Goal: Task Accomplishment & Management: Complete application form

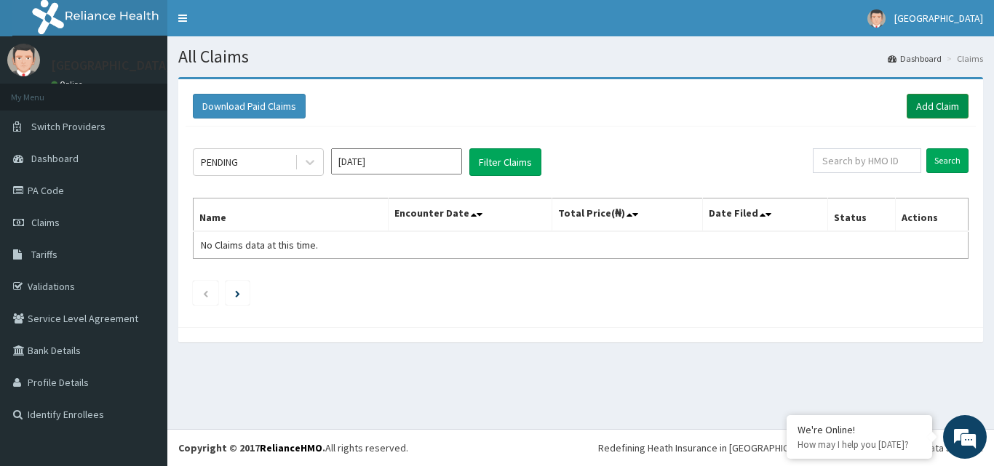
click at [953, 99] on link "Add Claim" at bounding box center [937, 106] width 62 height 25
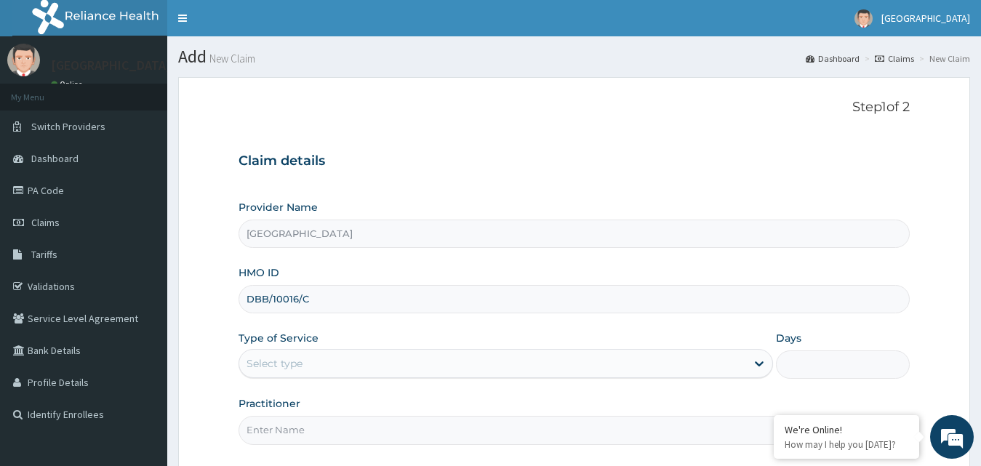
type input "DBB/10016/C"
click at [415, 356] on div "Select type" at bounding box center [493, 363] width 508 height 23
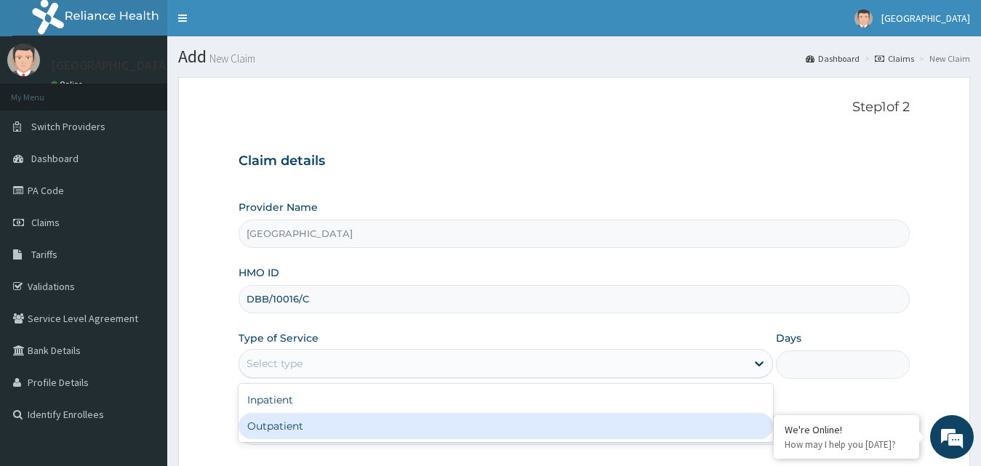
click at [399, 426] on div "Outpatient" at bounding box center [506, 426] width 535 height 26
type input "1"
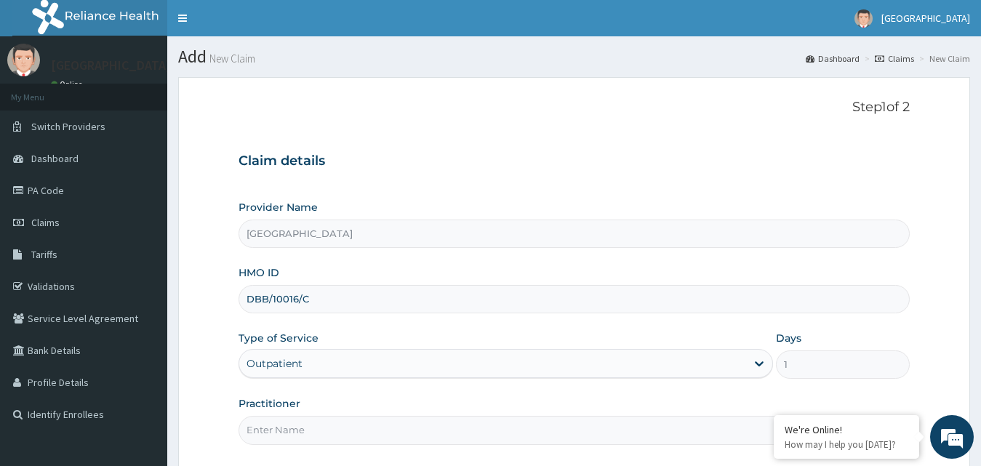
click at [399, 426] on input "Practitioner" at bounding box center [575, 430] width 672 height 28
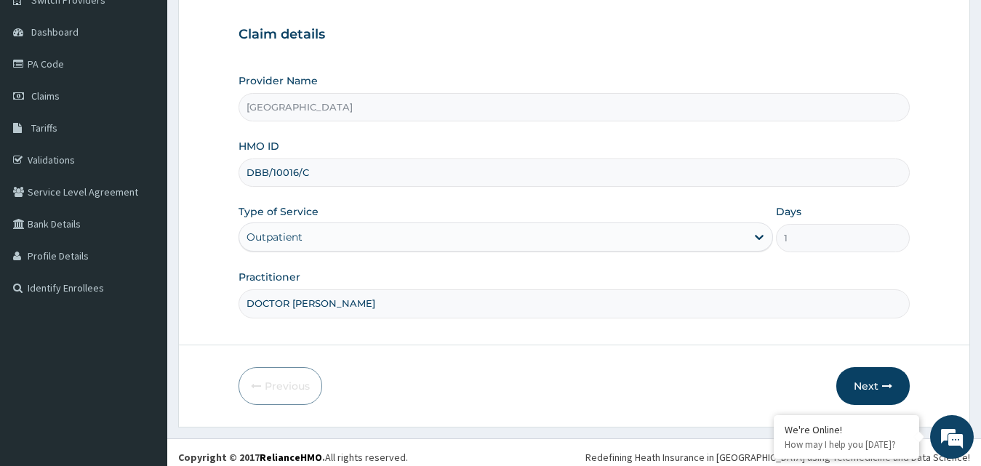
scroll to position [136, 0]
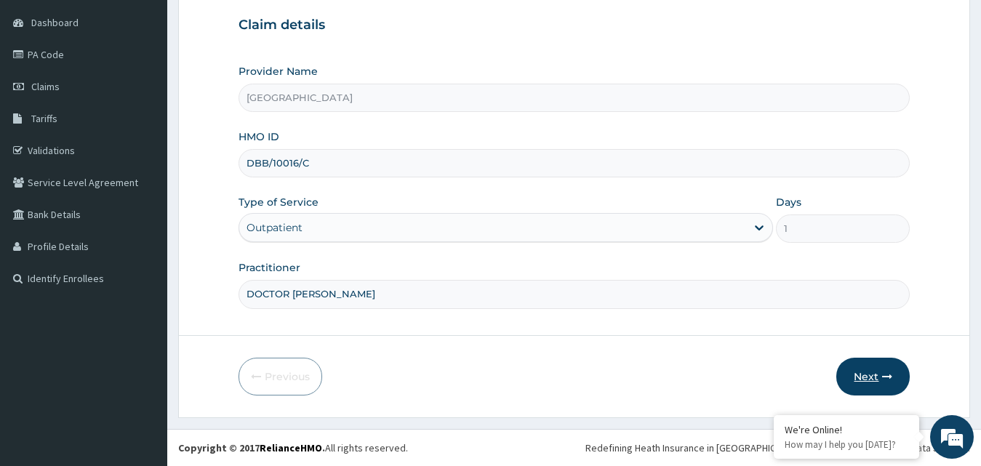
type input "DOCTOR [PERSON_NAME]"
click at [888, 377] on icon "button" at bounding box center [887, 377] width 10 height 10
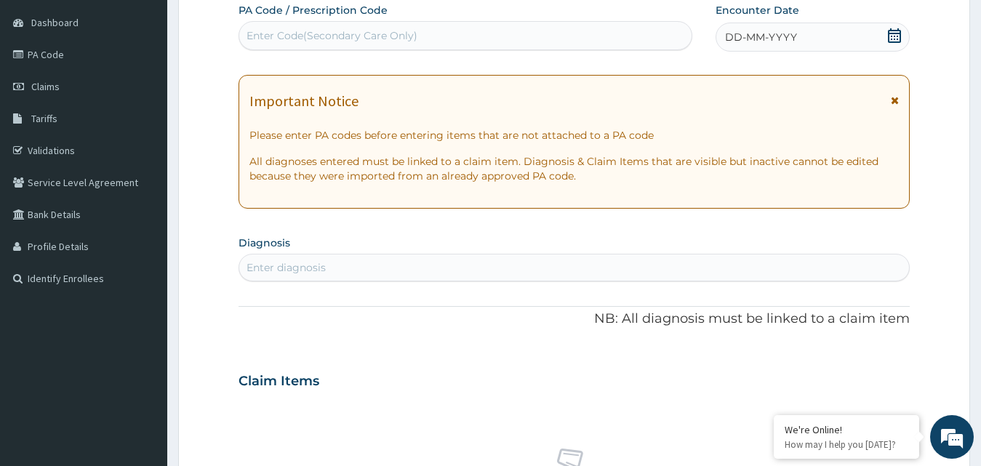
click at [887, 39] on div "DD-MM-YYYY" at bounding box center [813, 37] width 195 height 29
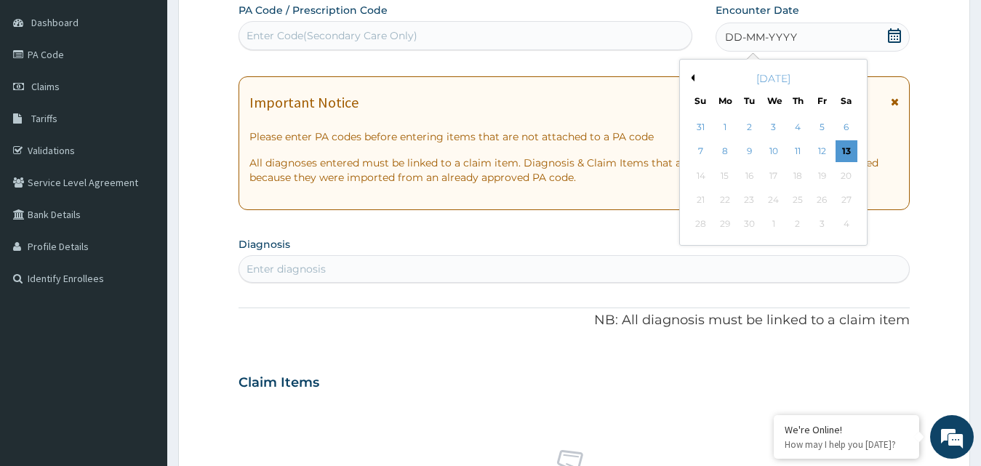
click at [691, 73] on div "September 2025" at bounding box center [773, 78] width 175 height 15
click at [692, 78] on button "Previous Month" at bounding box center [690, 77] width 7 height 7
click at [857, 196] on div "23" at bounding box center [846, 200] width 22 height 22
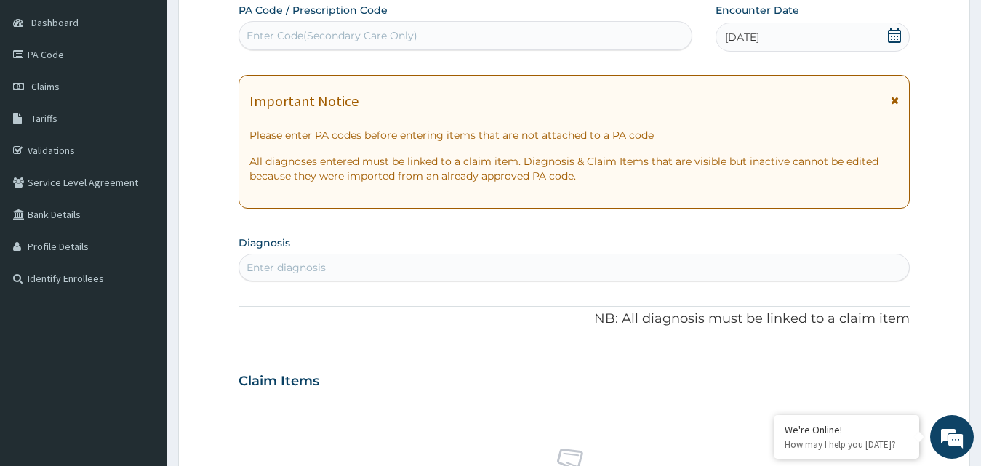
click at [330, 268] on div "Enter diagnosis" at bounding box center [574, 267] width 671 height 23
type input "HEADACHE"
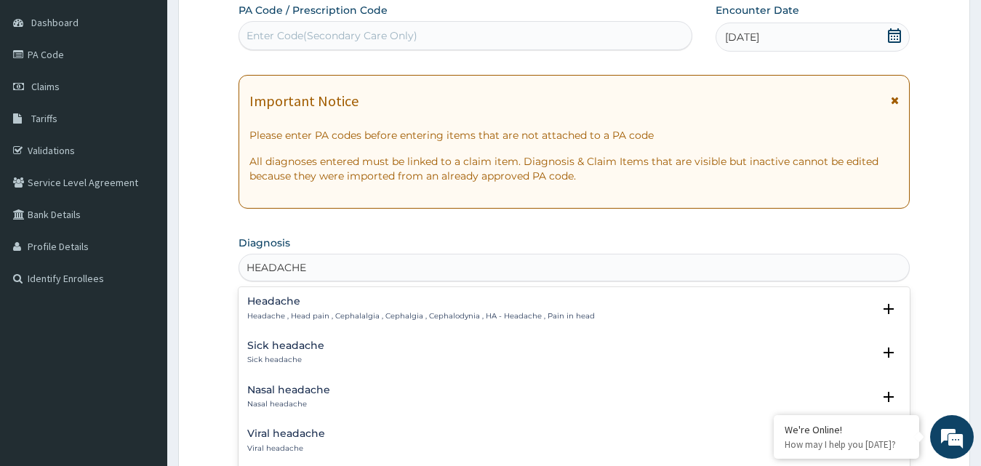
click at [322, 308] on div "Headache Headache , Head pain , Cephalalgia , Cephalgia , Cephalodynia , HA - H…" at bounding box center [421, 308] width 348 height 25
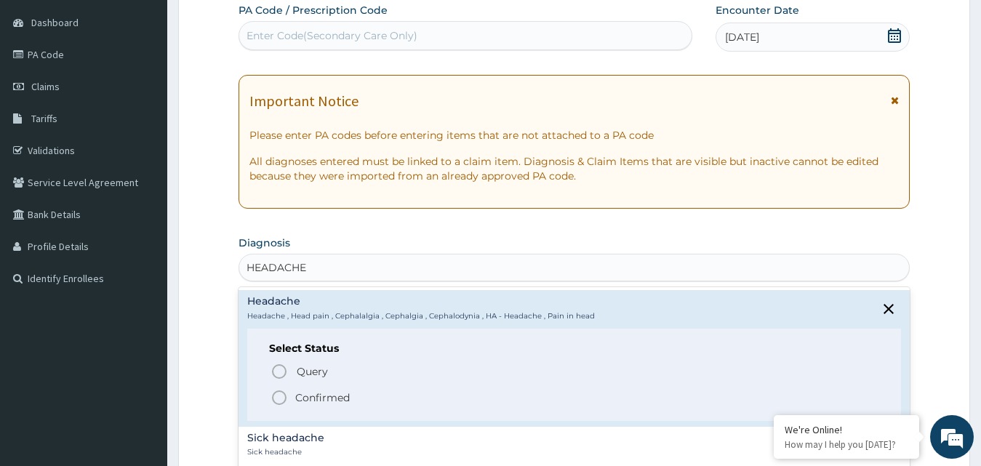
click at [330, 410] on div "Select Status Query Query covers suspected (?), Keep in view (kiv), Ruled out (…" at bounding box center [574, 375] width 655 height 92
click at [328, 402] on p "Confirmed" at bounding box center [322, 398] width 55 height 15
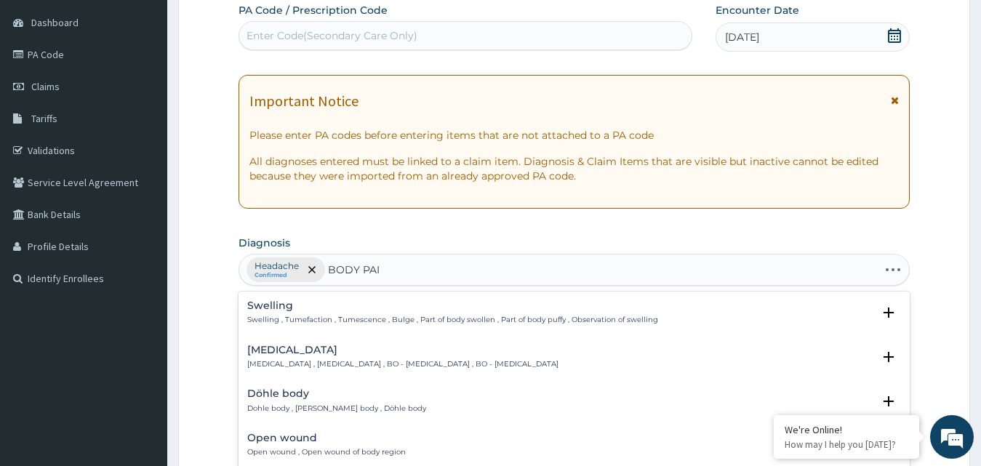
type input "BODY PAIN"
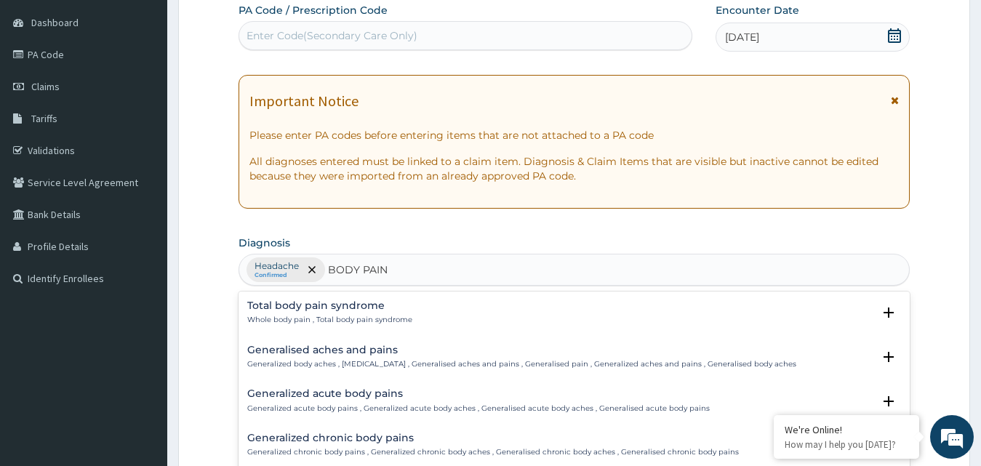
click at [364, 366] on p "Generalized body aches , Generalized pain , Generalised aches and pains , Gener…" at bounding box center [521, 364] width 549 height 10
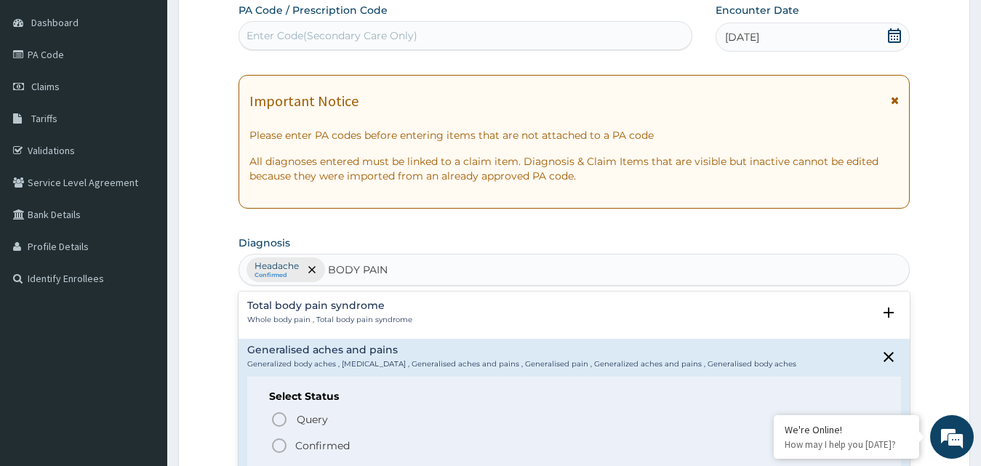
click at [346, 447] on p "Confirmed" at bounding box center [322, 446] width 55 height 15
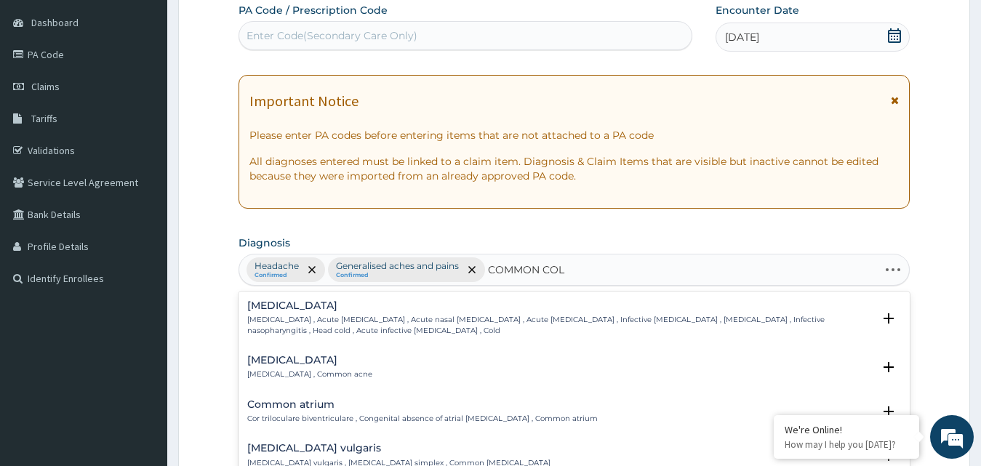
type input "COMMON COLD"
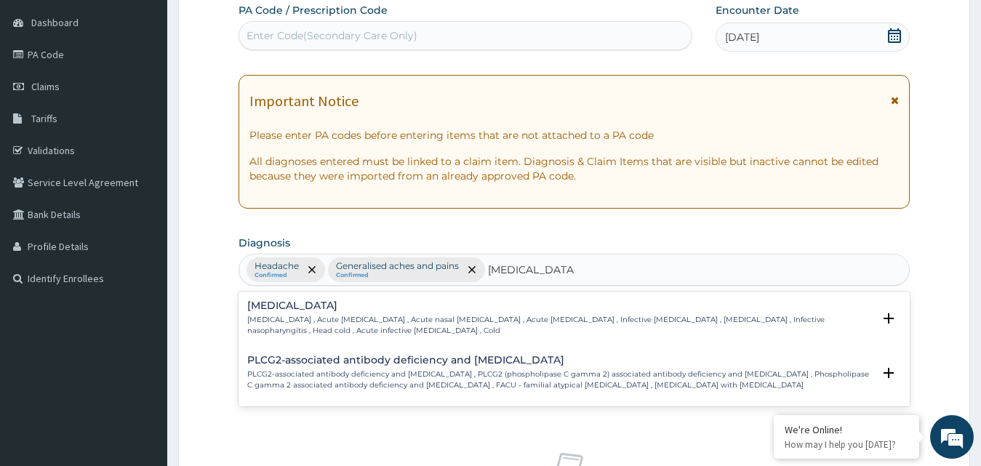
click at [362, 312] on div "Common cold Common cold , Acute coryza , Acute nasal catarrh , Acute rhinitis ,…" at bounding box center [560, 318] width 626 height 36
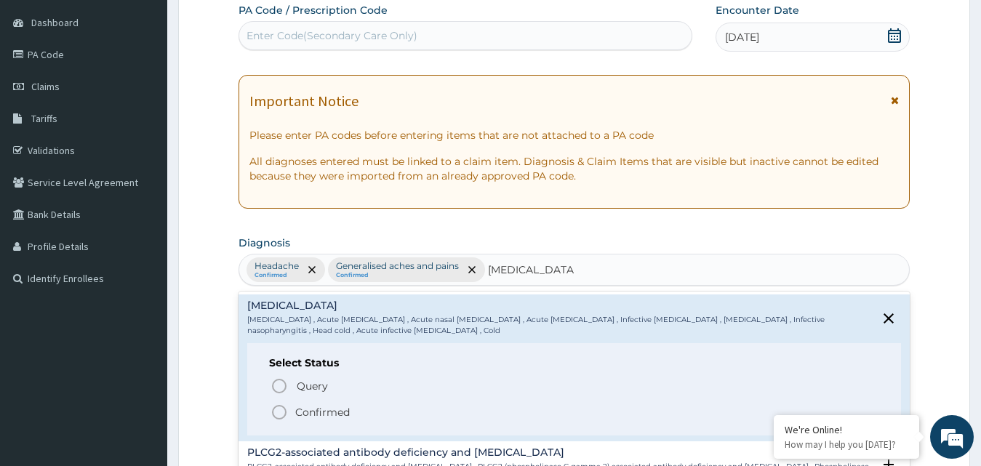
click at [327, 410] on p "Confirmed" at bounding box center [322, 412] width 55 height 15
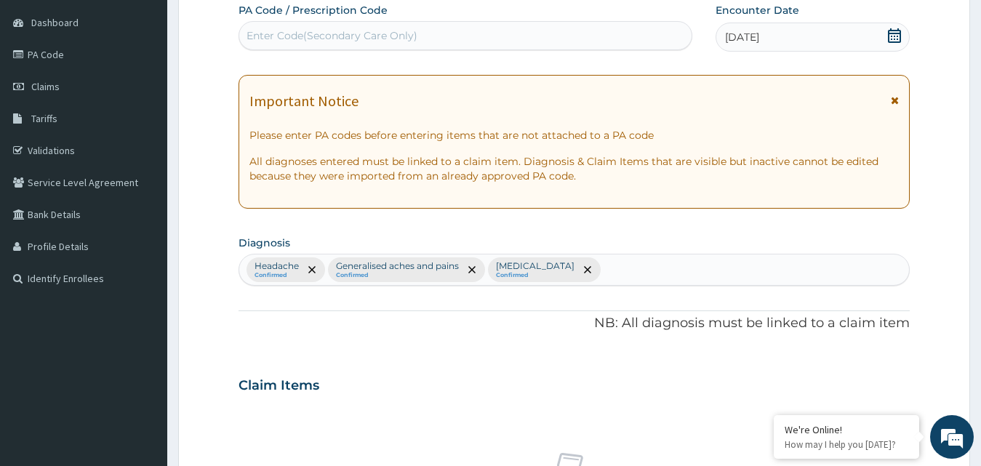
click at [642, 285] on div "Headache Confirmed Generalised aches and pains Confirmed Common cold Confirmed" at bounding box center [574, 270] width 671 height 31
type input "CHILLS"
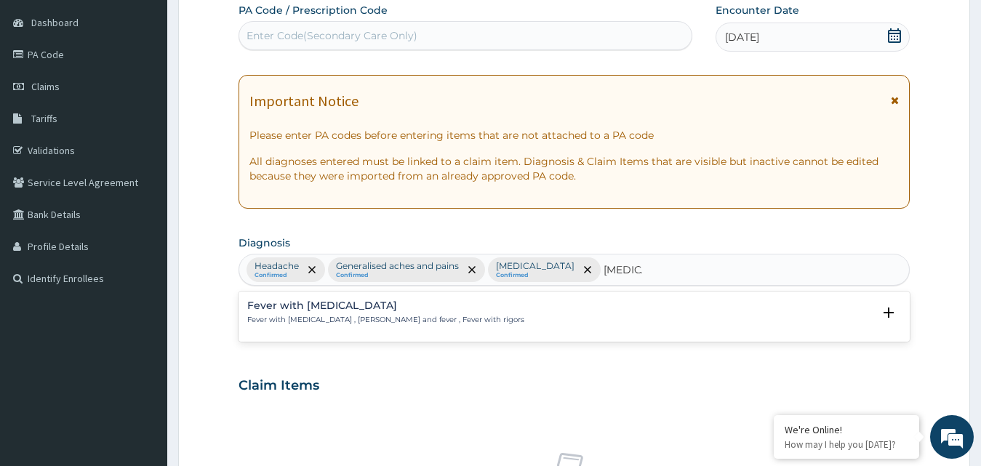
click at [369, 320] on p "Fever with chills , Chills and fever , Fever with rigors" at bounding box center [385, 320] width 277 height 10
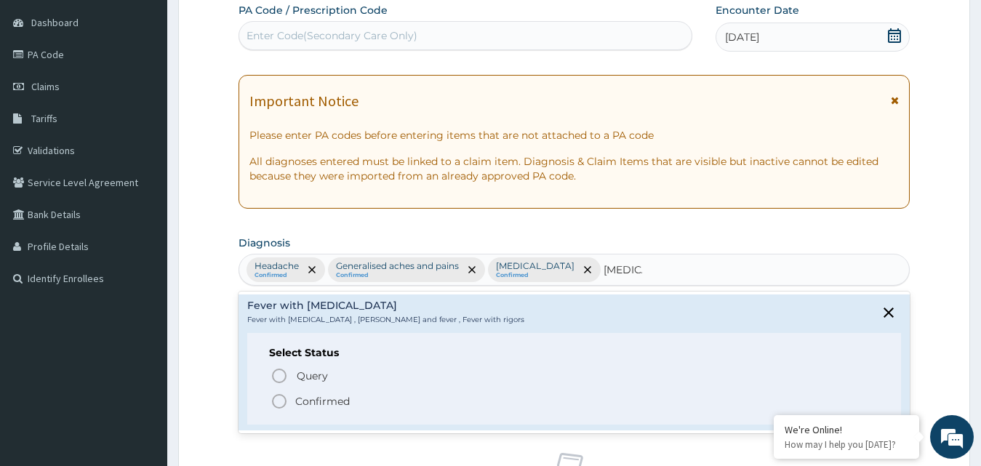
click at [344, 399] on p "Confirmed" at bounding box center [322, 401] width 55 height 15
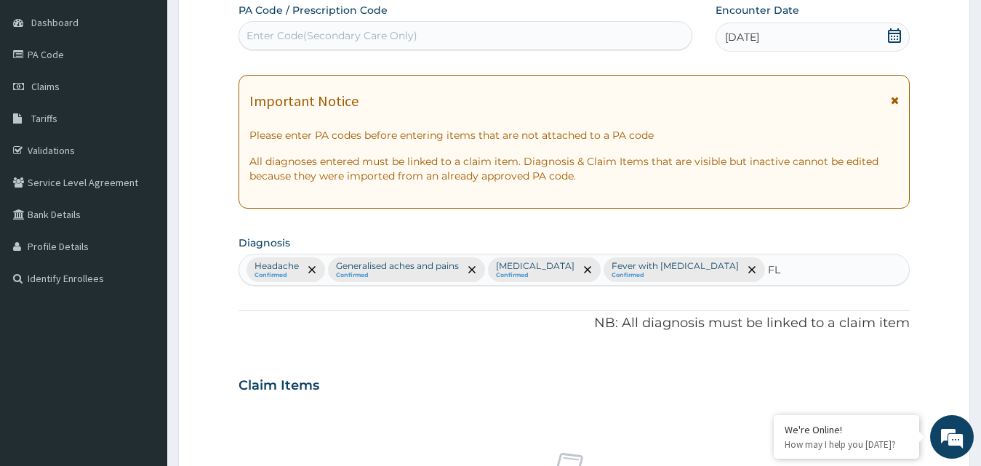
type input "FLU"
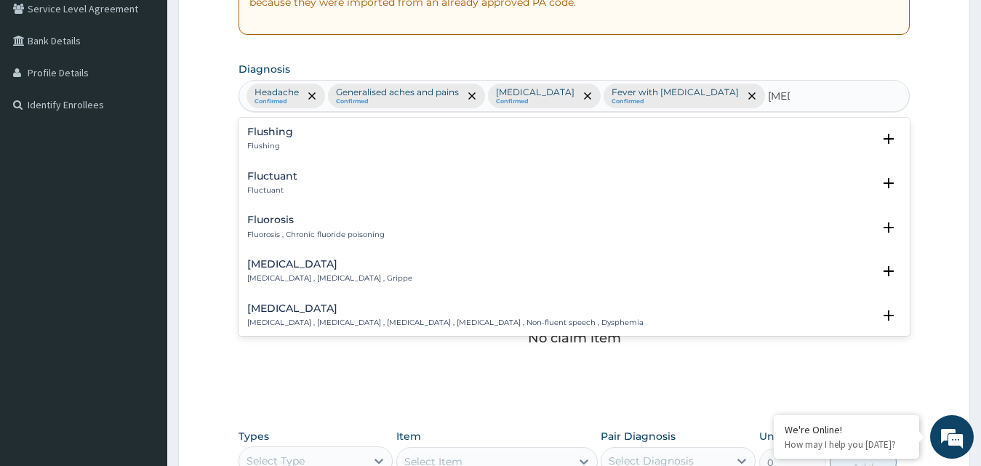
scroll to position [311, 0]
click at [314, 272] on div "Influenza Influenza , Flu , Grippe" at bounding box center [329, 270] width 165 height 25
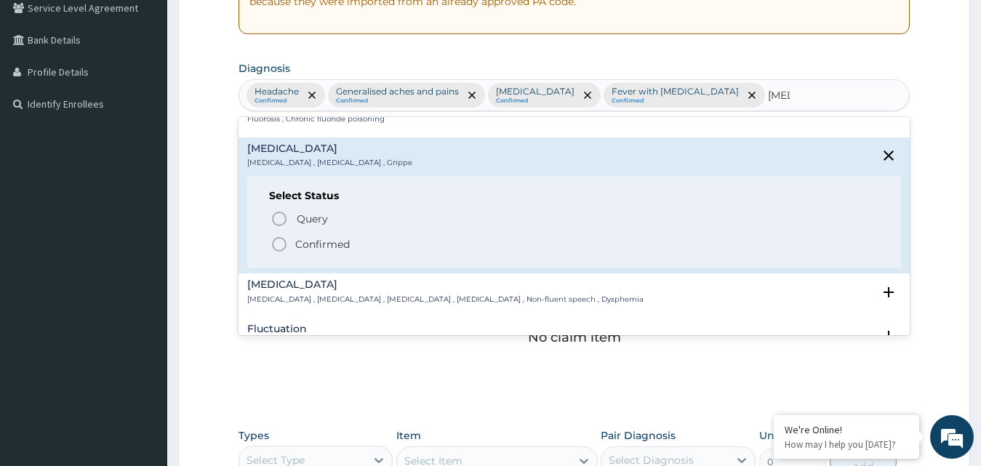
scroll to position [116, 0]
click at [324, 248] on p "Confirmed" at bounding box center [322, 243] width 55 height 15
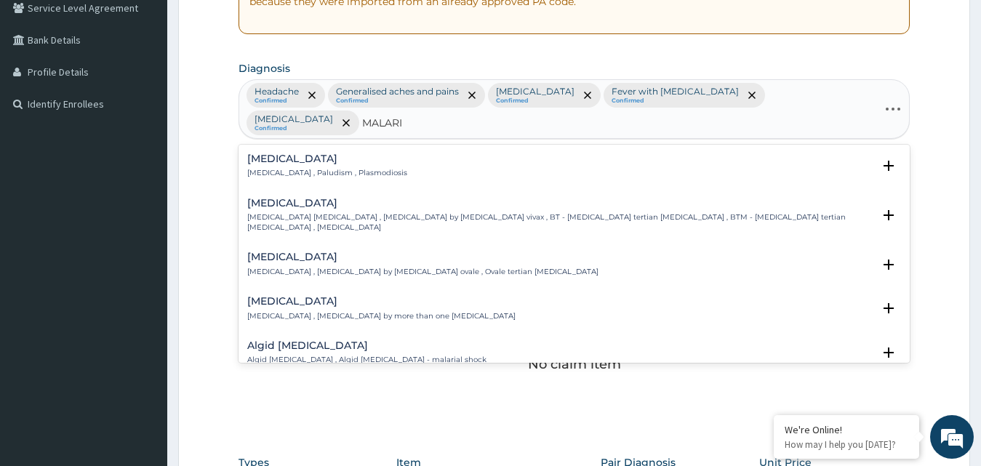
type input "MALARIA"
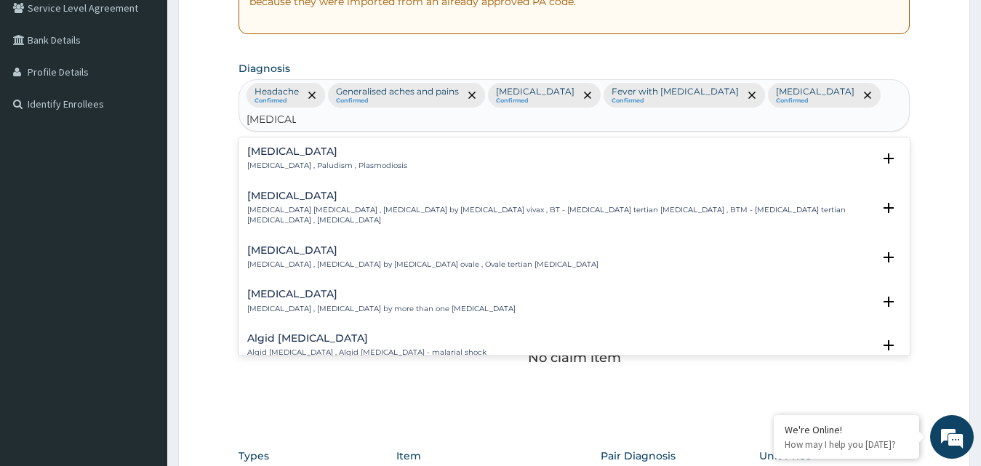
click at [252, 146] on div "Malaria Malaria , Paludism , Plasmodiosis" at bounding box center [327, 158] width 160 height 25
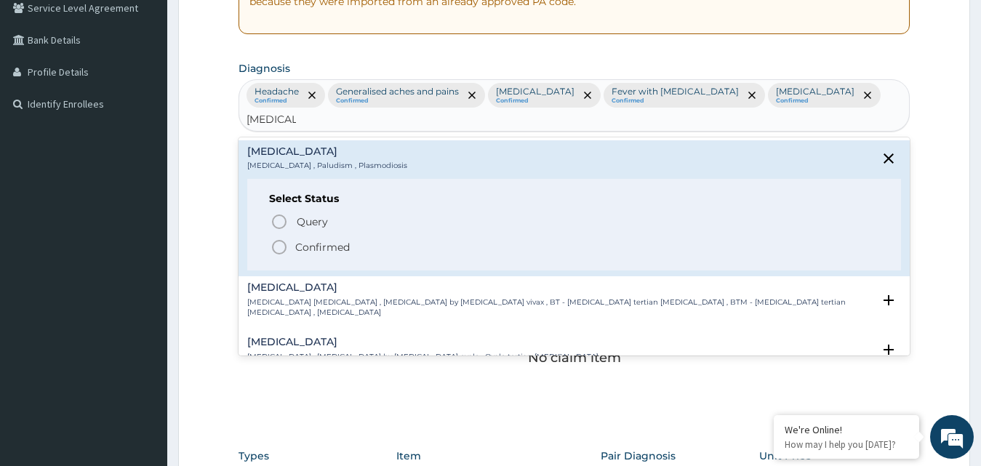
click at [304, 240] on p "Confirmed" at bounding box center [322, 247] width 55 height 15
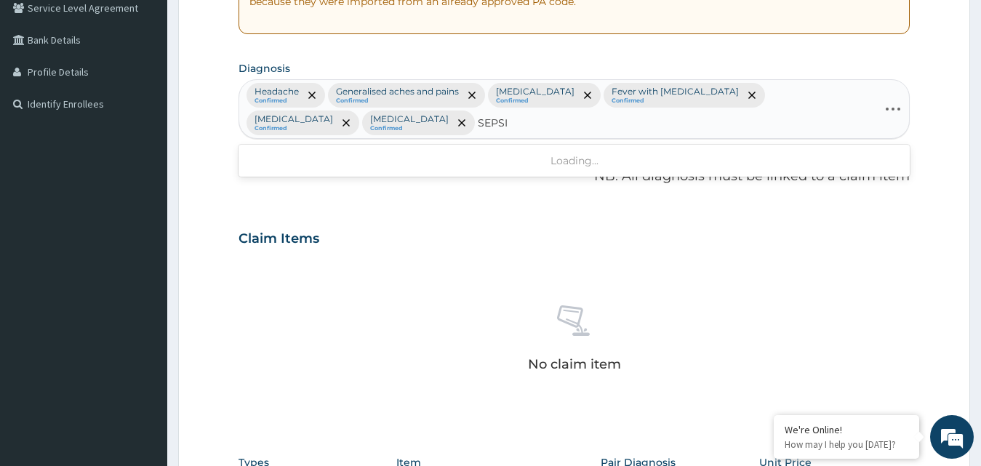
type input "SEPSIS"
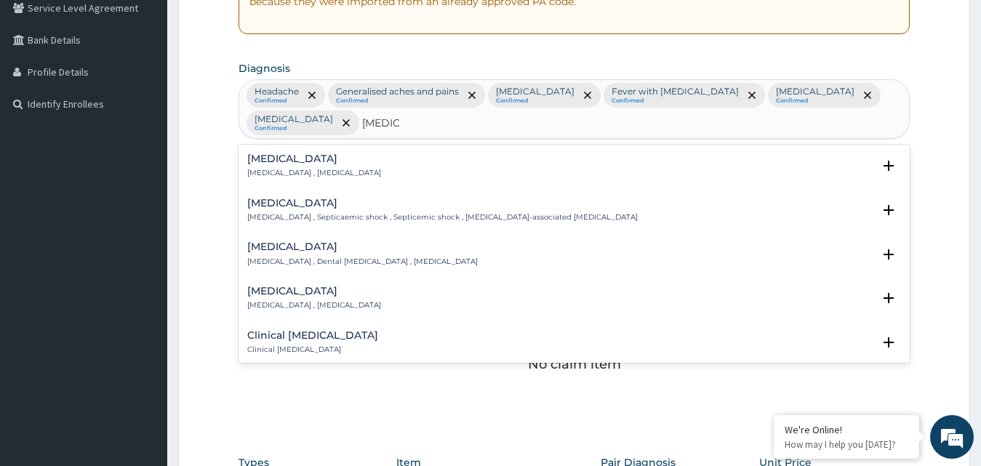
click at [300, 154] on h4 "Sepsis" at bounding box center [314, 159] width 134 height 11
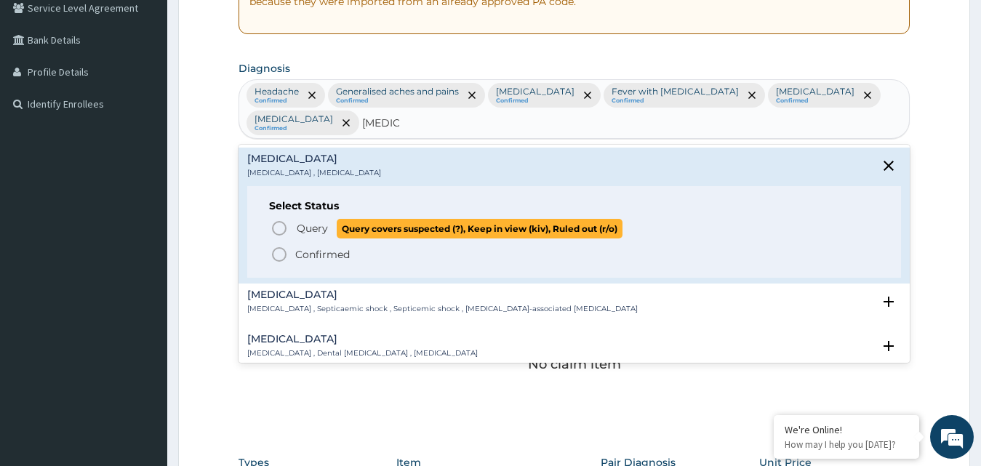
click at [298, 221] on span "Query" at bounding box center [312, 228] width 31 height 15
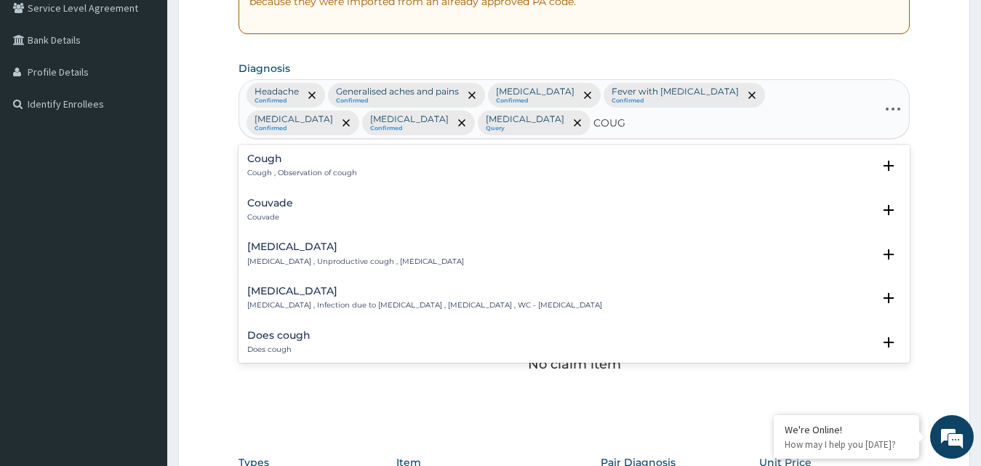
type input "COUGH"
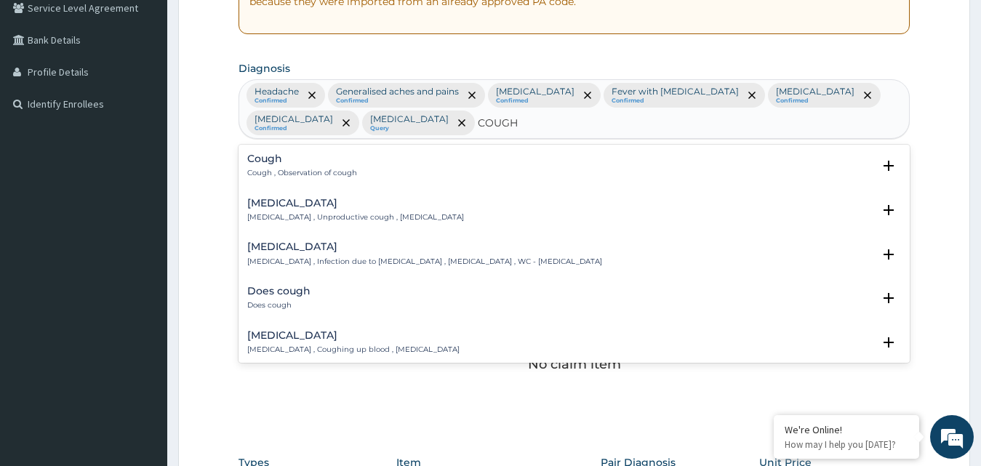
click at [270, 167] on div "Cough Cough , Observation of cough" at bounding box center [302, 166] width 110 height 25
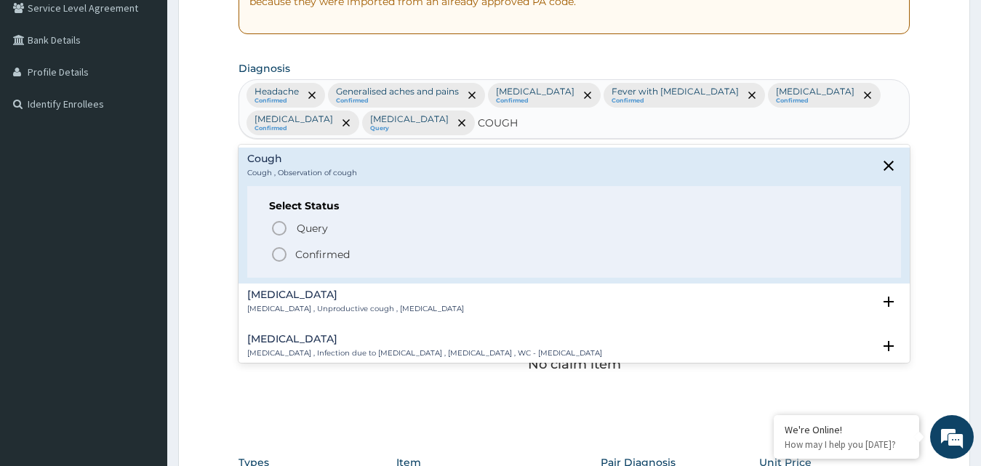
click at [306, 256] on p "Confirmed" at bounding box center [322, 254] width 55 height 15
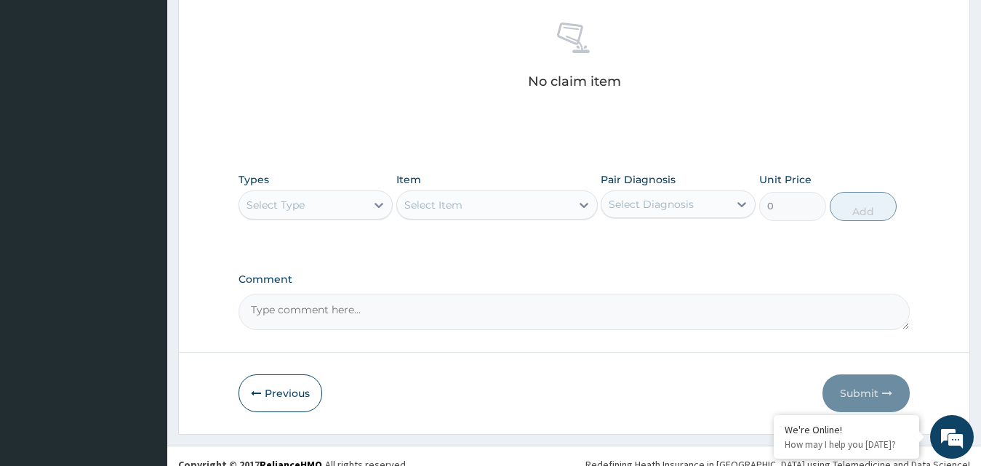
scroll to position [602, 0]
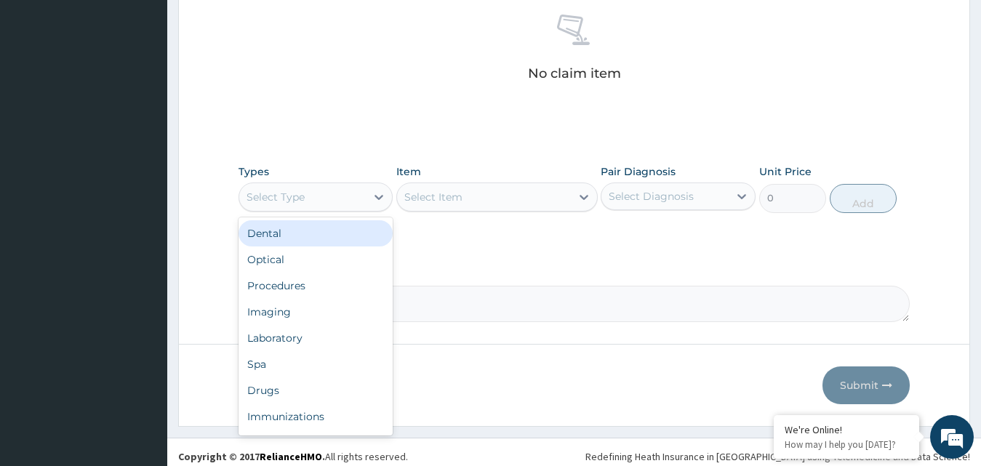
click at [338, 210] on div "Select Type" at bounding box center [316, 197] width 155 height 29
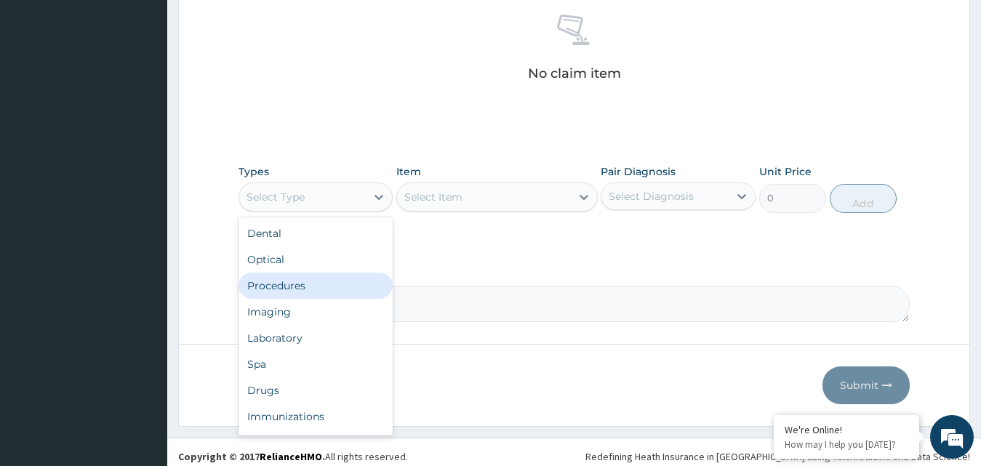
click at [345, 295] on div "Procedures" at bounding box center [316, 286] width 155 height 26
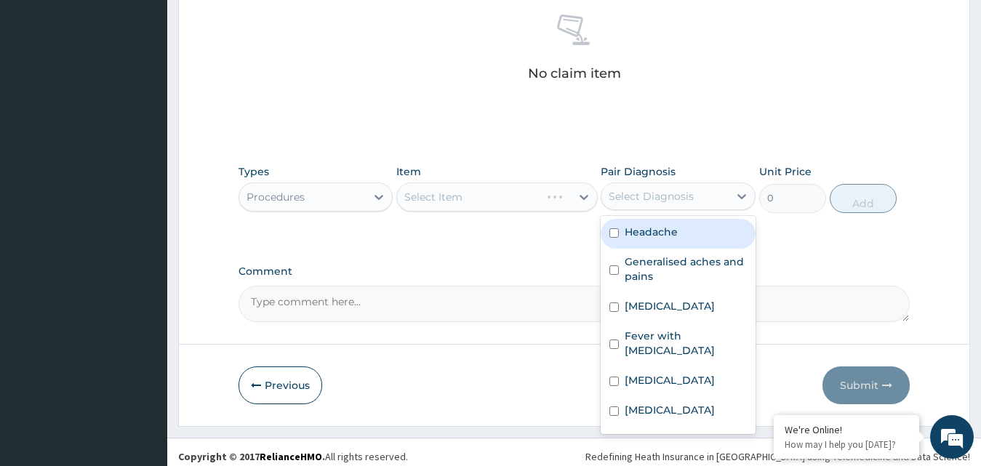
click at [725, 202] on div "Select Diagnosis" at bounding box center [665, 196] width 127 height 23
click at [711, 222] on div "Headache" at bounding box center [678, 234] width 155 height 30
checkbox input "true"
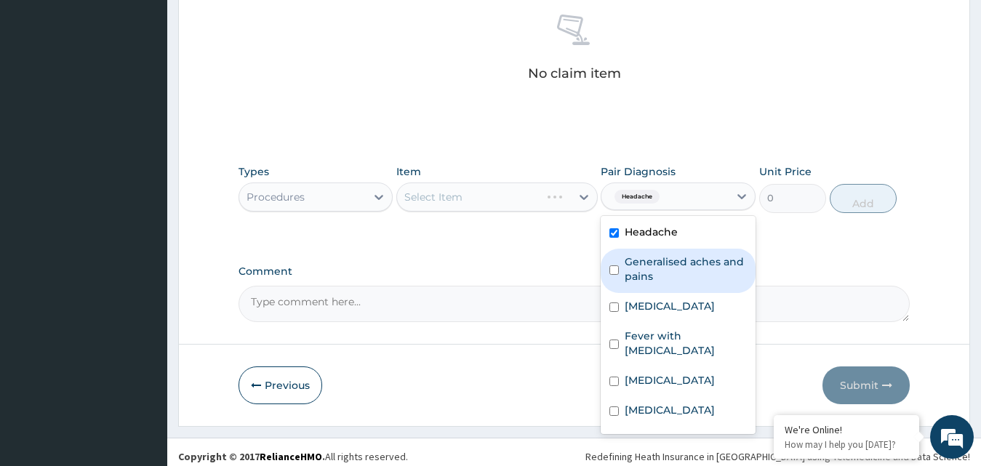
click at [708, 260] on label "Generalised aches and pains" at bounding box center [686, 269] width 122 height 29
checkbox input "true"
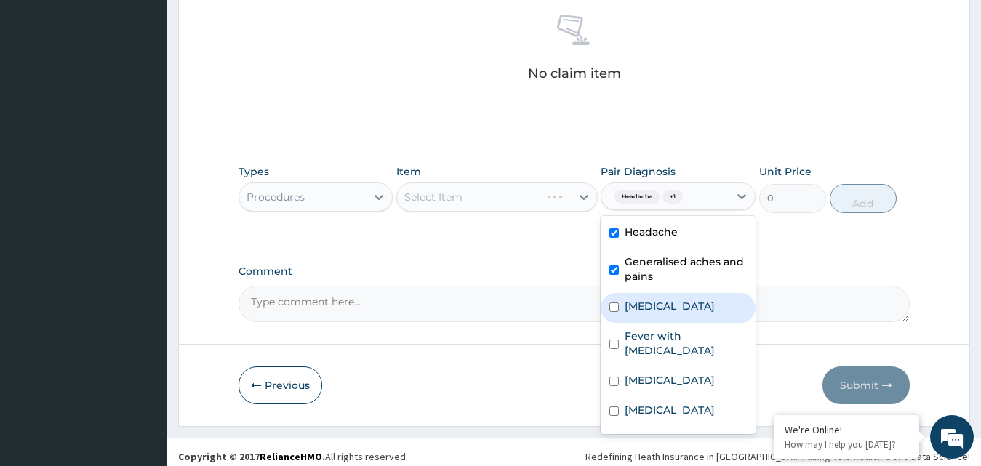
click at [696, 311] on label "[MEDICAL_DATA]" at bounding box center [670, 306] width 90 height 15
checkbox input "true"
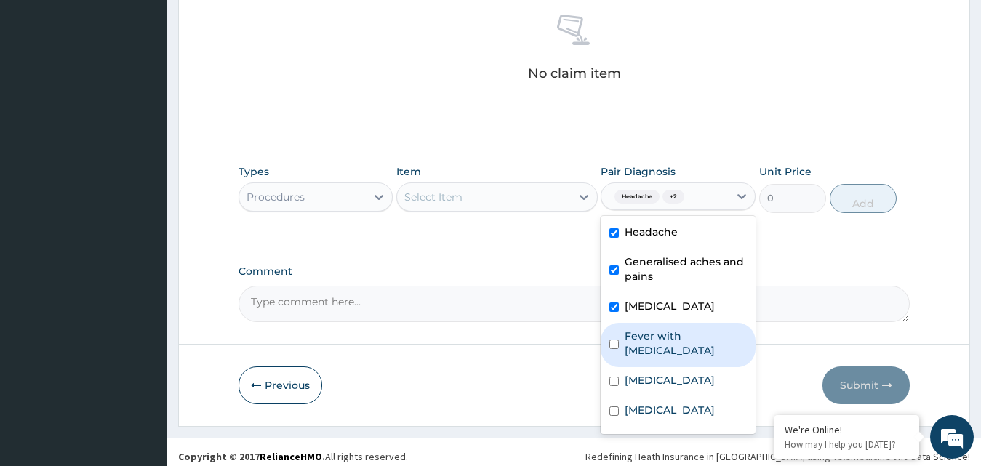
click at [695, 346] on div "Fever with chills" at bounding box center [678, 345] width 155 height 44
checkbox input "true"
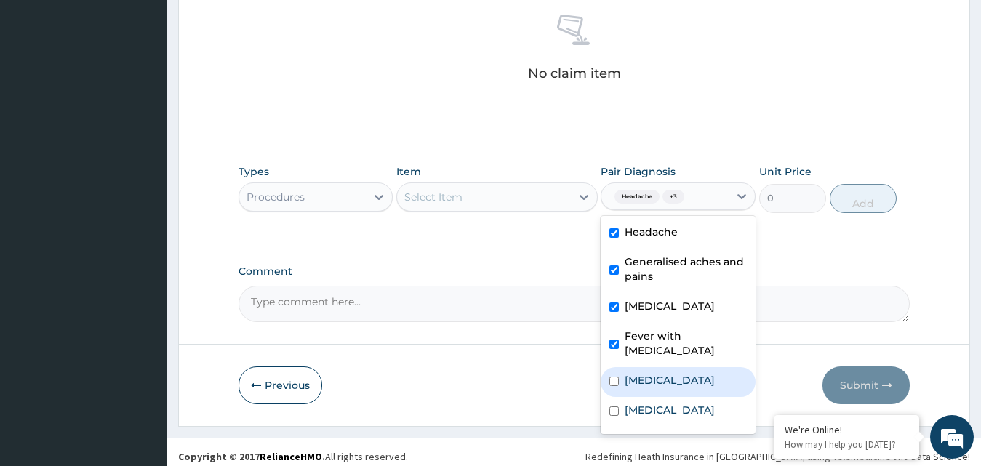
click at [680, 376] on div "Influenza" at bounding box center [678, 382] width 155 height 30
checkbox input "true"
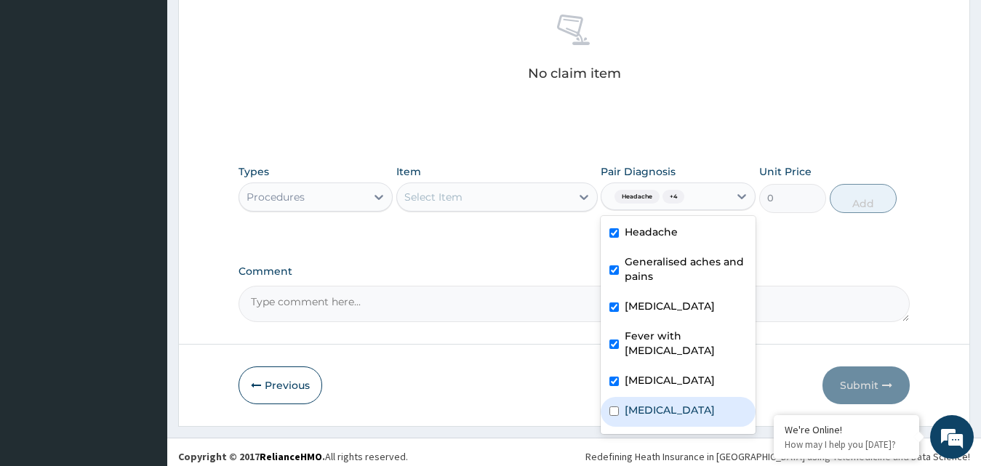
click at [669, 402] on div "Malaria" at bounding box center [678, 412] width 155 height 30
checkbox input "true"
click at [667, 427] on div "Sepsis" at bounding box center [678, 442] width 155 height 30
checkbox input "true"
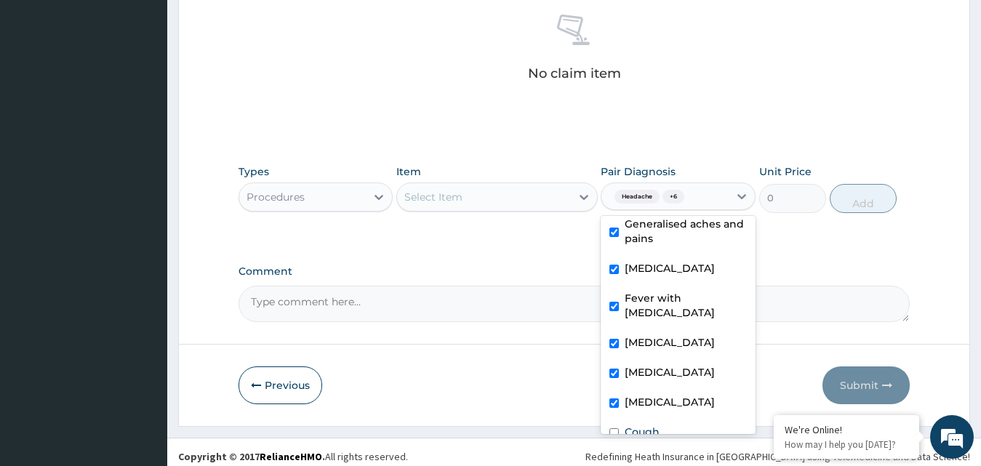
scroll to position [41, 0]
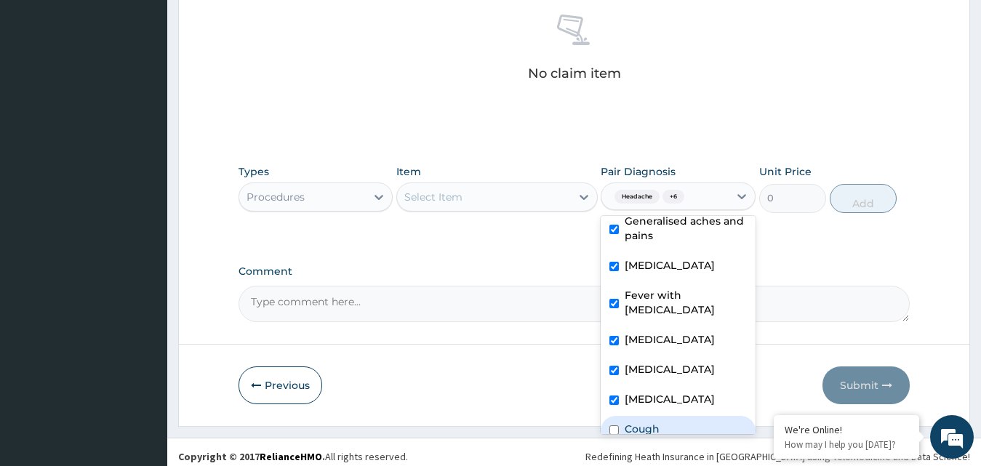
click at [691, 422] on div "Cough" at bounding box center [678, 431] width 155 height 30
checkbox input "true"
click at [461, 210] on div "Select Item" at bounding box center [497, 197] width 202 height 29
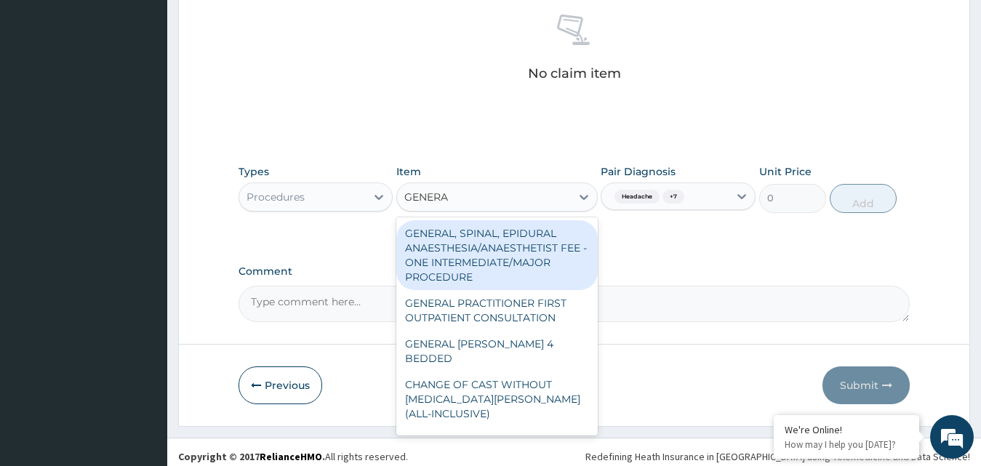
type input "GENERAL"
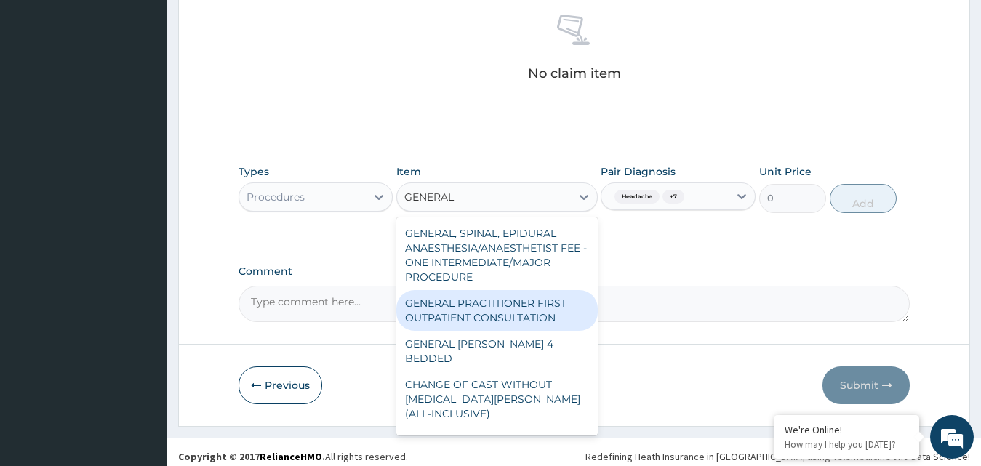
click at [493, 320] on div "GENERAL PRACTITIONER FIRST OUTPATIENT CONSULTATION" at bounding box center [497, 310] width 202 height 41
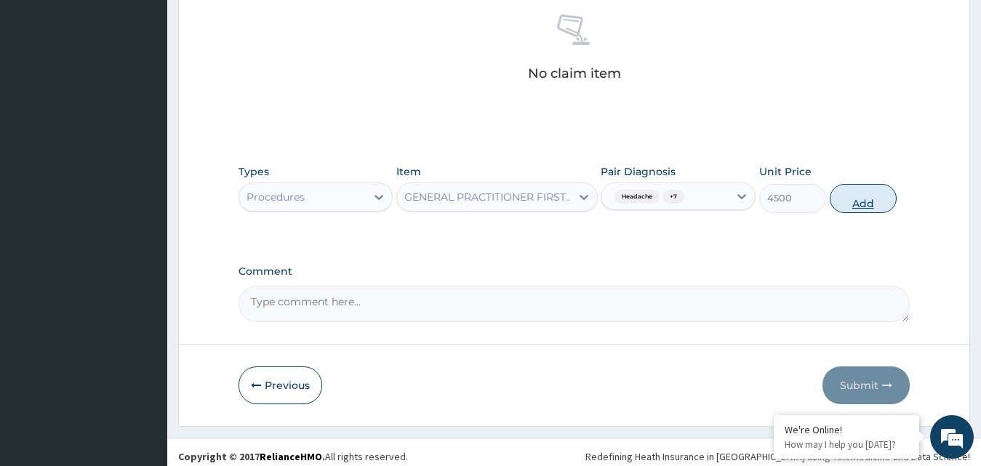
click at [850, 198] on button "Add" at bounding box center [863, 198] width 67 height 29
type input "0"
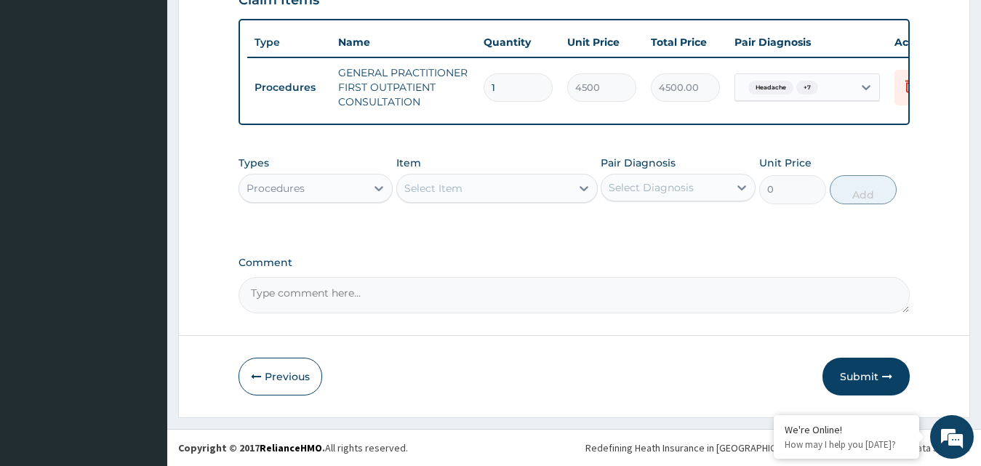
click at [347, 197] on div "Procedures" at bounding box center [302, 188] width 127 height 23
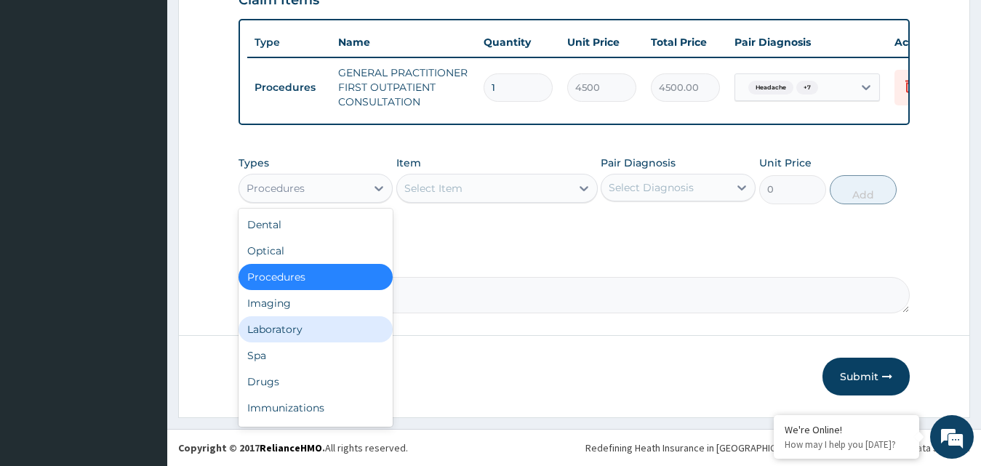
click at [299, 335] on div "Laboratory" at bounding box center [316, 329] width 155 height 26
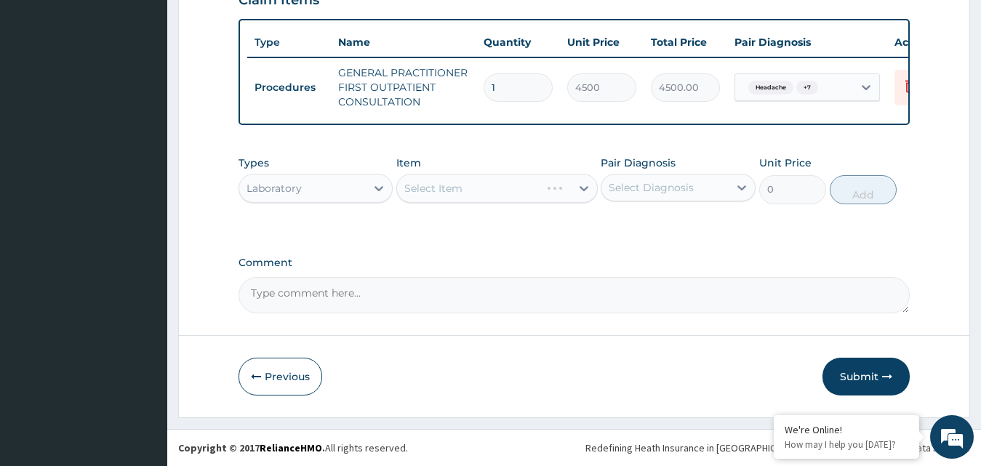
click at [657, 172] on div "Pair Diagnosis Select Diagnosis" at bounding box center [678, 180] width 155 height 48
click at [657, 180] on div "Select Diagnosis" at bounding box center [651, 187] width 85 height 15
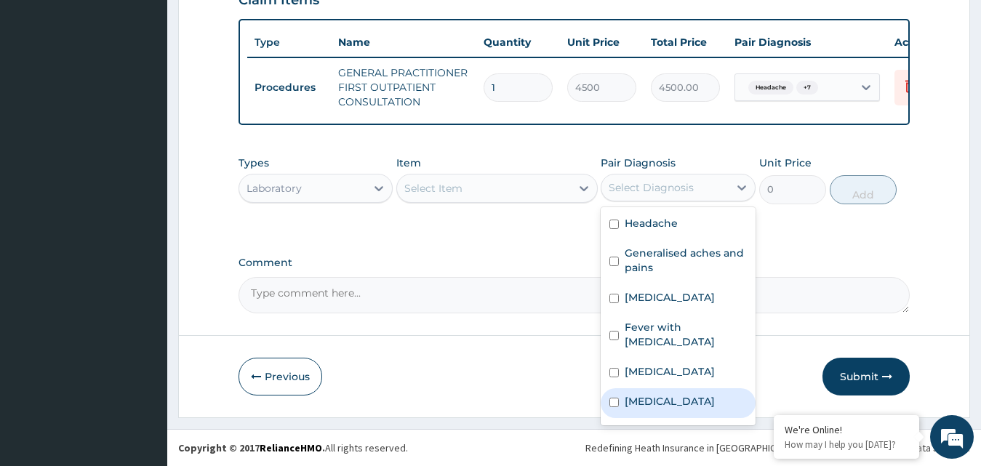
click at [677, 390] on div "Malaria" at bounding box center [678, 403] width 155 height 30
checkbox input "true"
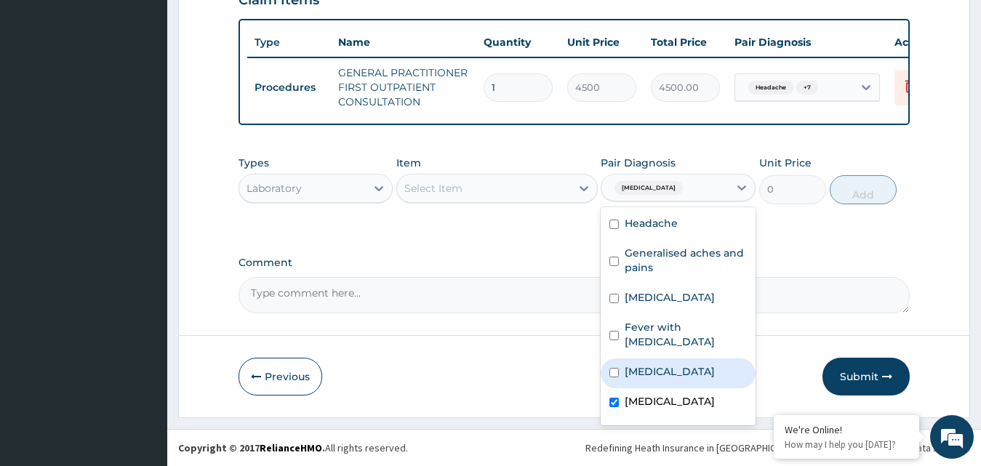
click at [514, 180] on div "Select Item" at bounding box center [484, 188] width 174 height 23
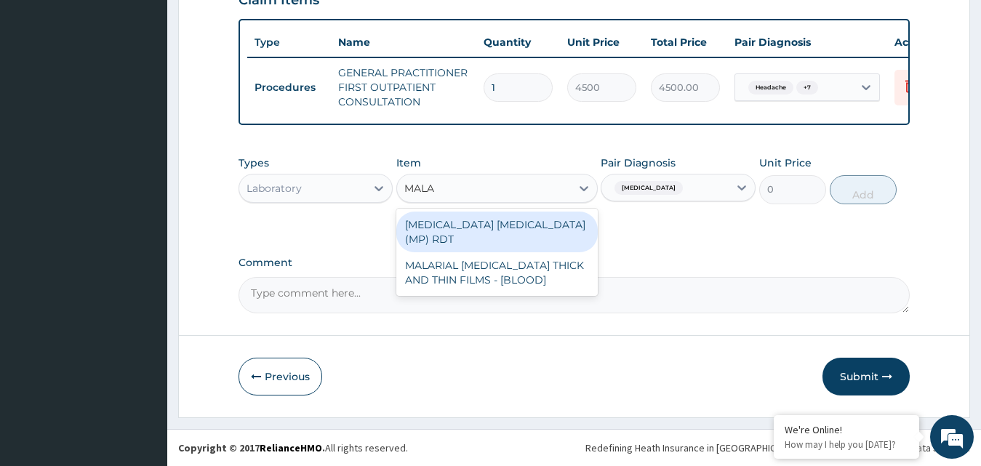
type input "MALAR"
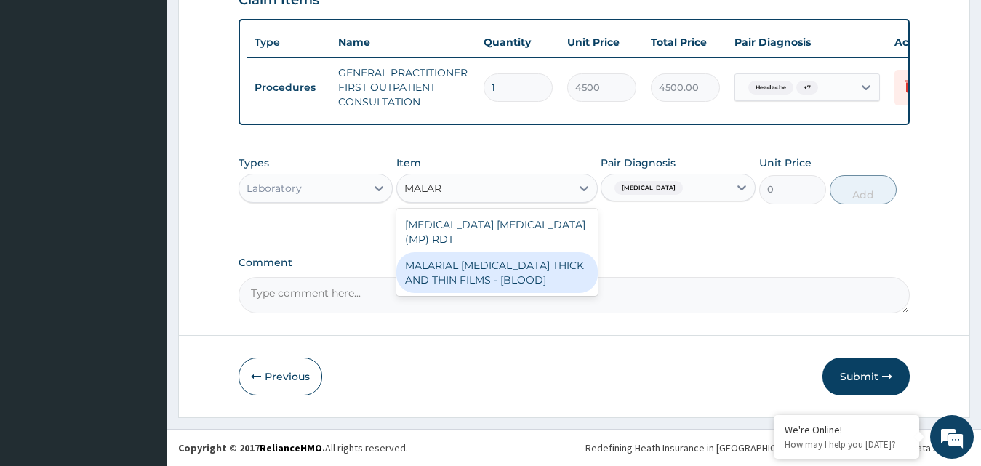
click at [530, 252] on div "MALARIAL PARASITE THICK AND THIN FILMS - [BLOOD]" at bounding box center [497, 272] width 202 height 41
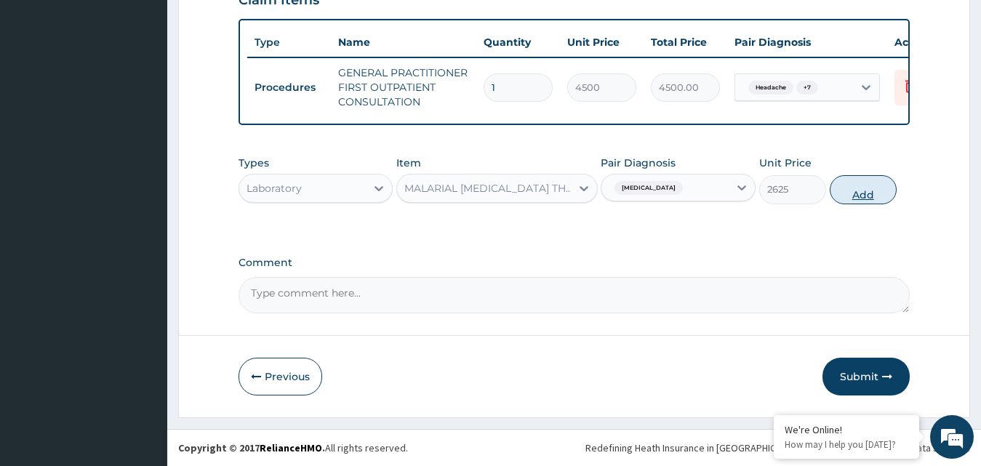
click at [865, 193] on button "Add" at bounding box center [863, 189] width 67 height 29
type input "0"
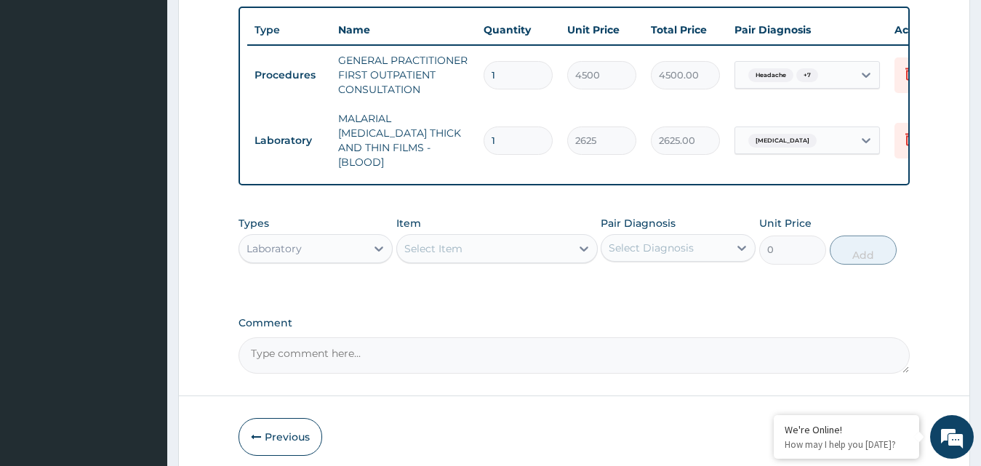
click at [719, 250] on div "Select Diagnosis" at bounding box center [665, 247] width 127 height 23
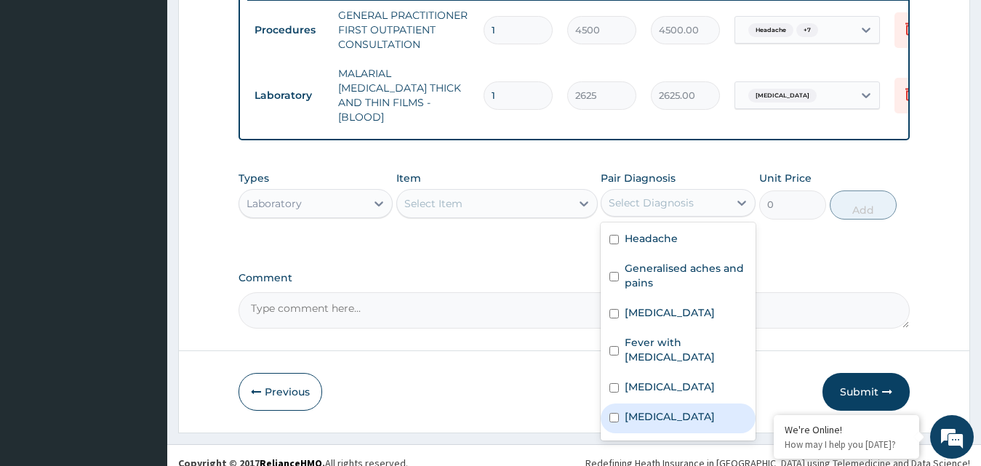
scroll to position [620, 0]
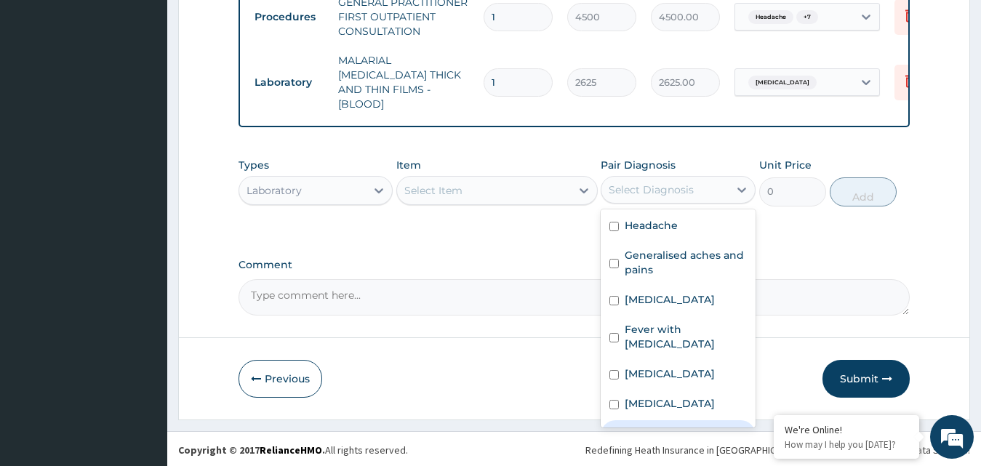
click at [700, 420] on div "Sepsis" at bounding box center [678, 435] width 155 height 30
checkbox input "true"
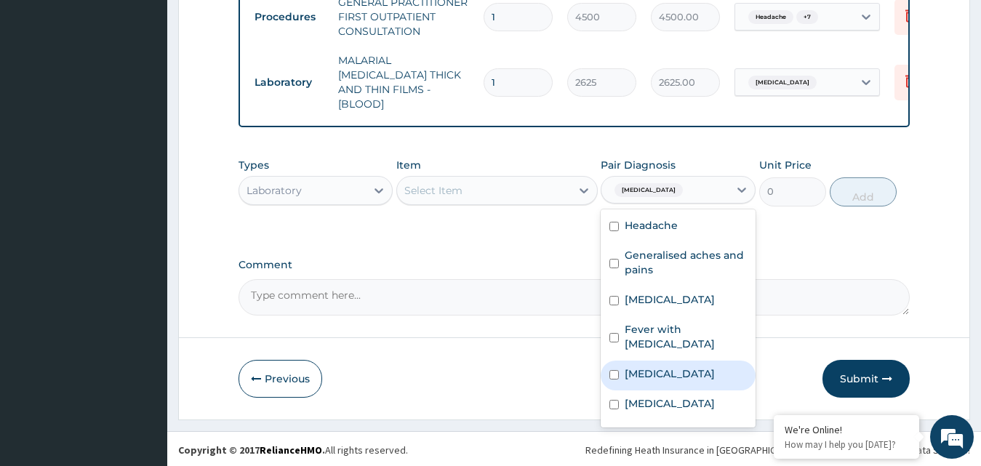
click at [451, 191] on div "Select Item" at bounding box center [433, 190] width 58 height 15
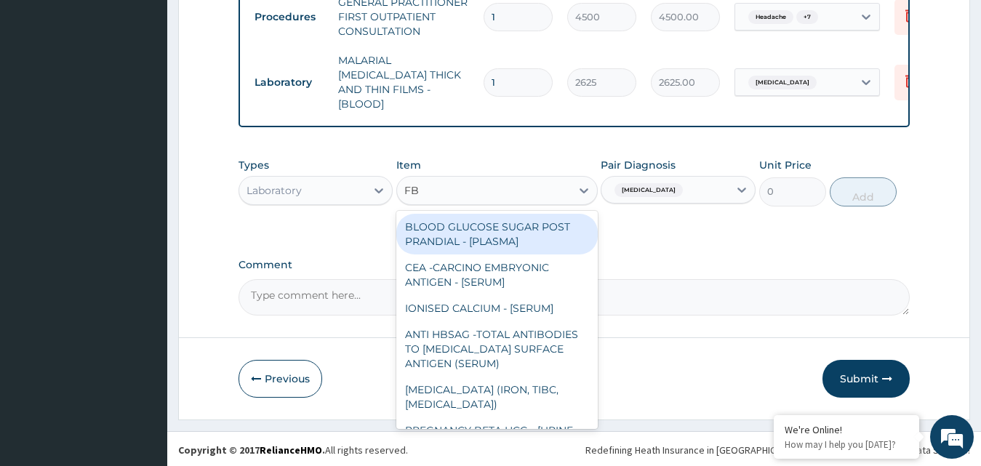
type input "FBC"
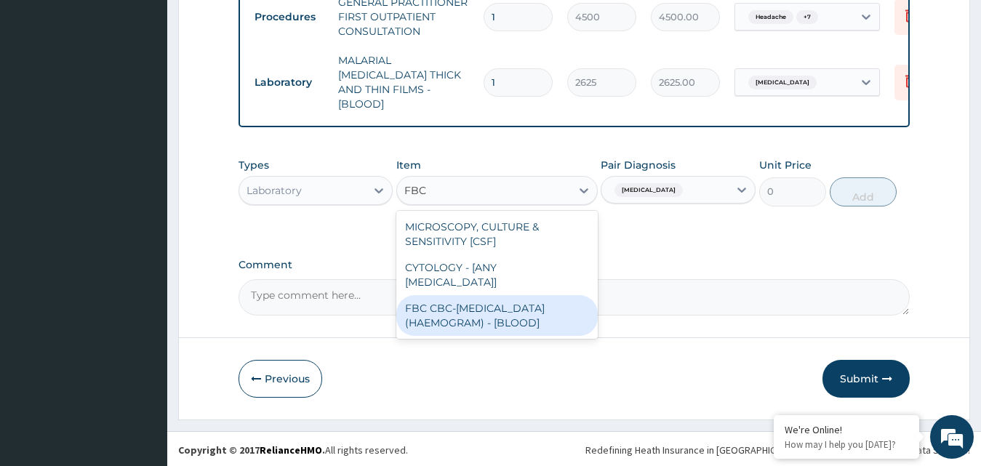
click at [487, 295] on div "FBC CBC-COMPLETE BLOOD COUNT (HAEMOGRAM) - [BLOOD]" at bounding box center [497, 315] width 202 height 41
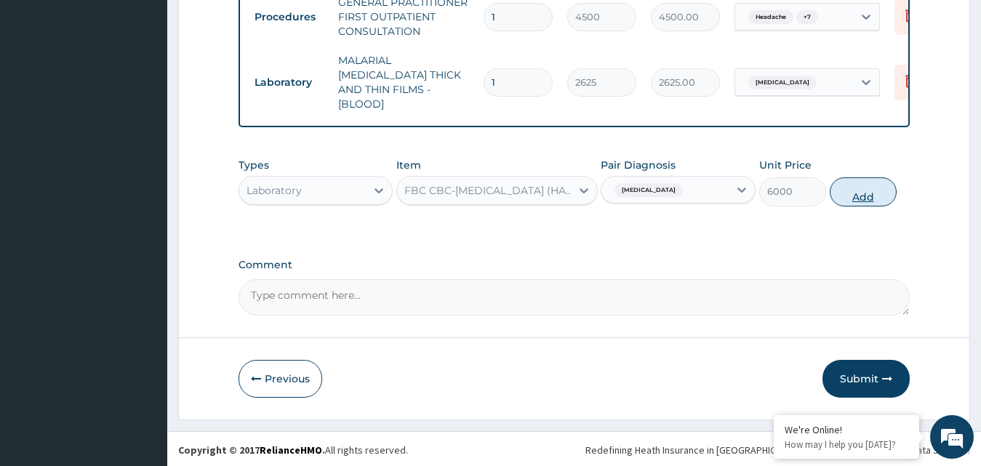
click at [879, 190] on button "Add" at bounding box center [863, 192] width 67 height 29
type input "0"
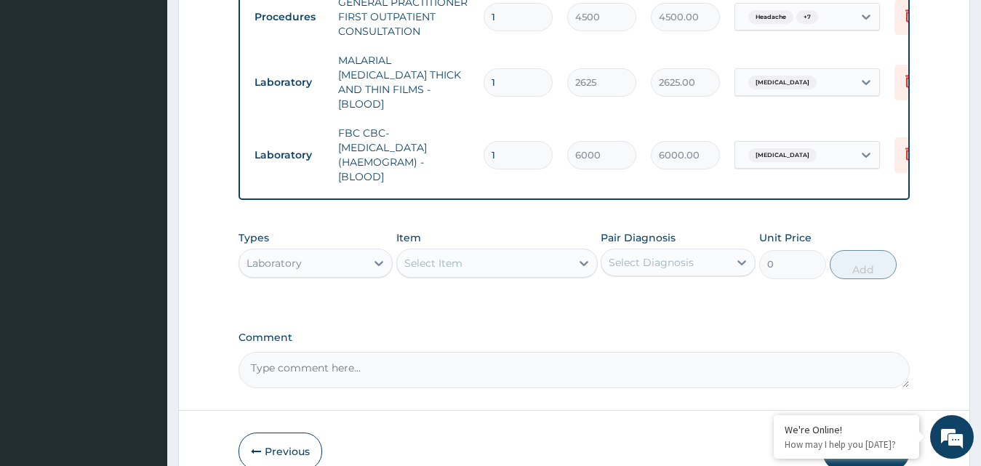
click at [337, 260] on div "Laboratory" at bounding box center [302, 263] width 127 height 23
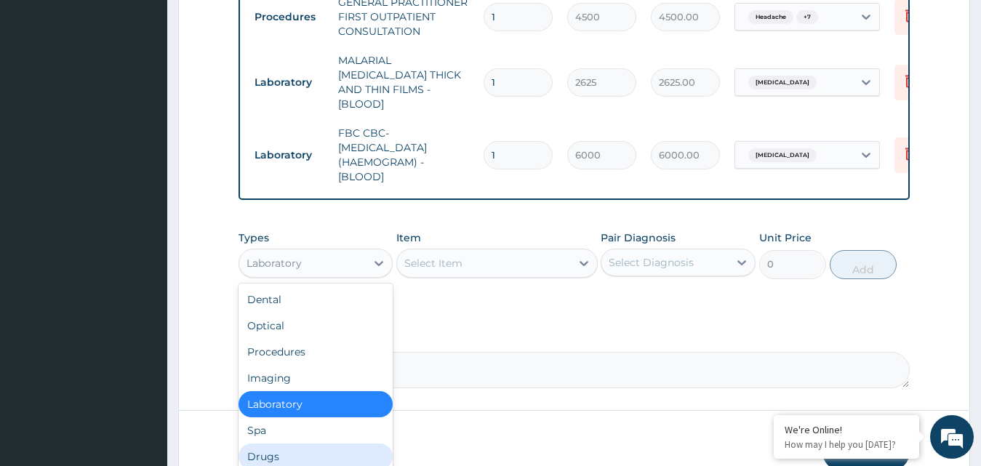
click at [299, 444] on div "Drugs" at bounding box center [316, 457] width 155 height 26
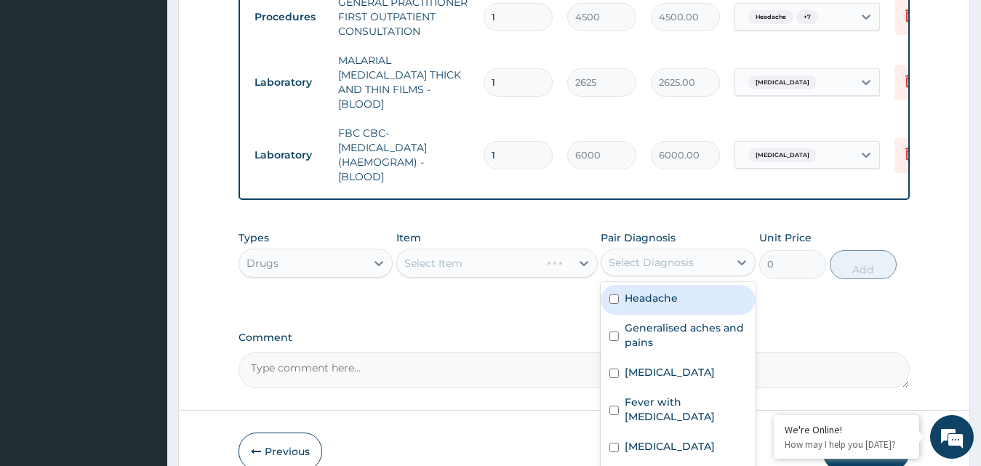
click at [632, 266] on div "Select Diagnosis" at bounding box center [651, 262] width 85 height 15
checkbox input "true"
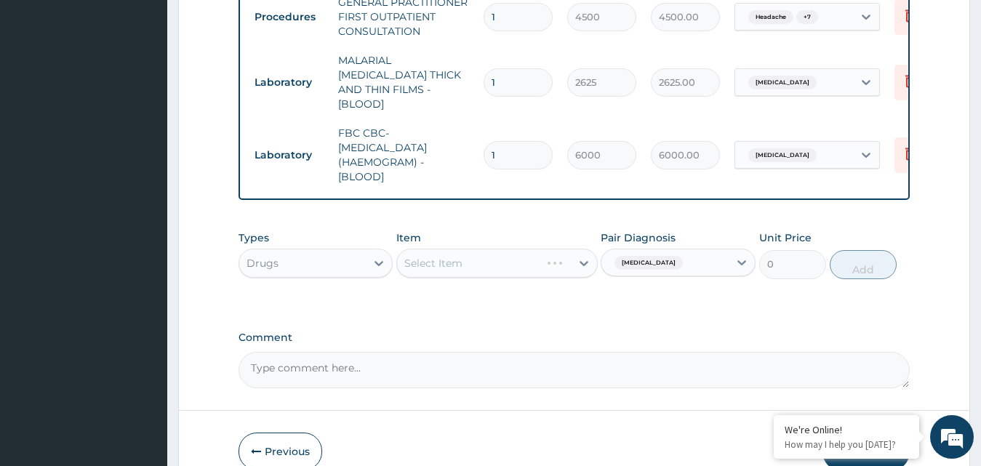
click at [506, 280] on div "Types Drugs Item Select Item Pair Diagnosis Malaria Unit Price 0 Add" at bounding box center [575, 254] width 672 height 63
click at [511, 258] on div "Select Item" at bounding box center [484, 263] width 174 height 23
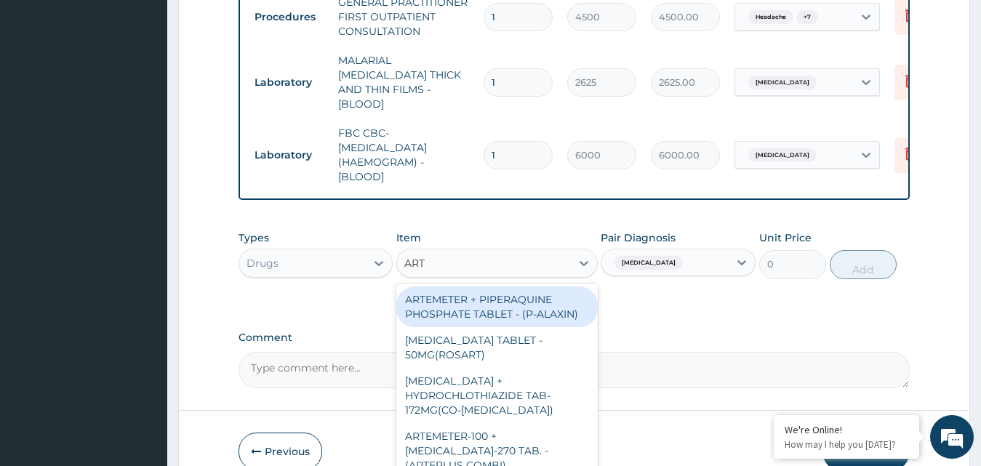
type input "ARTE"
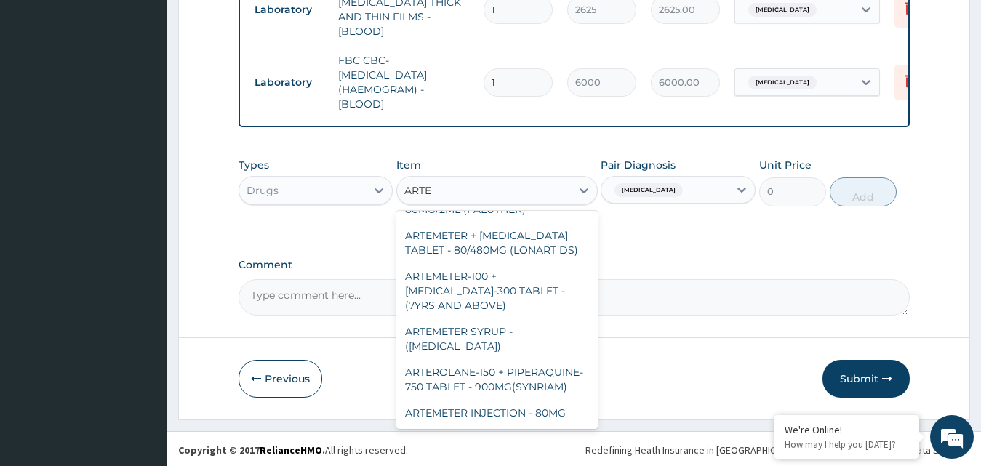
scroll to position [760, 0]
click at [552, 415] on div "ARTEMETER INJECTION - 80MG" at bounding box center [497, 413] width 202 height 26
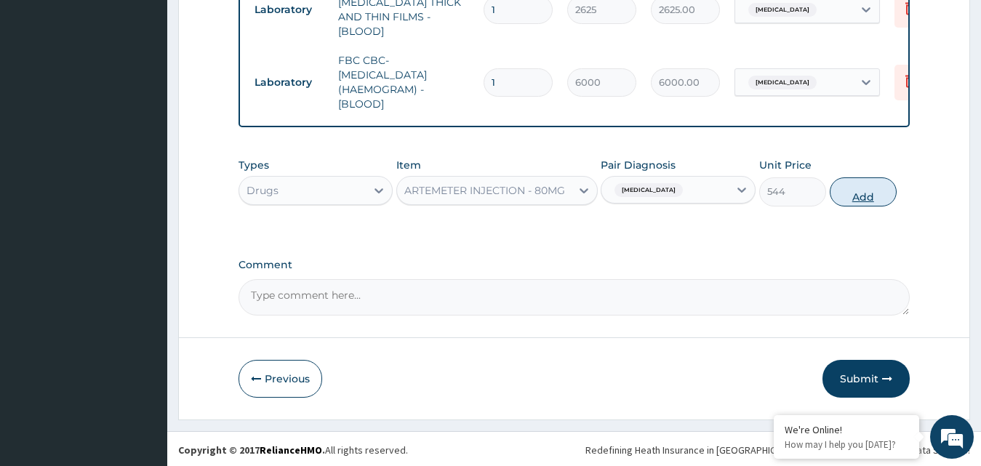
click at [856, 192] on button "Add" at bounding box center [863, 192] width 67 height 29
type input "0"
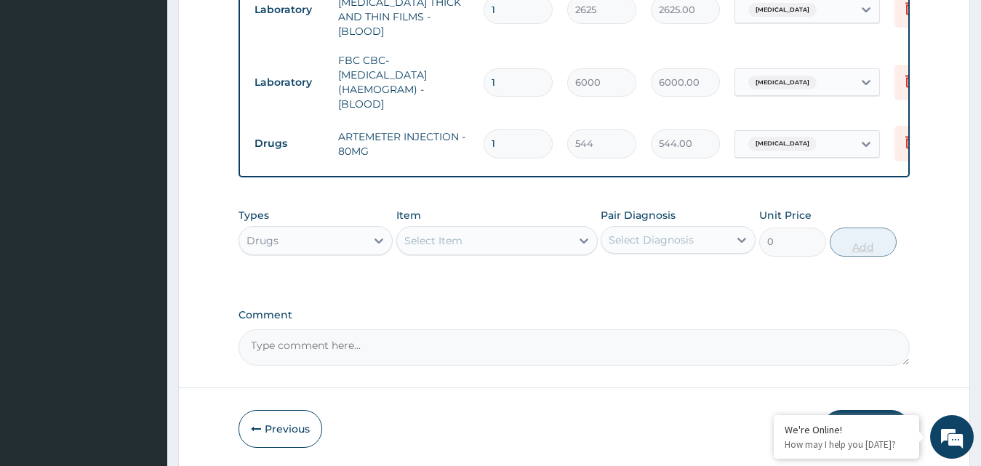
type input "0.00"
type input "6"
type input "3264.00"
type input "6"
click at [655, 233] on div "Select Diagnosis" at bounding box center [651, 240] width 85 height 15
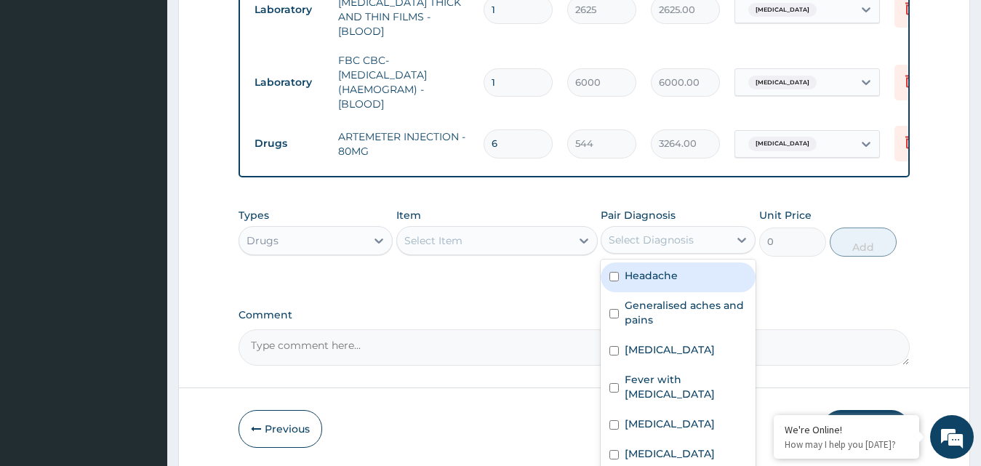
click at [655, 266] on div "Headache" at bounding box center [678, 278] width 155 height 30
checkbox input "true"
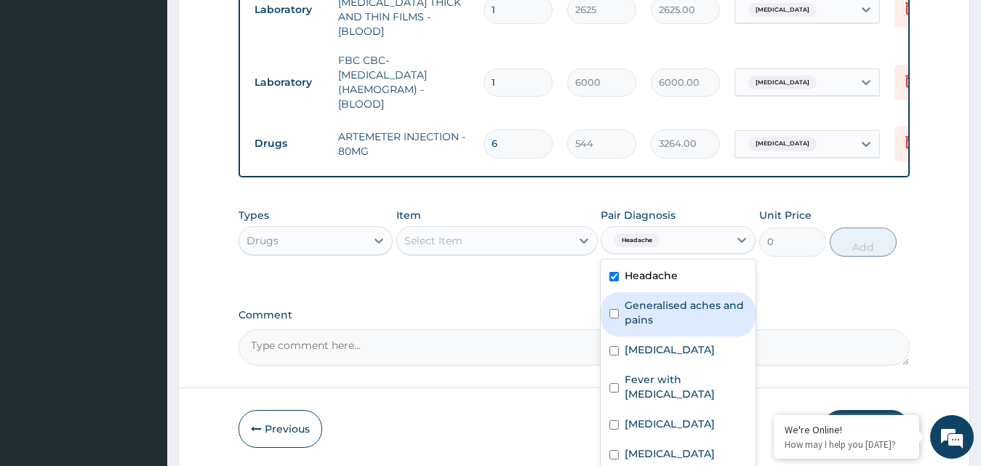
click at [665, 301] on label "Generalised aches and pains" at bounding box center [686, 312] width 122 height 29
checkbox input "true"
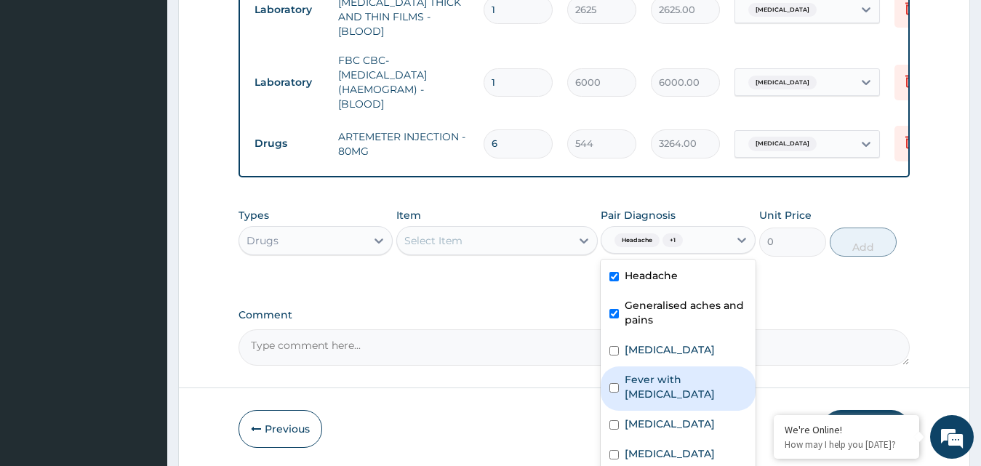
click at [671, 373] on label "Fever with chills" at bounding box center [686, 386] width 122 height 29
checkbox input "true"
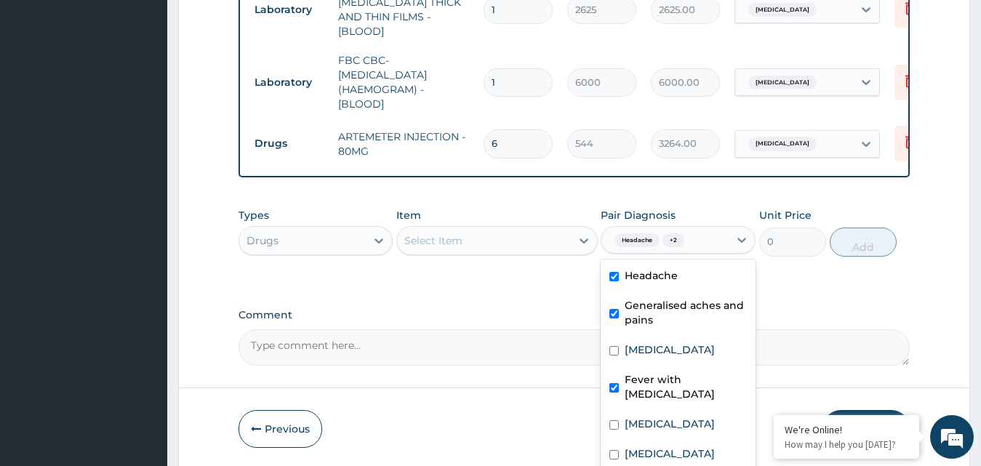
click at [501, 230] on div "Select Item" at bounding box center [484, 240] width 174 height 23
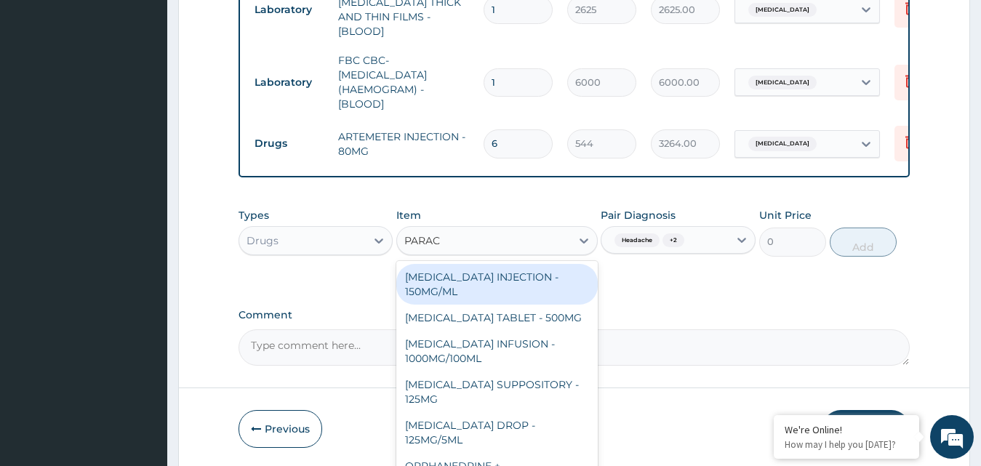
type input "PARACE"
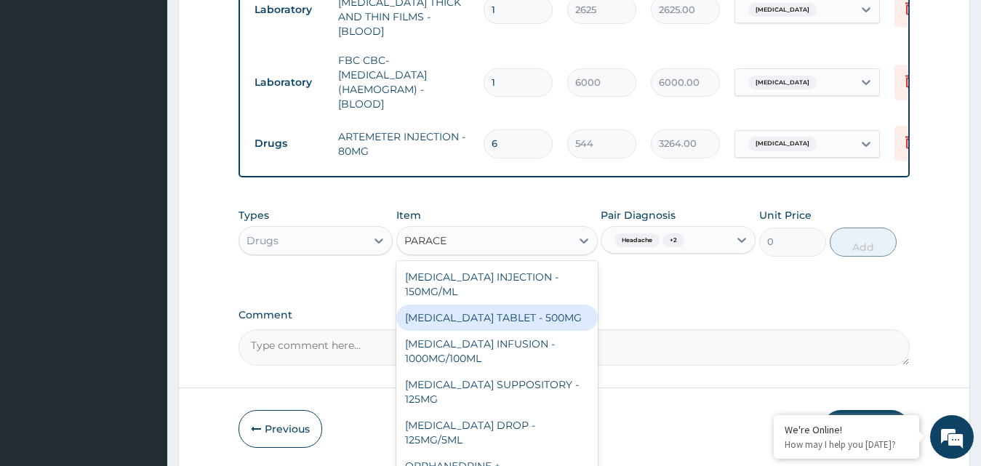
click at [541, 321] on div "[MEDICAL_DATA] TABLET - 500MG" at bounding box center [497, 318] width 202 height 26
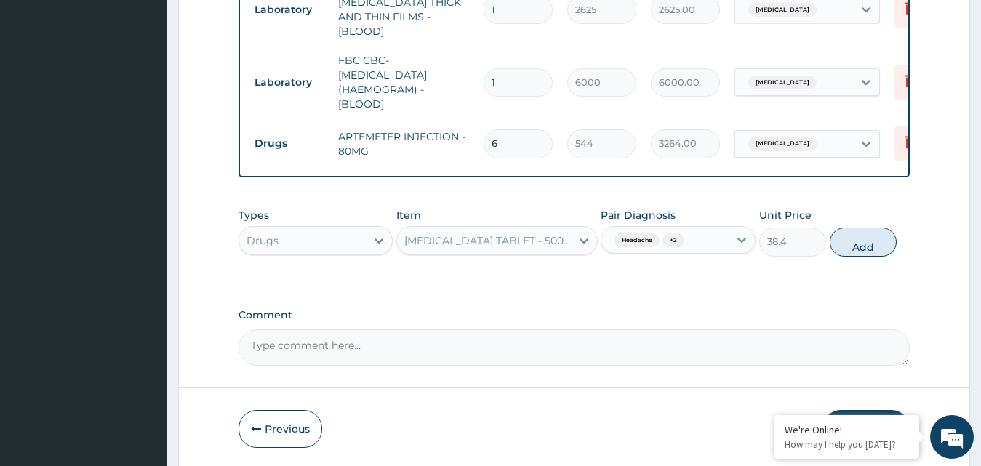
click at [840, 243] on button "Add" at bounding box center [863, 242] width 67 height 29
type input "0"
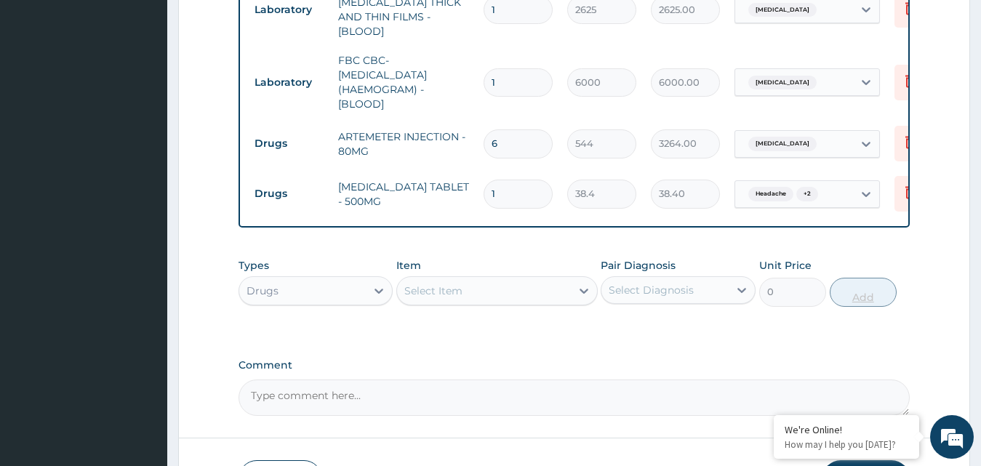
type input "18"
type input "691.20"
type input "18"
click at [456, 284] on div "Select Item" at bounding box center [433, 291] width 58 height 15
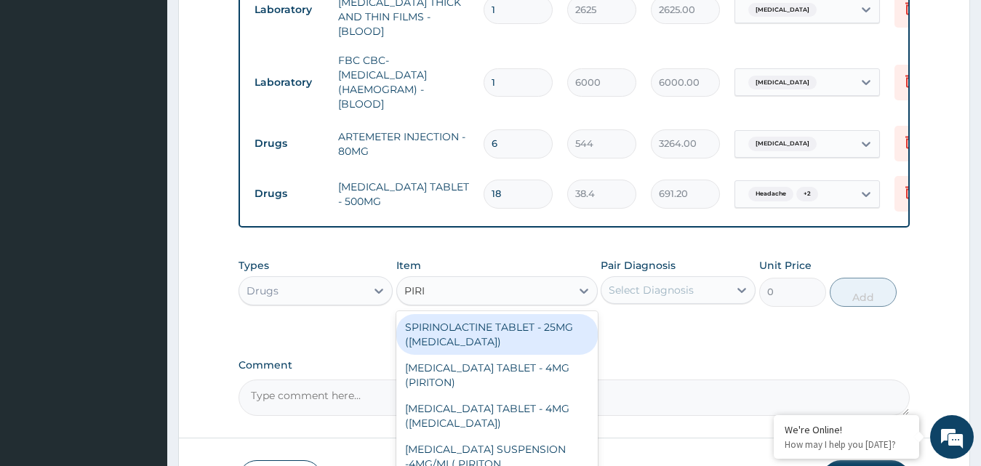
type input "PIRIT"
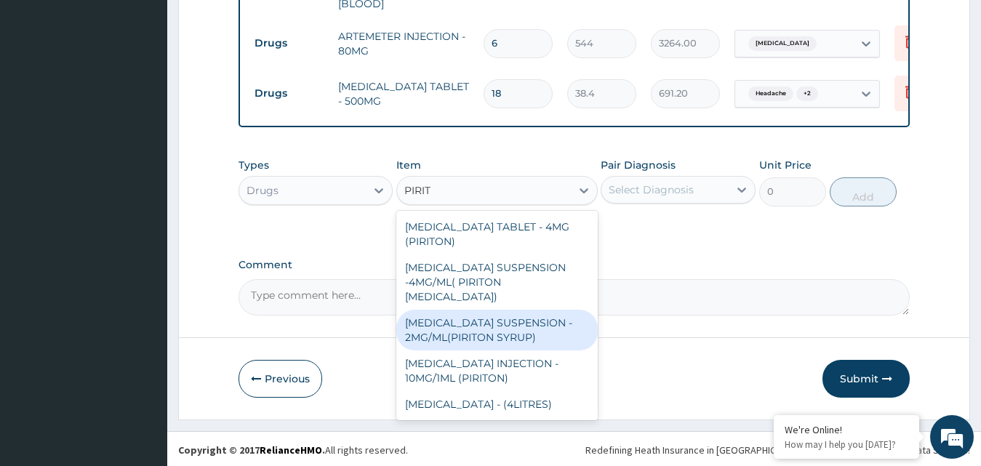
scroll to position [6, 0]
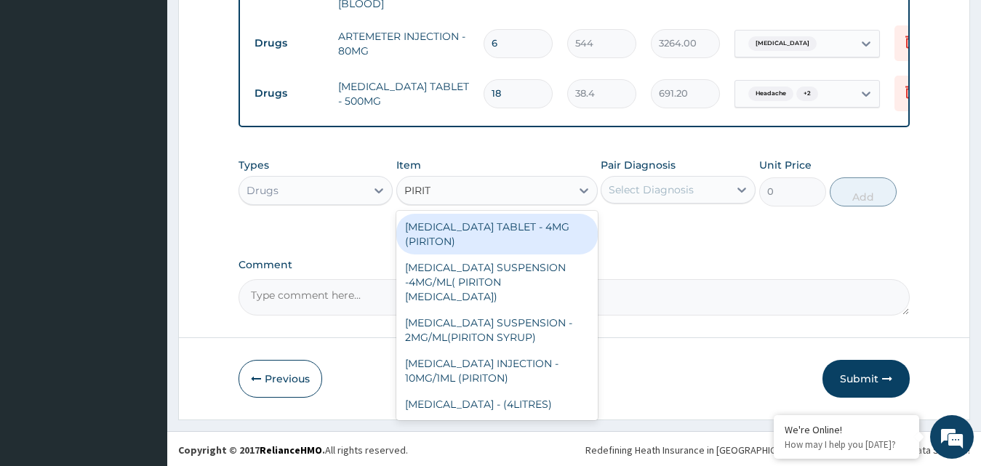
click at [474, 238] on div "[MEDICAL_DATA] TABLET - 4MG (PIRITON)" at bounding box center [497, 234] width 202 height 41
type input "25.6"
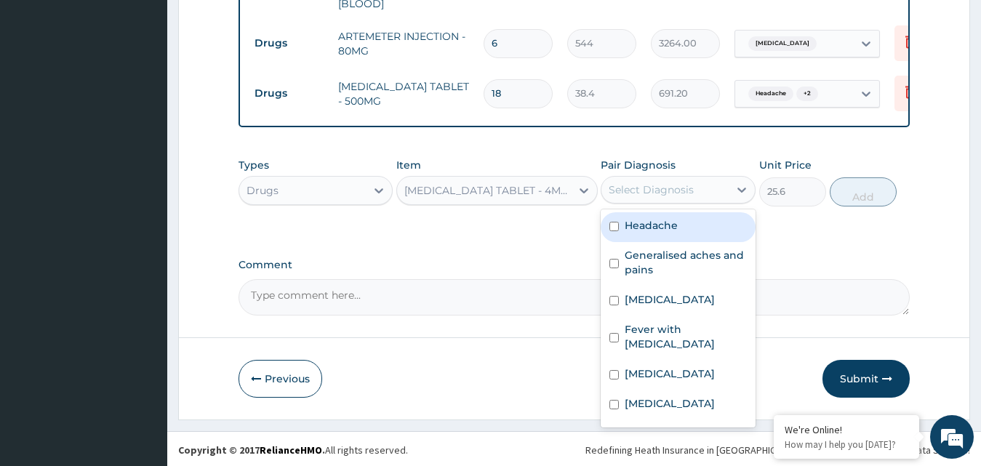
click at [706, 179] on div "Select Diagnosis" at bounding box center [665, 189] width 127 height 23
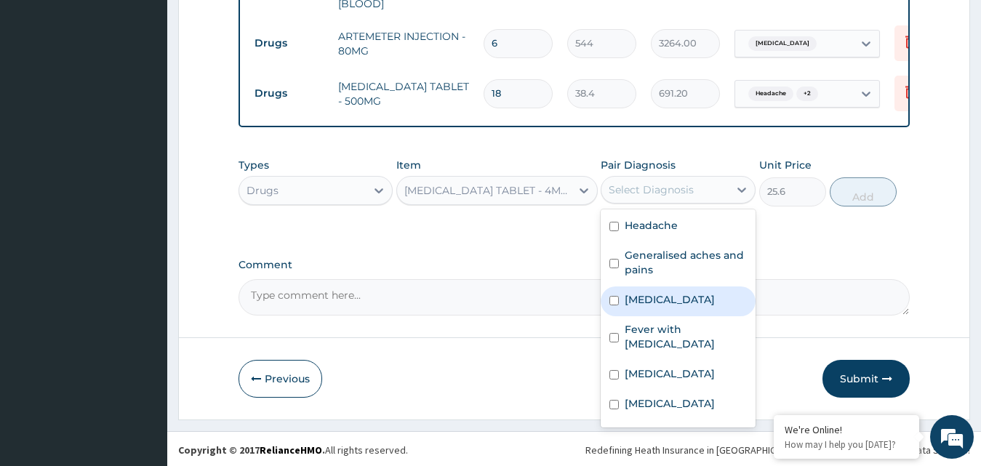
click at [711, 298] on div "[MEDICAL_DATA]" at bounding box center [678, 302] width 155 height 30
checkbox input "true"
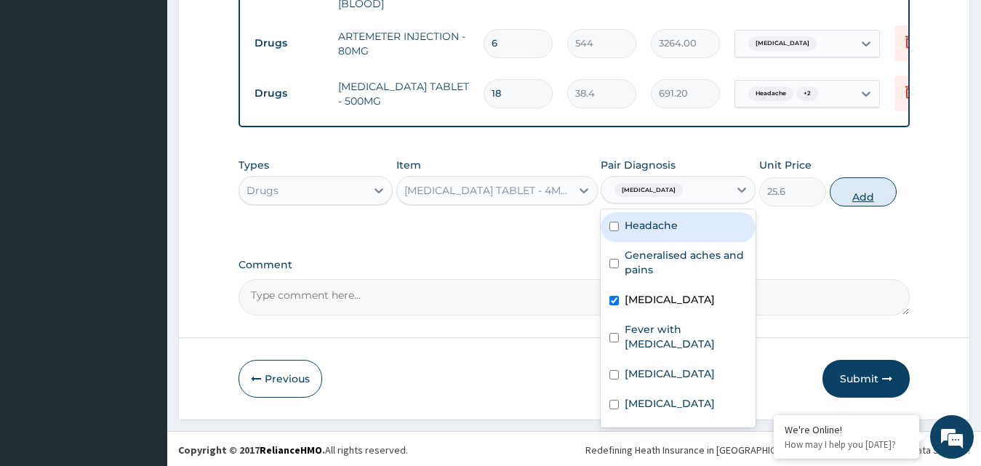
click at [860, 194] on button "Add" at bounding box center [863, 192] width 67 height 29
type input "0"
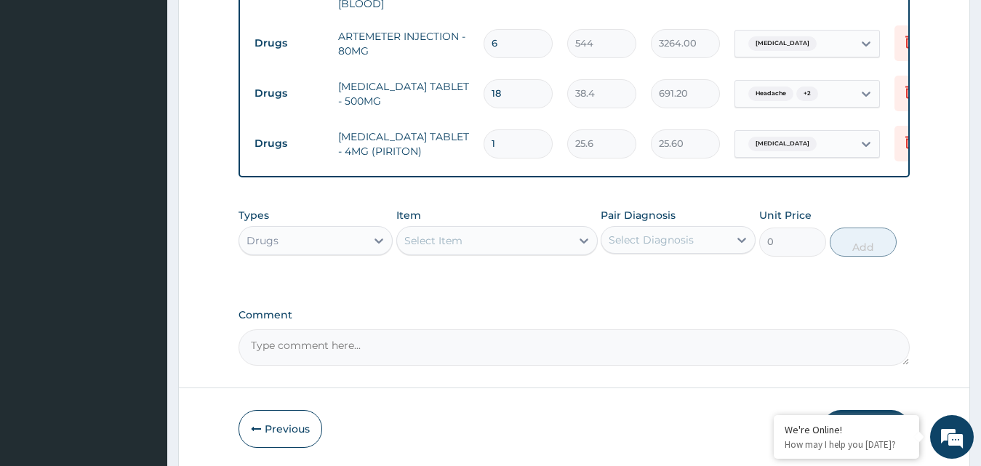
type input "0.00"
type input "5"
type input "128.00"
type input "5"
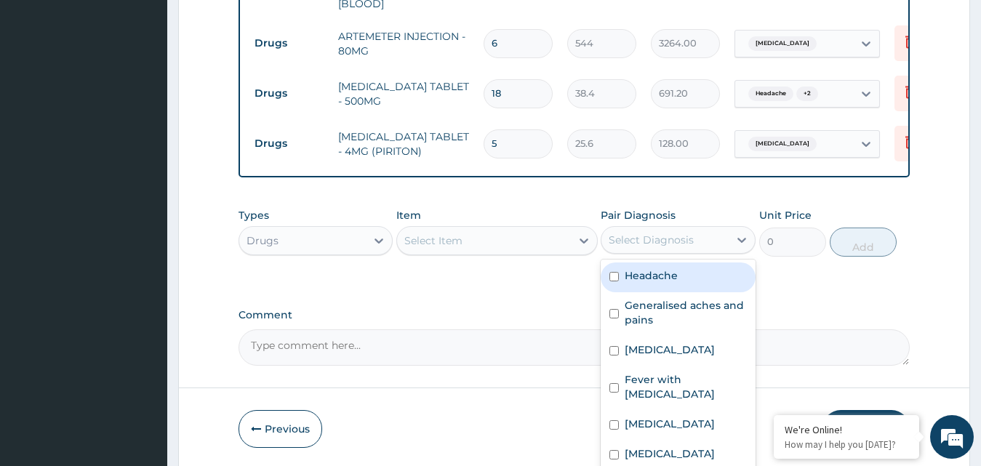
click at [637, 230] on div "Select Diagnosis" at bounding box center [665, 239] width 127 height 23
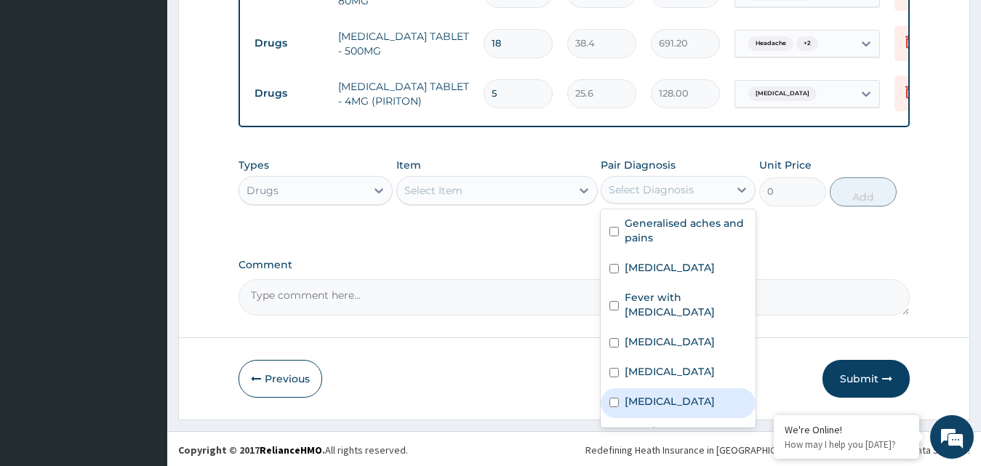
scroll to position [41, 0]
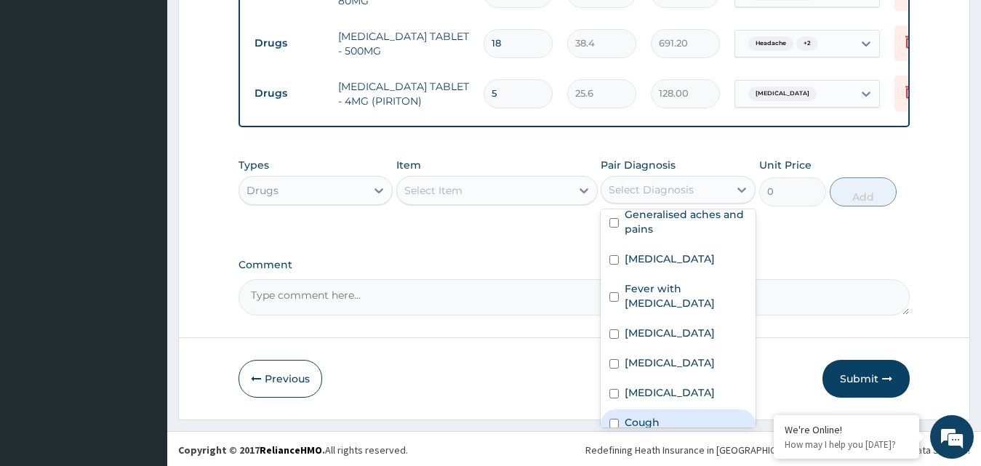
click at [702, 414] on div "Cough" at bounding box center [678, 425] width 155 height 30
checkbox input "true"
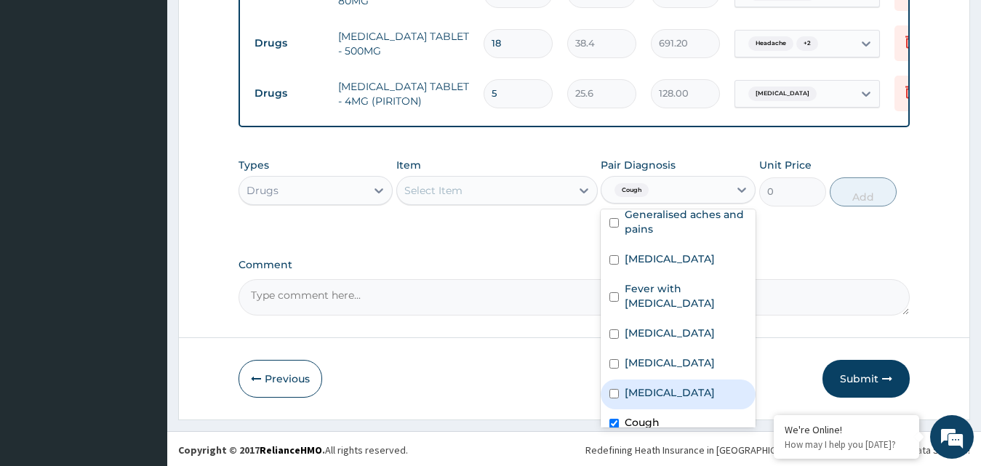
click at [451, 189] on div "Select Item" at bounding box center [433, 190] width 58 height 15
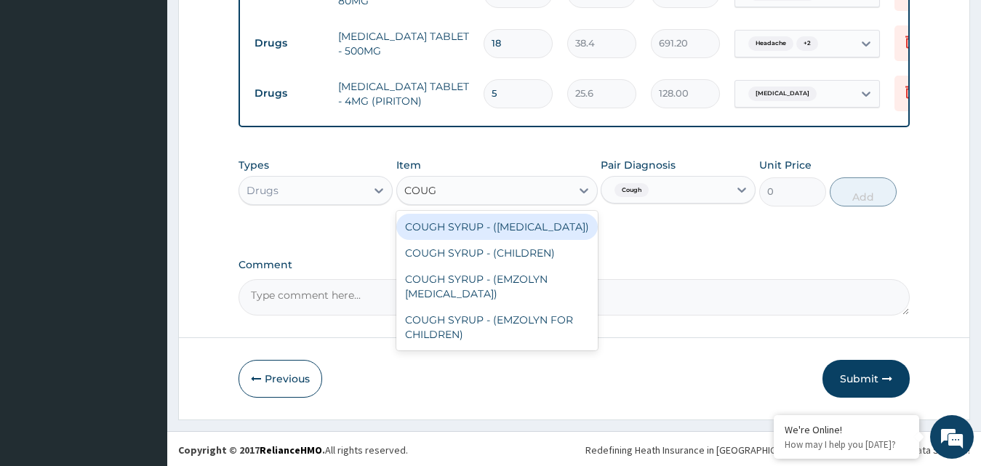
type input "COUGH"
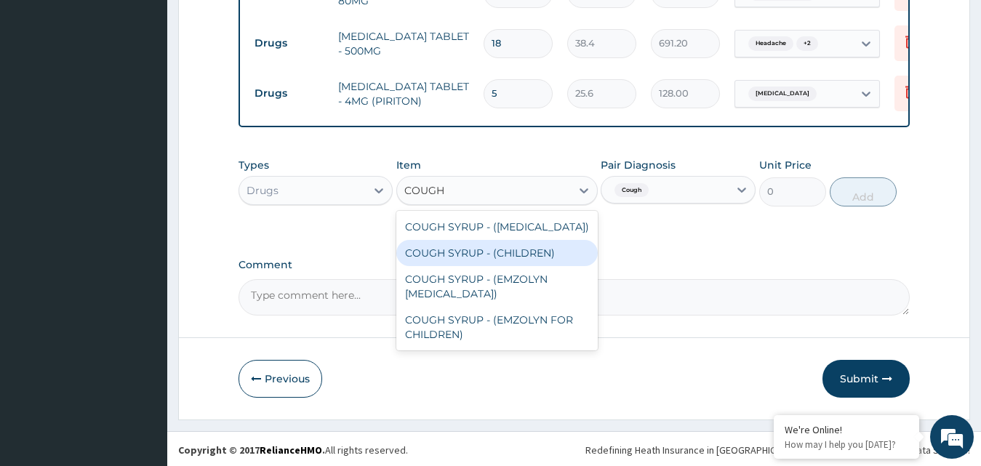
click at [487, 259] on div "COUGH SYRUP - (CHILDREN)" at bounding box center [497, 253] width 202 height 26
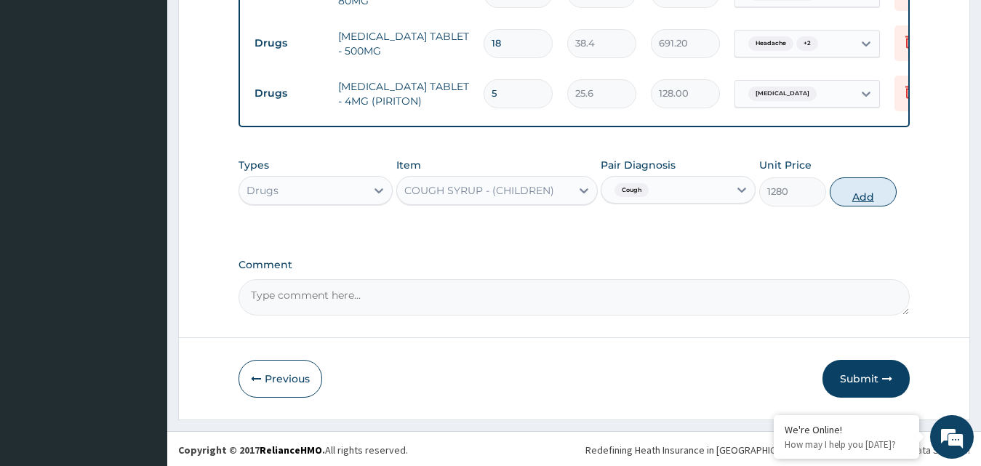
click at [849, 196] on button "Add" at bounding box center [863, 192] width 67 height 29
type input "0"
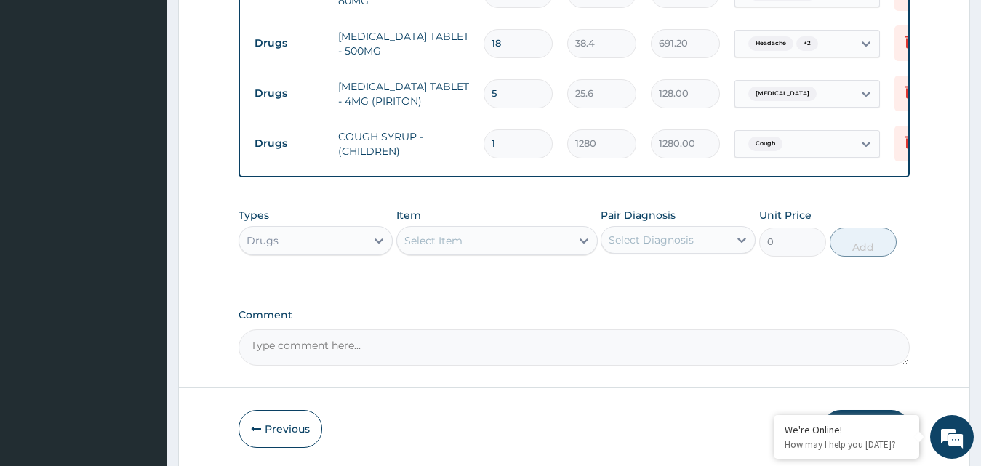
scroll to position [893, 0]
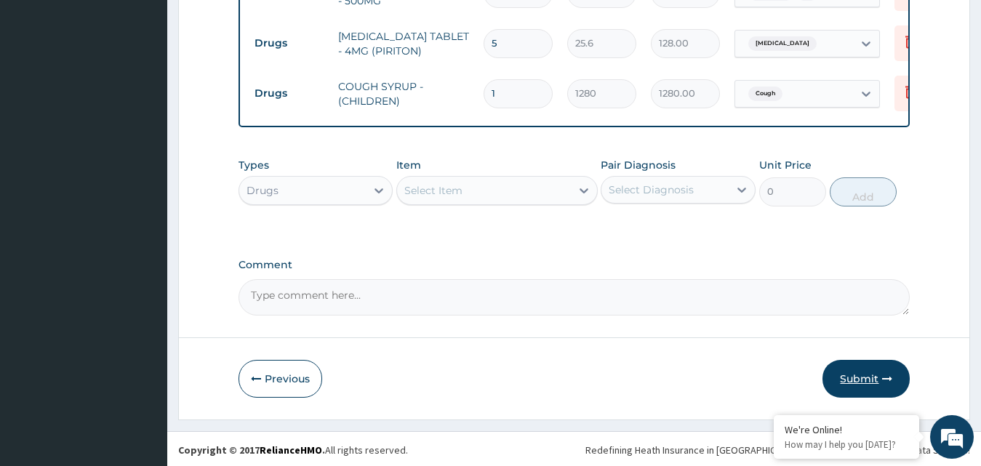
click at [871, 380] on button "Submit" at bounding box center [866, 379] width 87 height 38
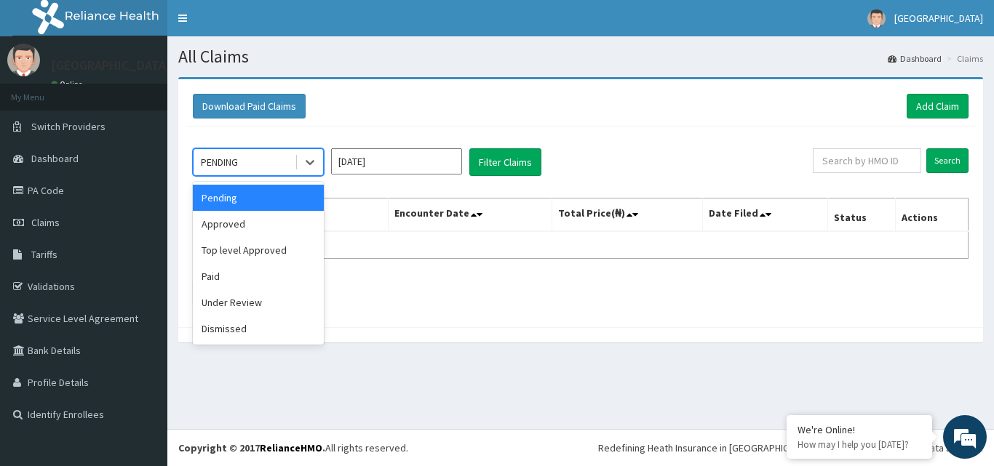
click at [228, 167] on div "PENDING" at bounding box center [219, 162] width 37 height 15
click at [249, 220] on div "Approved" at bounding box center [258, 224] width 131 height 26
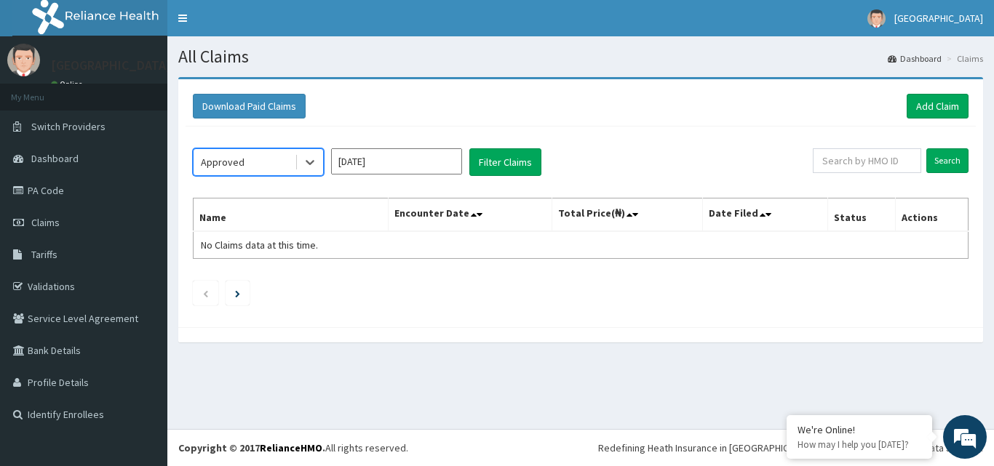
click at [366, 162] on input "Sep 2025" at bounding box center [396, 161] width 131 height 26
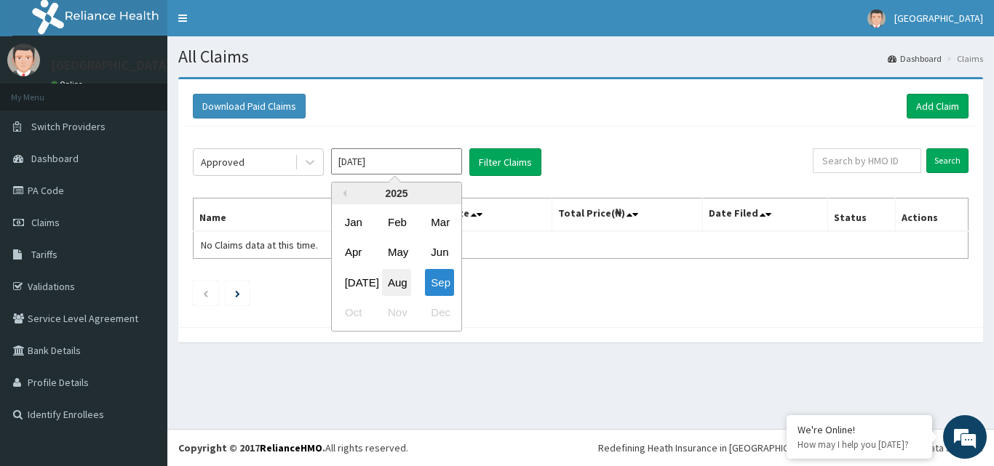
click at [404, 279] on div "Aug" at bounding box center [396, 282] width 29 height 27
type input "Aug 2025"
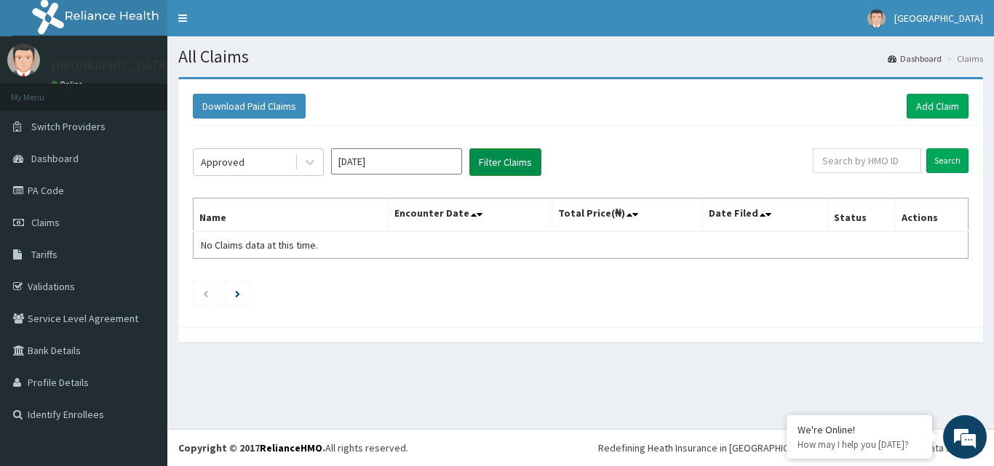
click at [496, 150] on button "Filter Claims" at bounding box center [505, 162] width 72 height 28
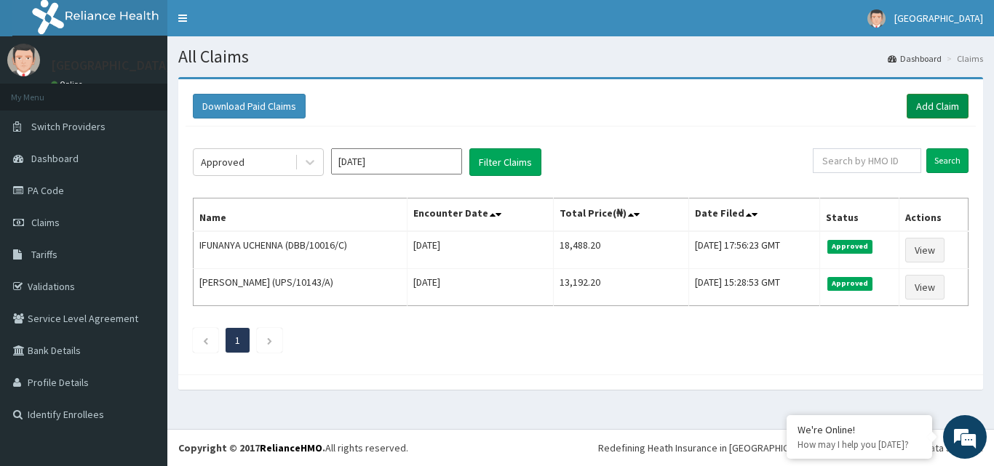
click at [918, 99] on link "Add Claim" at bounding box center [937, 106] width 62 height 25
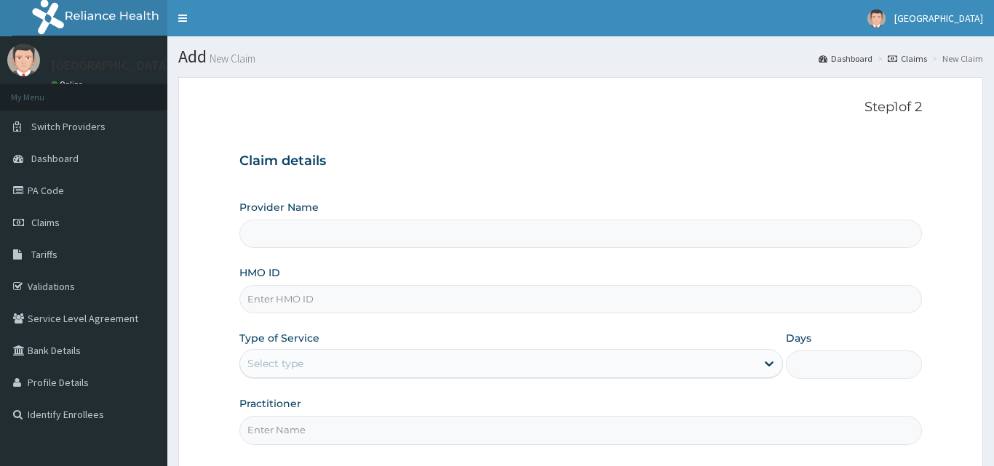
click at [375, 303] on input "HMO ID" at bounding box center [580, 299] width 682 height 28
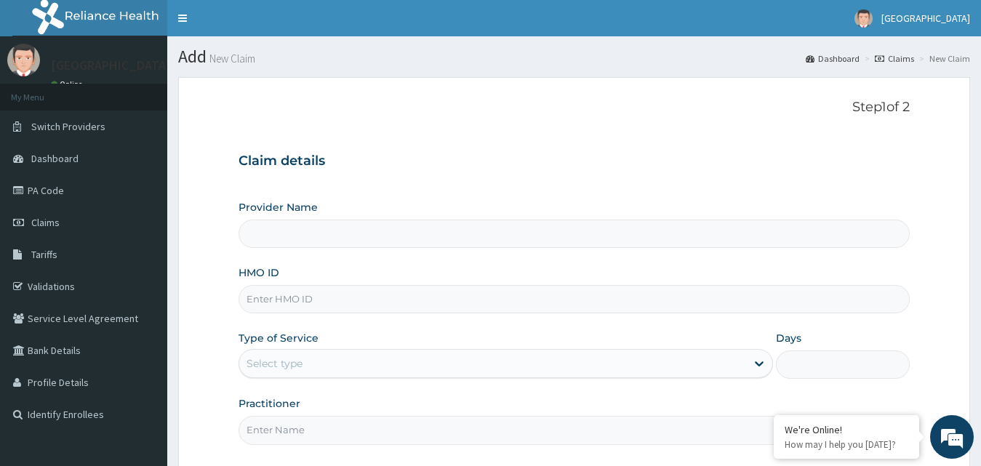
paste input "CAM/10177/C"
type input "CAM/10177/C"
type input "[GEOGRAPHIC_DATA]"
type input "CAM/10177/C"
click at [354, 369] on div "Select type" at bounding box center [493, 363] width 508 height 23
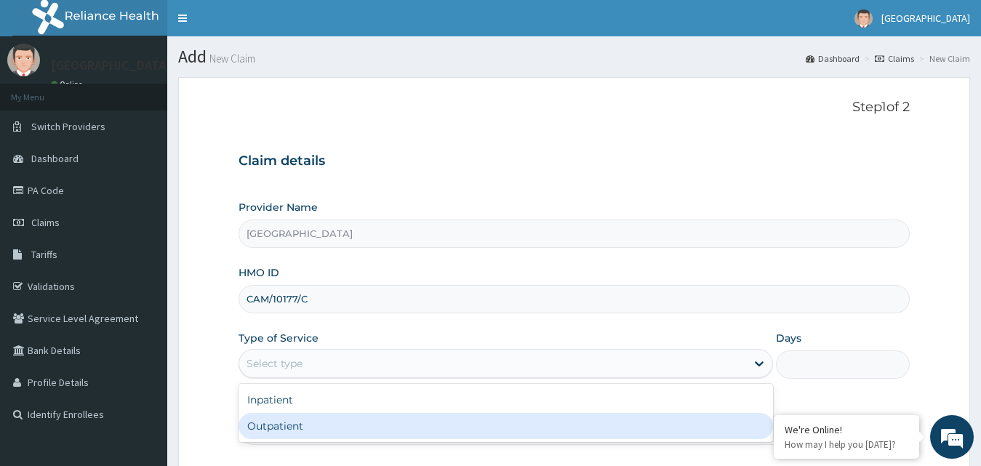
click at [356, 428] on div "Outpatient" at bounding box center [506, 426] width 535 height 26
type input "1"
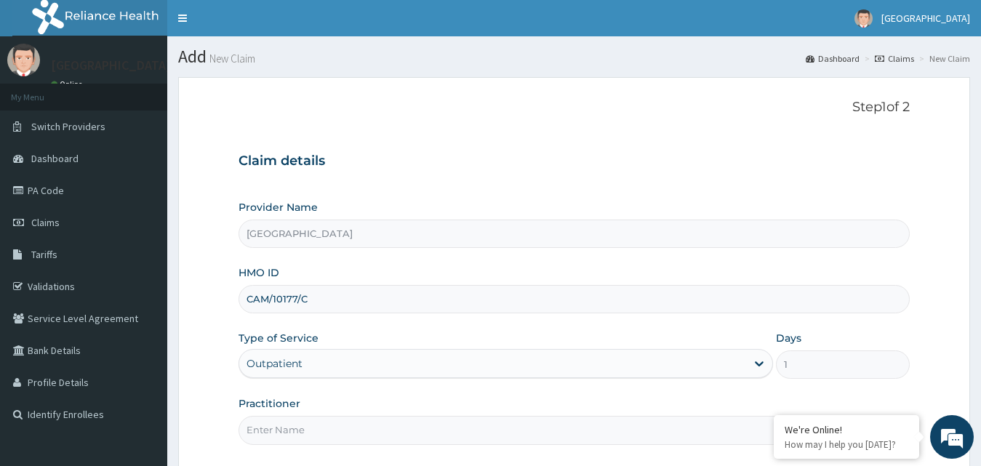
click at [420, 430] on input "Practitioner" at bounding box center [575, 430] width 672 height 28
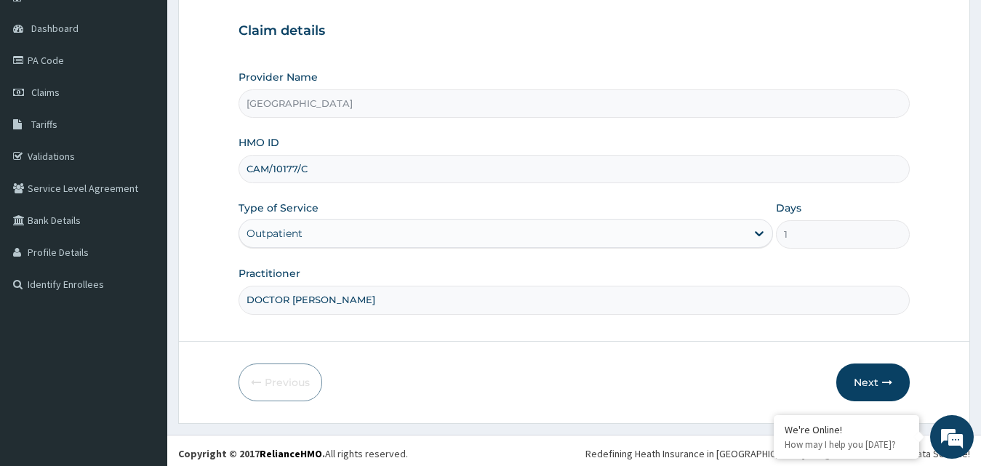
scroll to position [136, 0]
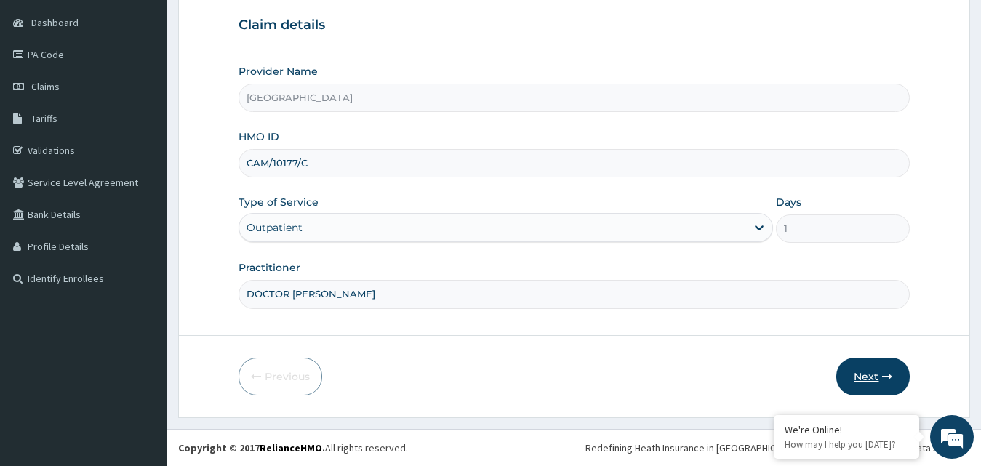
type input "DOCTOR VICTOR"
click at [872, 365] on button "Next" at bounding box center [873, 377] width 73 height 38
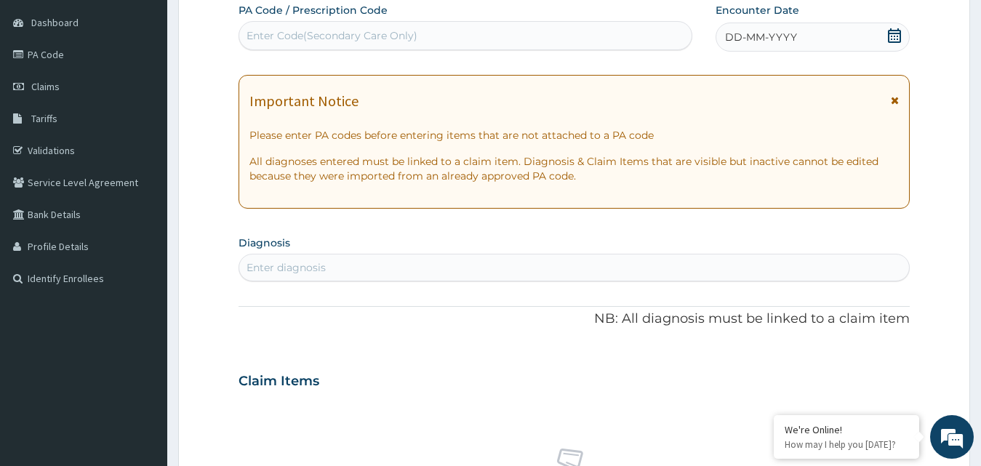
click at [893, 30] on icon at bounding box center [894, 35] width 13 height 15
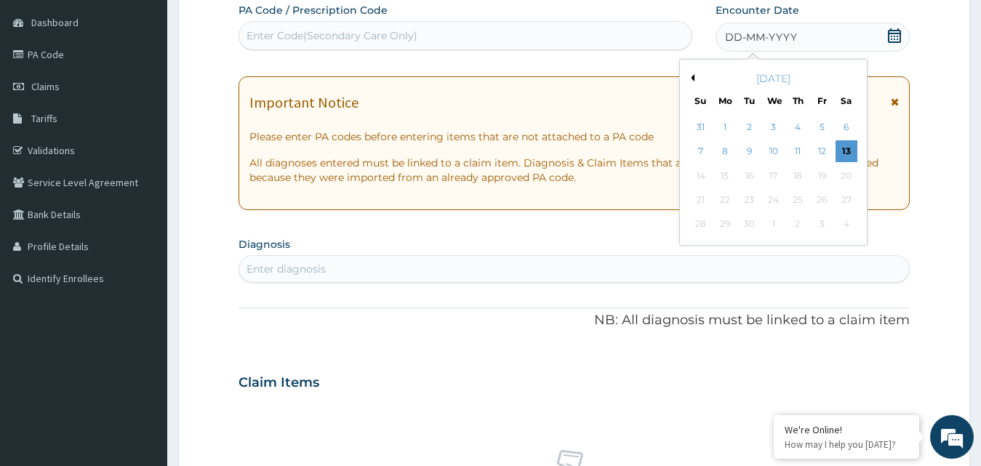
click at [692, 79] on button "Previous Month" at bounding box center [690, 77] width 7 height 7
click at [832, 197] on div "22" at bounding box center [822, 200] width 22 height 22
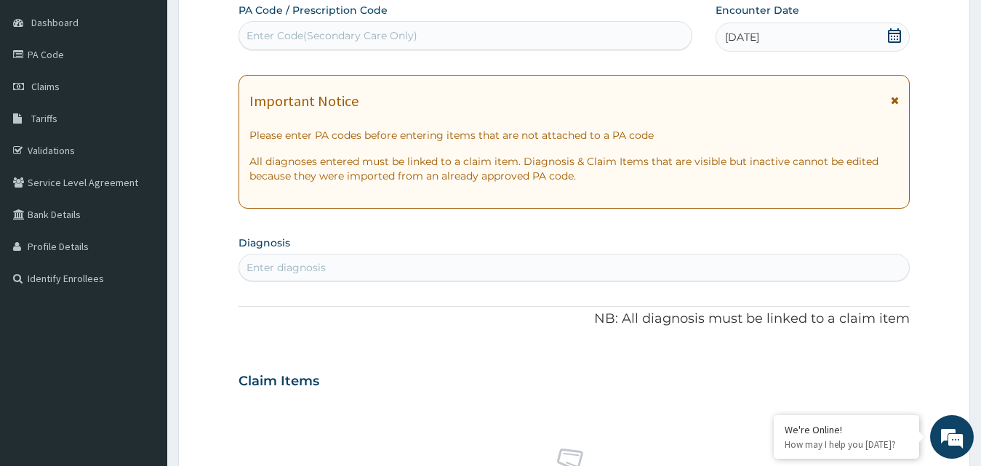
click at [322, 264] on div "Enter diagnosis" at bounding box center [286, 267] width 79 height 15
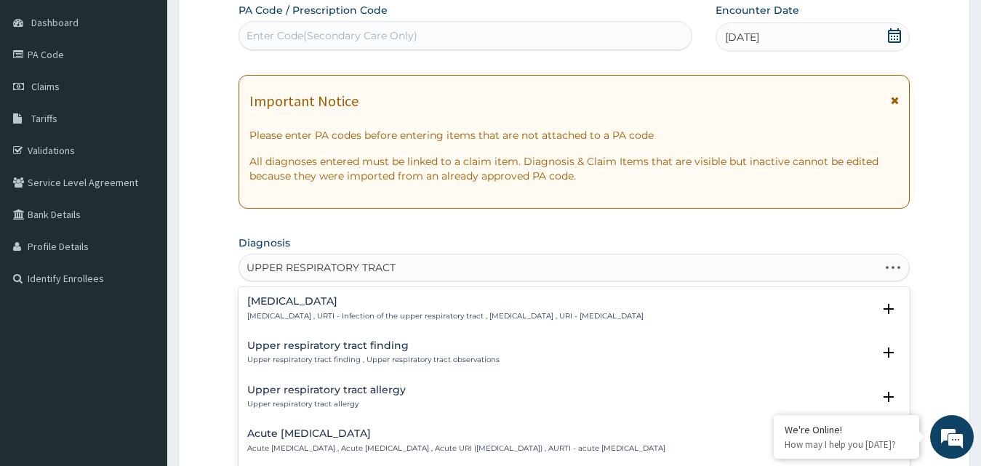
type input "UPPER RESPIRATORY TRACT"
click at [287, 313] on p "Upper respiratory infection , URTI - Infection of the upper respiratory tract ,…" at bounding box center [445, 316] width 396 height 10
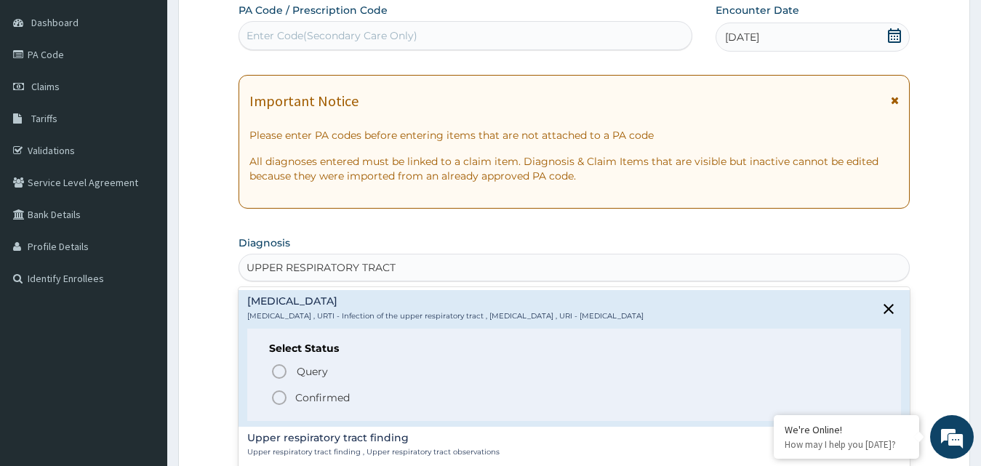
click at [305, 402] on p "Confirmed" at bounding box center [322, 398] width 55 height 15
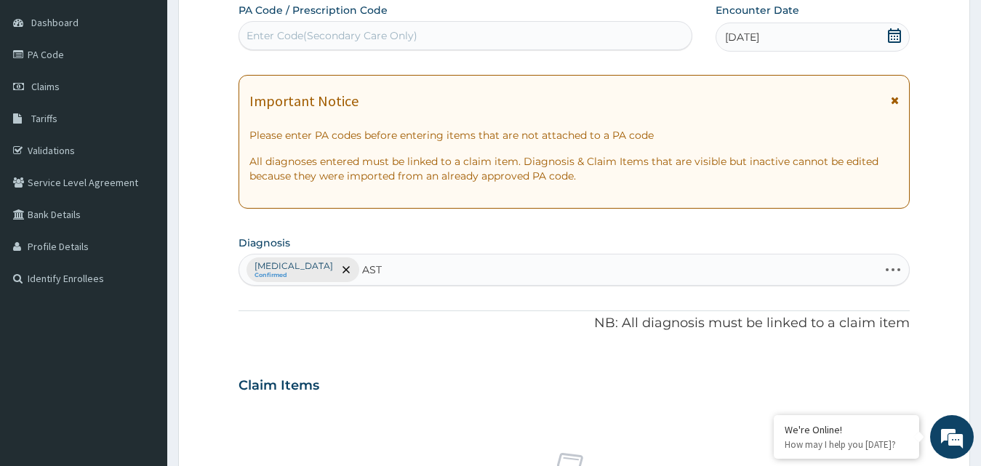
type input "ASTH"
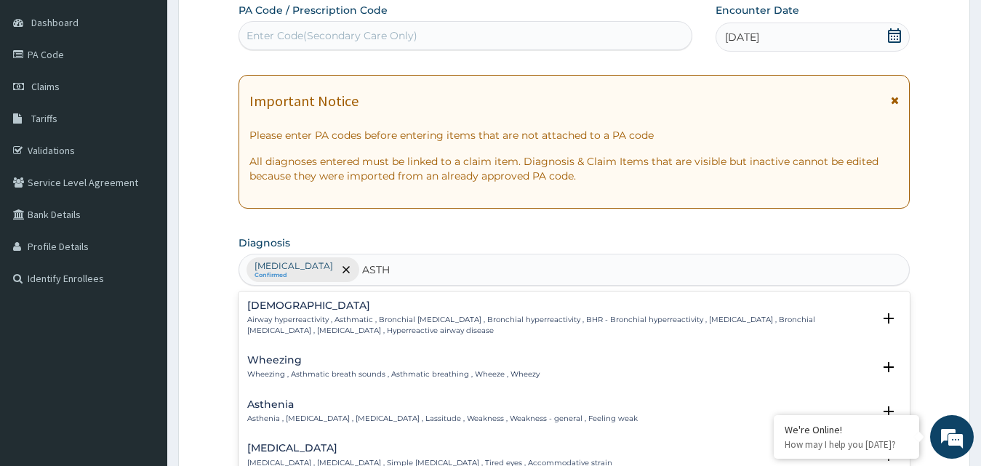
click at [405, 331] on p "Airway hyperreactivity , Asthmatic , Bronchial asthma , Bronchial hyperreactivi…" at bounding box center [560, 325] width 626 height 21
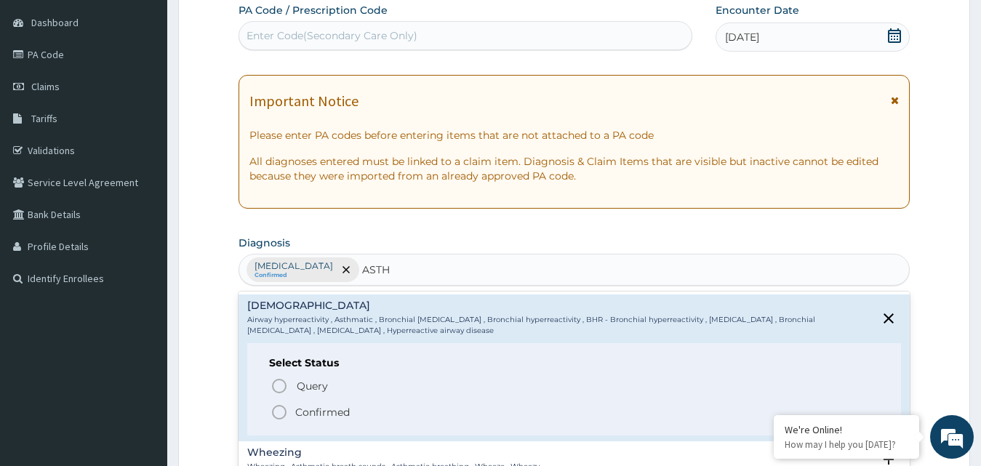
click at [340, 410] on p "Confirmed" at bounding box center [322, 412] width 55 height 15
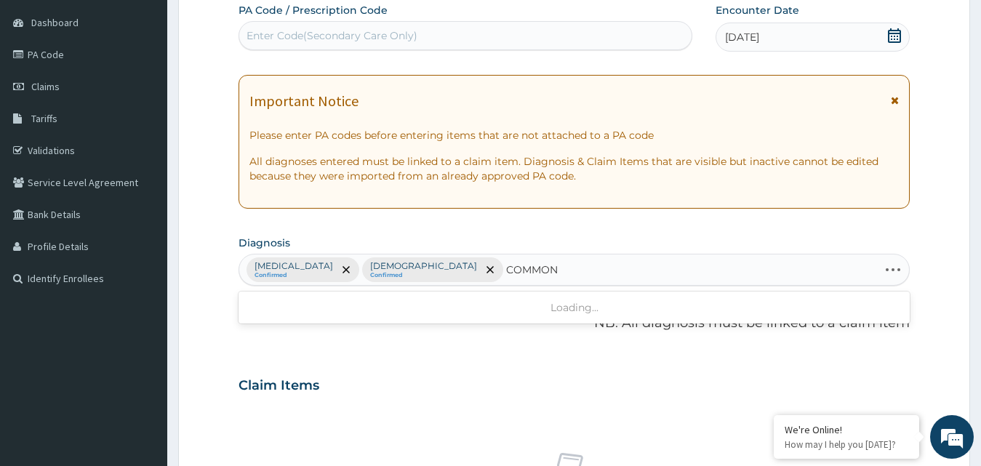
type input "COMMON C"
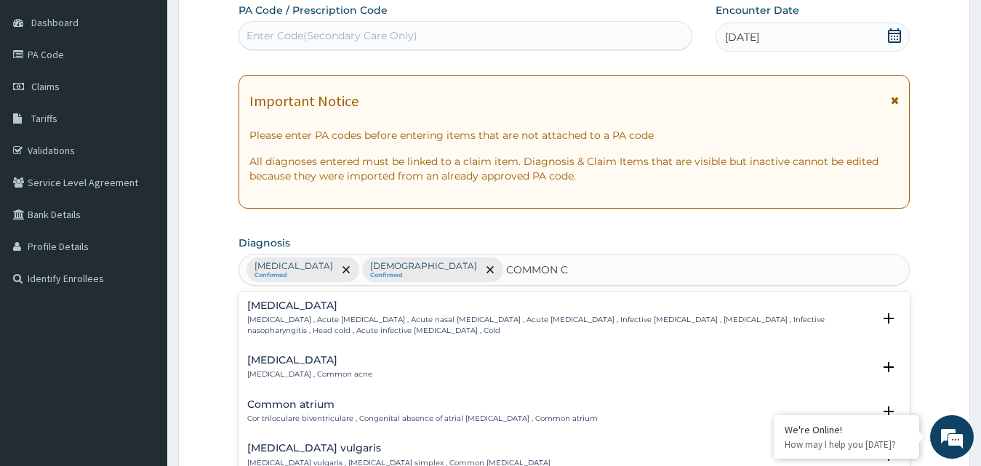
click at [386, 318] on p "Common cold , Acute coryza , Acute nasal catarrh , Acute rhinitis , Infective r…" at bounding box center [560, 325] width 626 height 21
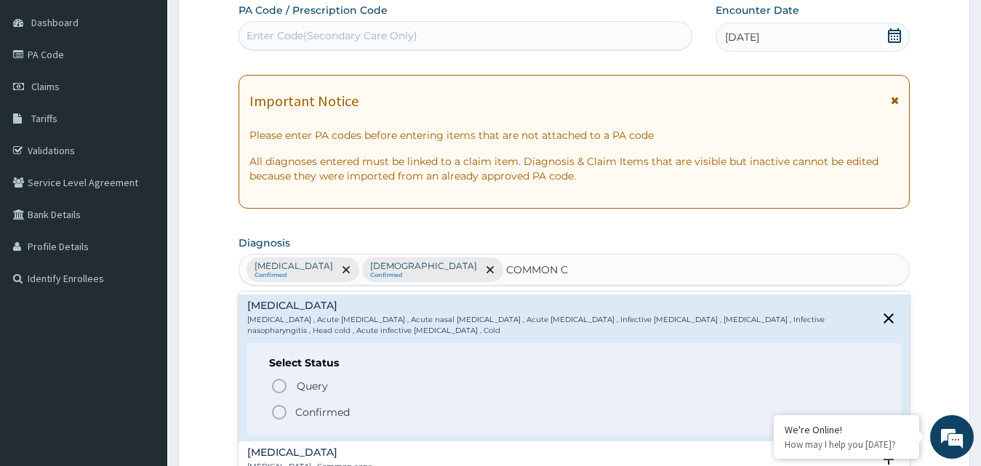
click at [319, 417] on p "Confirmed" at bounding box center [322, 412] width 55 height 15
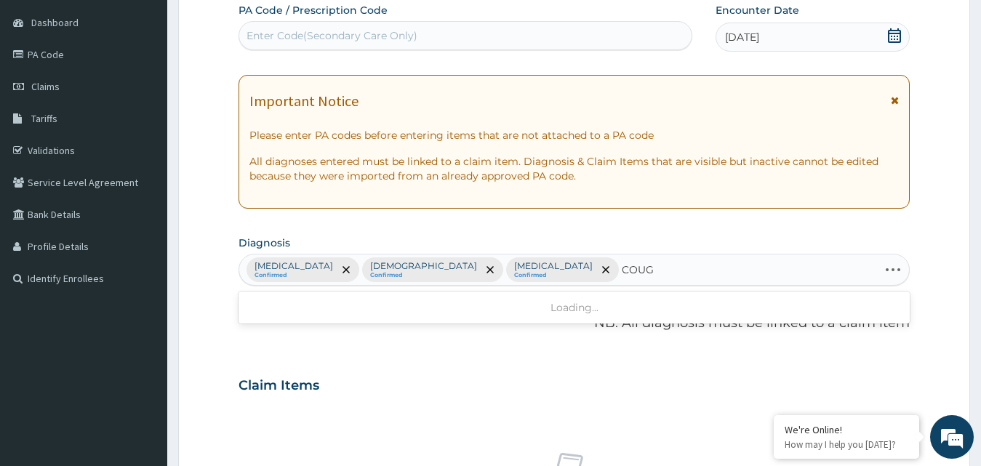
type input "COUGH"
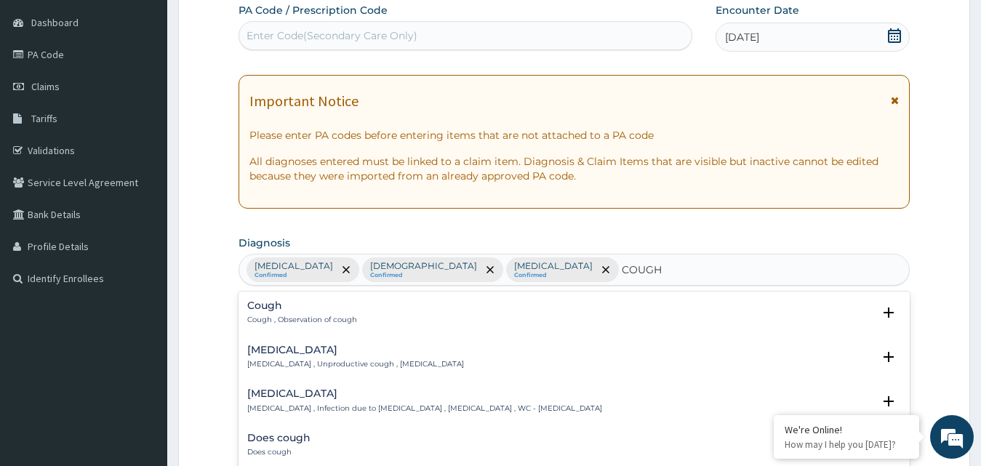
click at [261, 314] on div "Cough Cough , Observation of cough" at bounding box center [302, 312] width 110 height 25
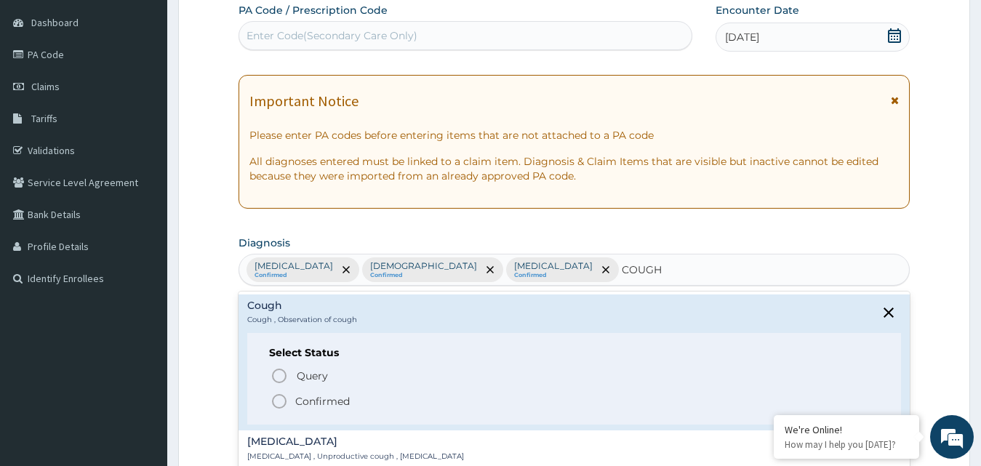
click at [280, 402] on icon "status option filled" at bounding box center [279, 401] width 17 height 17
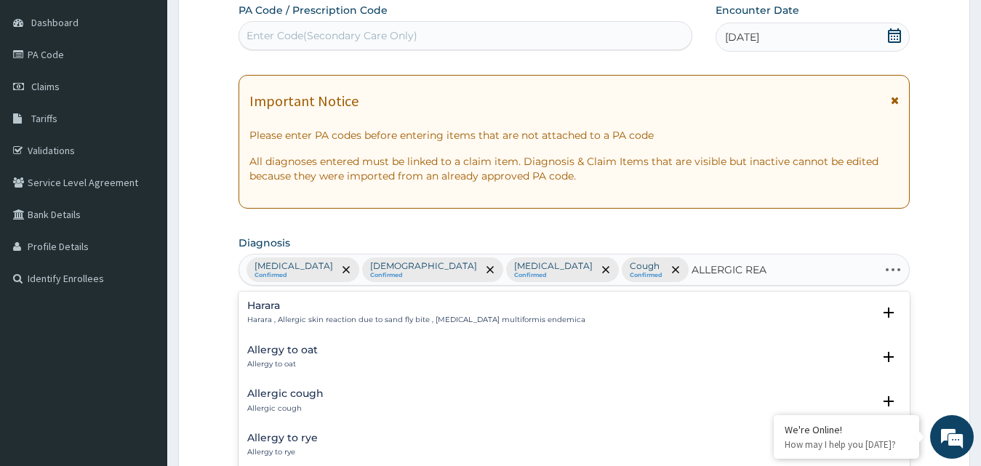
type input "ALLERGIC REAC"
click at [292, 392] on h4 "Allergic reaction" at bounding box center [290, 393] width 87 height 11
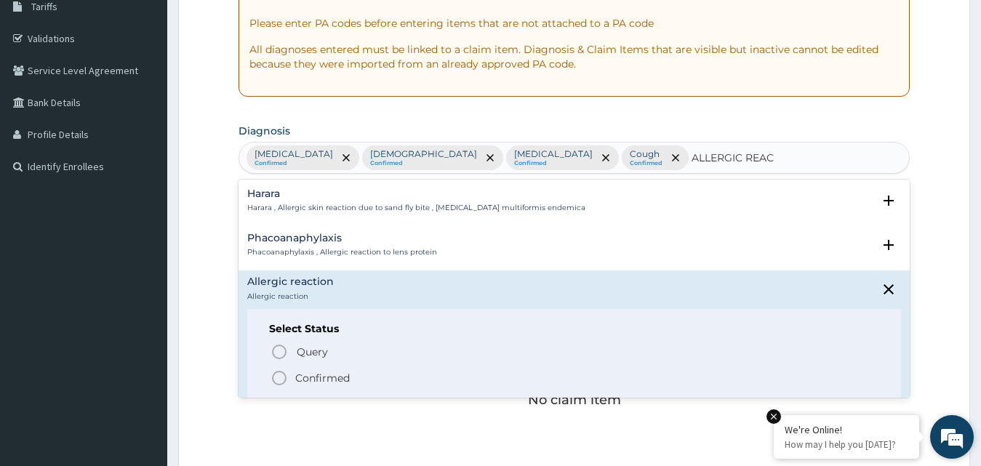
scroll to position [252, 0]
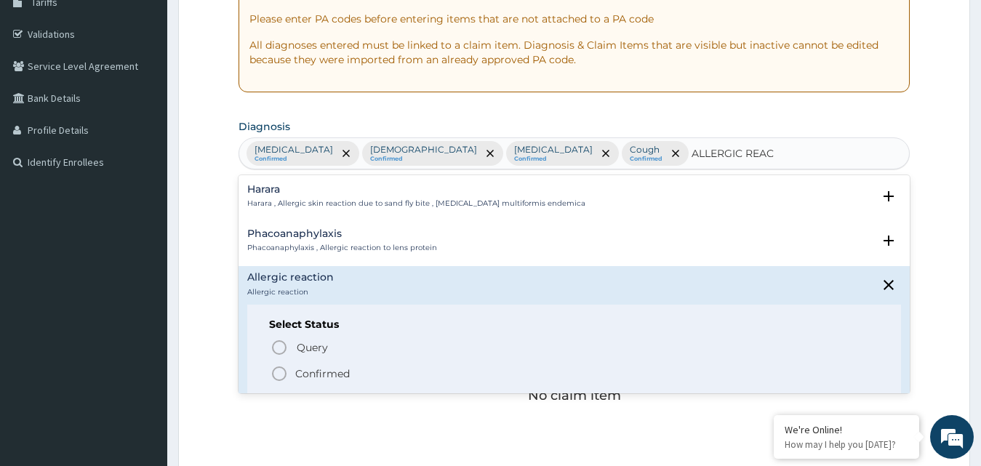
click at [314, 374] on p "Confirmed" at bounding box center [322, 374] width 55 height 15
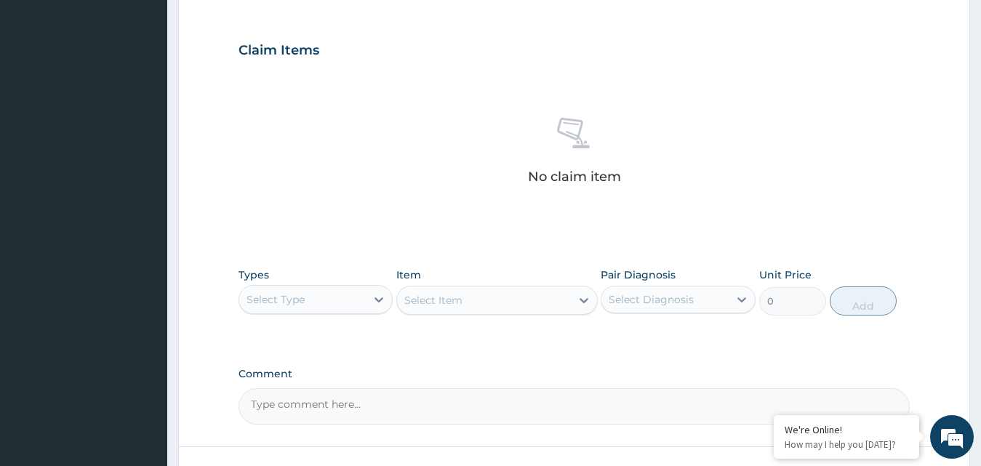
scroll to position [485, 0]
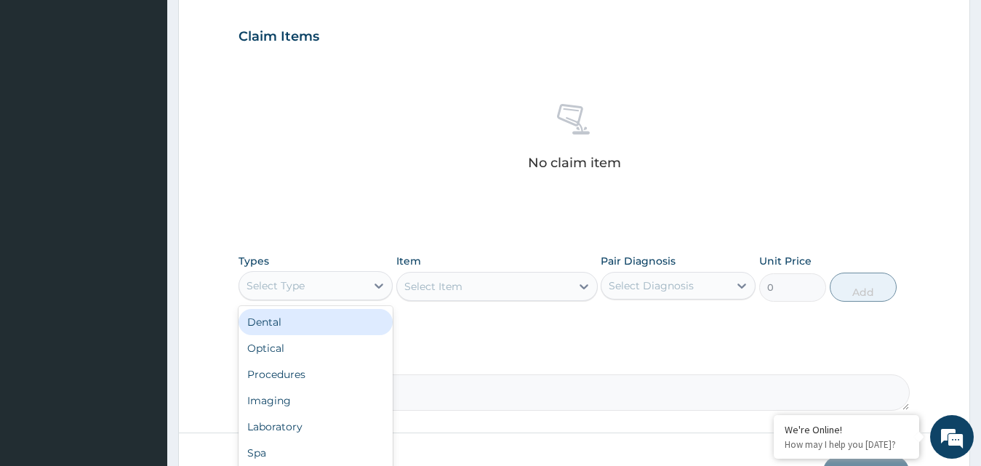
click at [339, 283] on div "Select Type" at bounding box center [302, 285] width 127 height 23
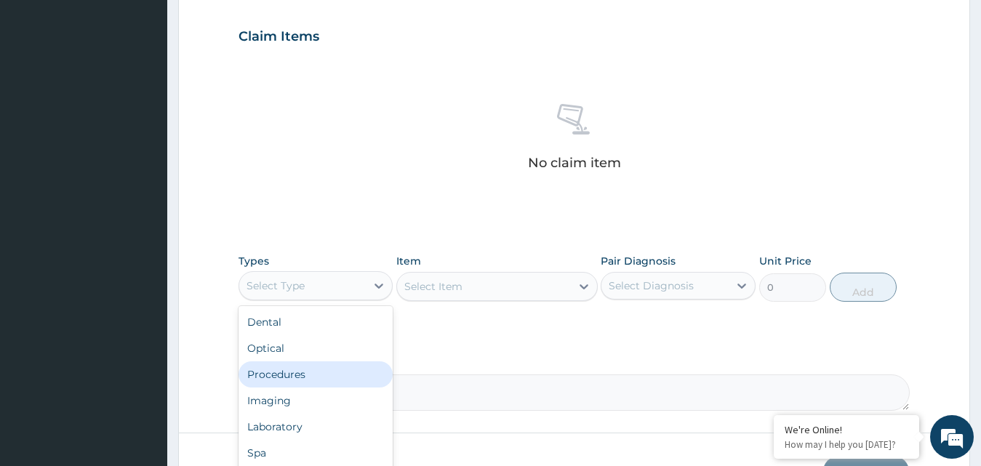
click at [345, 375] on div "Procedures" at bounding box center [316, 375] width 155 height 26
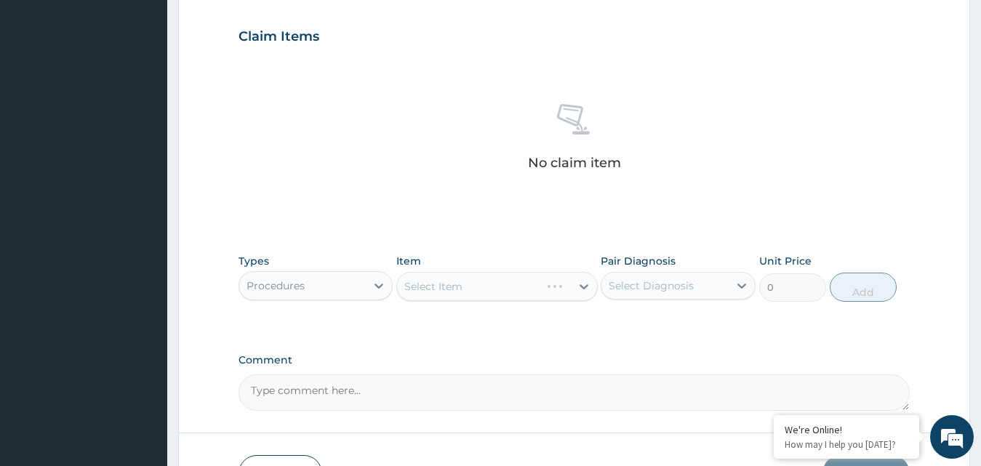
click at [656, 279] on div "Select Diagnosis" at bounding box center [651, 286] width 85 height 15
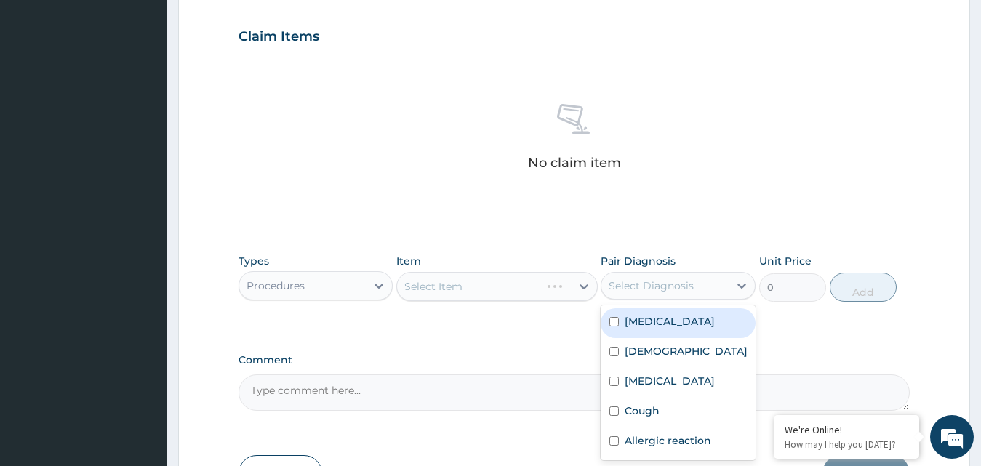
click at [667, 315] on label "Upper respiratory infection" at bounding box center [670, 321] width 90 height 15
checkbox input "true"
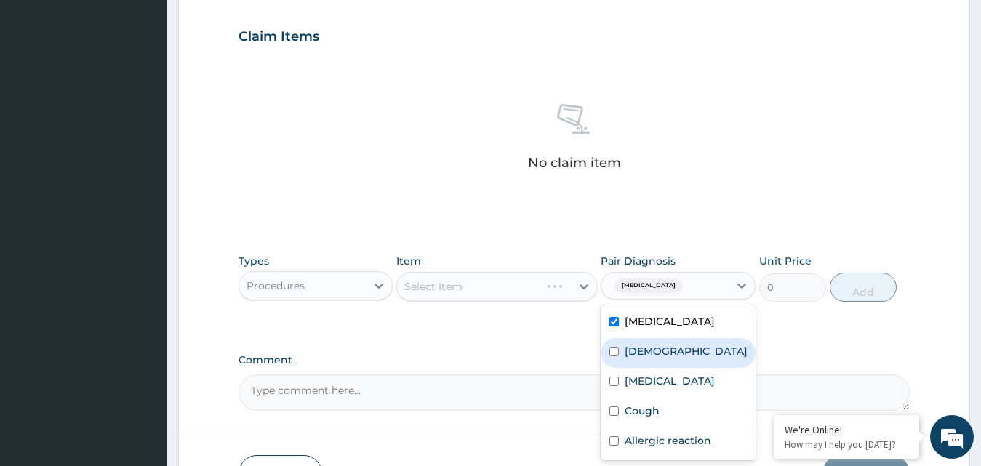
click at [679, 368] on div "Asthma" at bounding box center [678, 353] width 155 height 30
checkbox input "true"
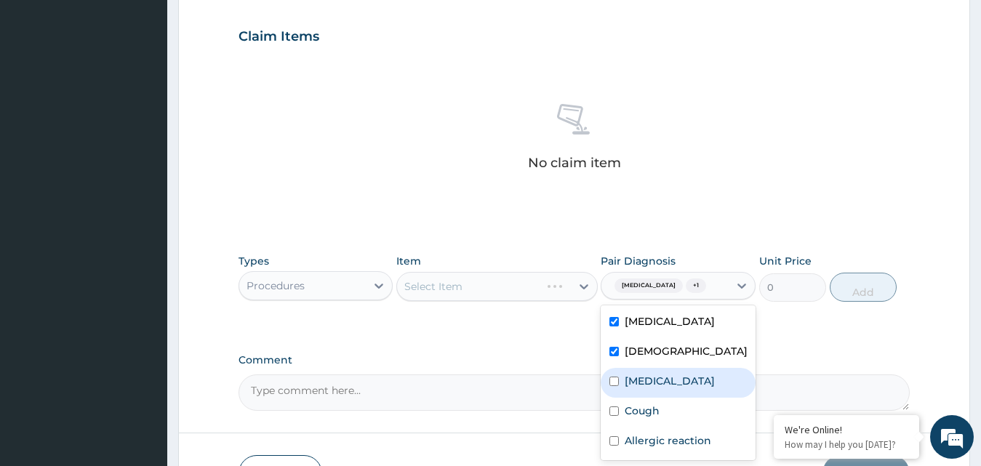
click at [694, 388] on label "[MEDICAL_DATA]" at bounding box center [670, 381] width 90 height 15
checkbox input "true"
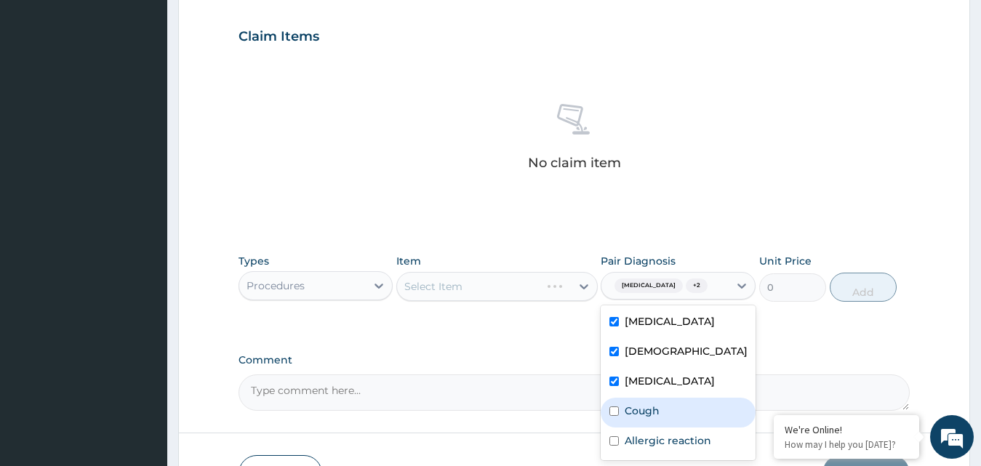
click at [693, 428] on div "Cough" at bounding box center [678, 413] width 155 height 30
checkbox input "true"
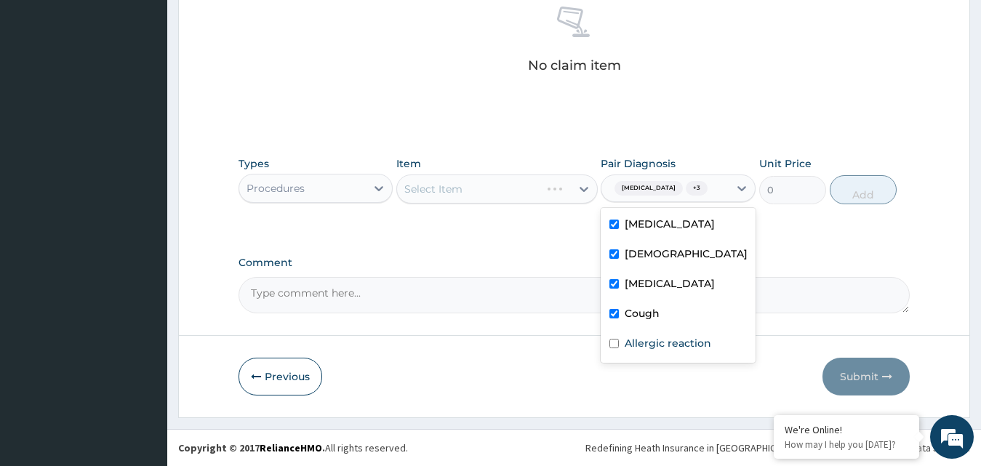
scroll to position [594, 0]
click at [692, 363] on div "Upper respiratory infection Asthma Common cold Cough Allergic reaction" at bounding box center [678, 285] width 155 height 155
click at [680, 351] on label "Allergic reaction" at bounding box center [668, 343] width 87 height 15
checkbox input "true"
click at [517, 178] on div "Select Item" at bounding box center [484, 189] width 174 height 23
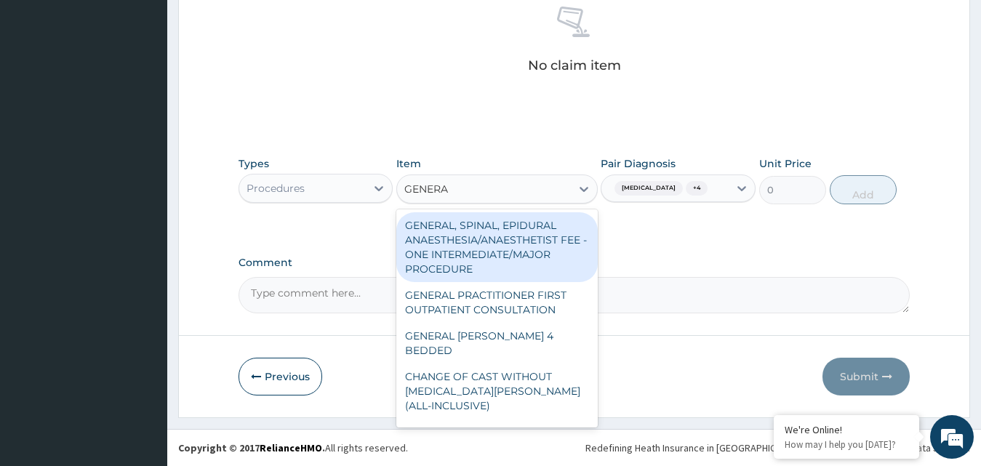
type input "GENERAL"
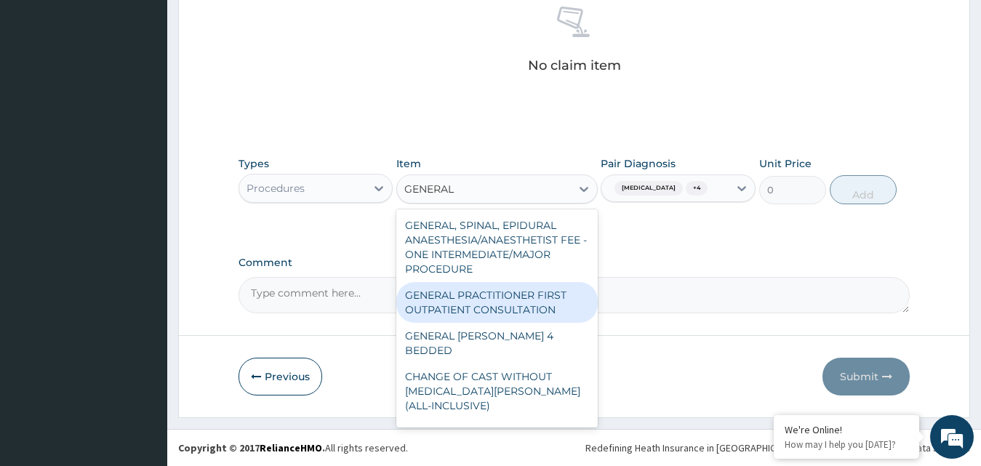
click at [510, 319] on div "GENERAL PRACTITIONER FIRST OUTPATIENT CONSULTATION" at bounding box center [497, 302] width 202 height 41
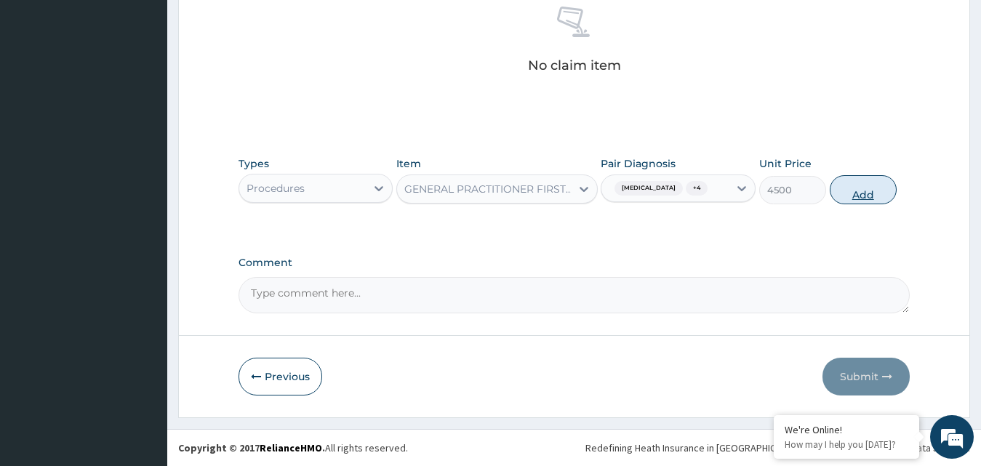
click at [878, 195] on button "Add" at bounding box center [863, 189] width 67 height 29
type input "0"
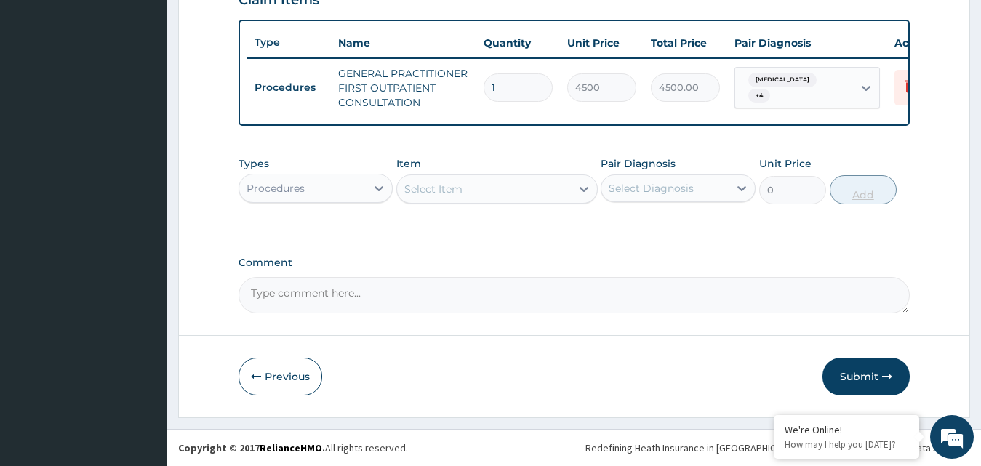
scroll to position [534, 0]
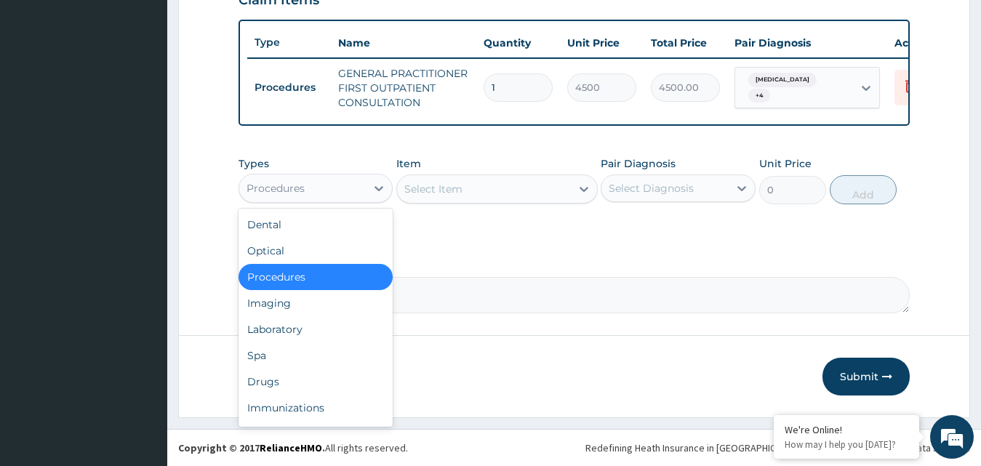
click at [320, 194] on div "Procedures" at bounding box center [302, 188] width 127 height 23
click at [310, 383] on div "Drugs" at bounding box center [316, 382] width 155 height 26
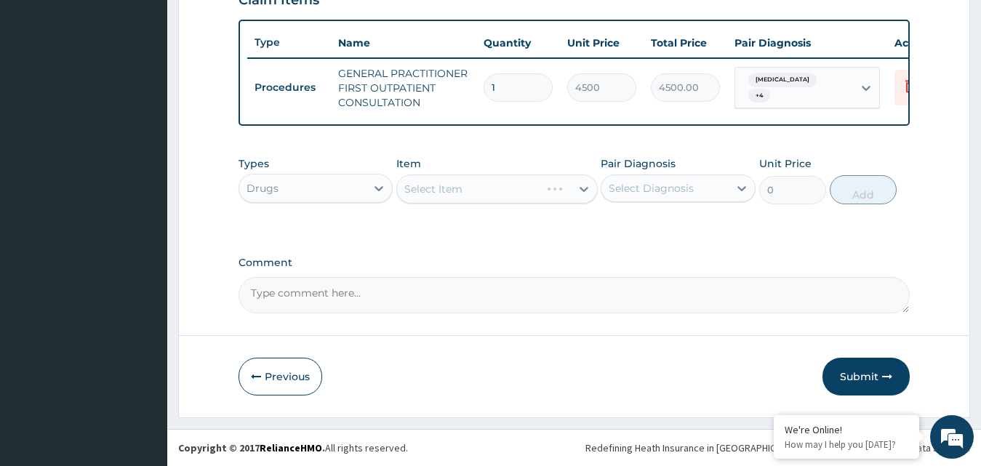
click at [689, 191] on div "Select Diagnosis" at bounding box center [651, 188] width 85 height 15
click at [677, 197] on div "Select Diagnosis" at bounding box center [665, 188] width 127 height 23
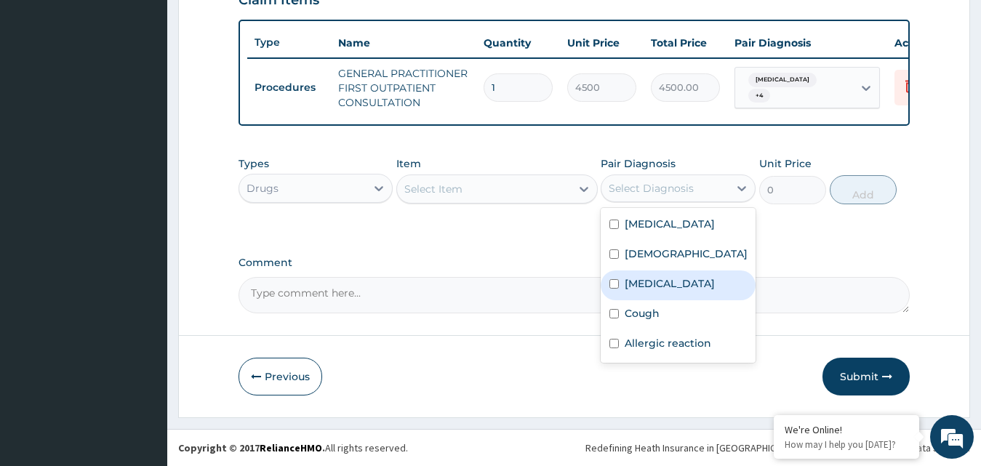
click at [687, 291] on label "[MEDICAL_DATA]" at bounding box center [670, 283] width 90 height 15
checkbox input "true"
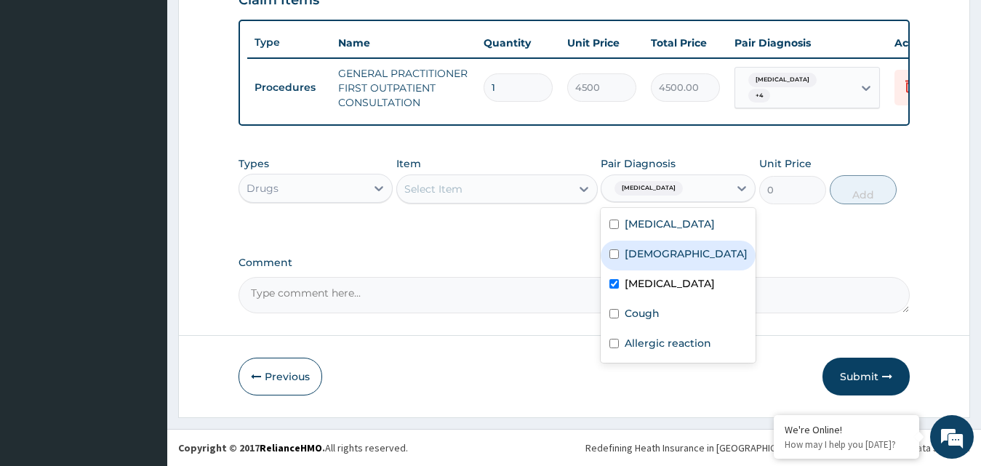
click at [526, 196] on div "Select Item" at bounding box center [484, 189] width 174 height 23
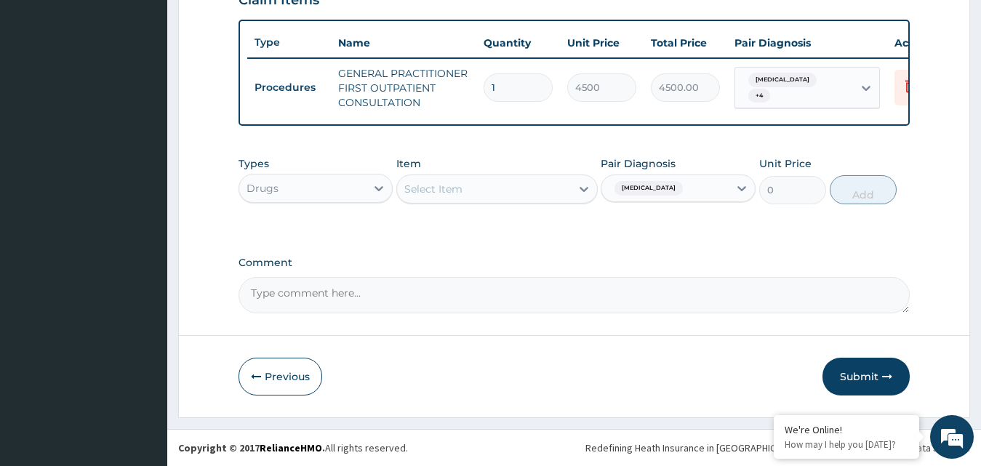
click at [526, 196] on div "Select Item" at bounding box center [484, 189] width 174 height 23
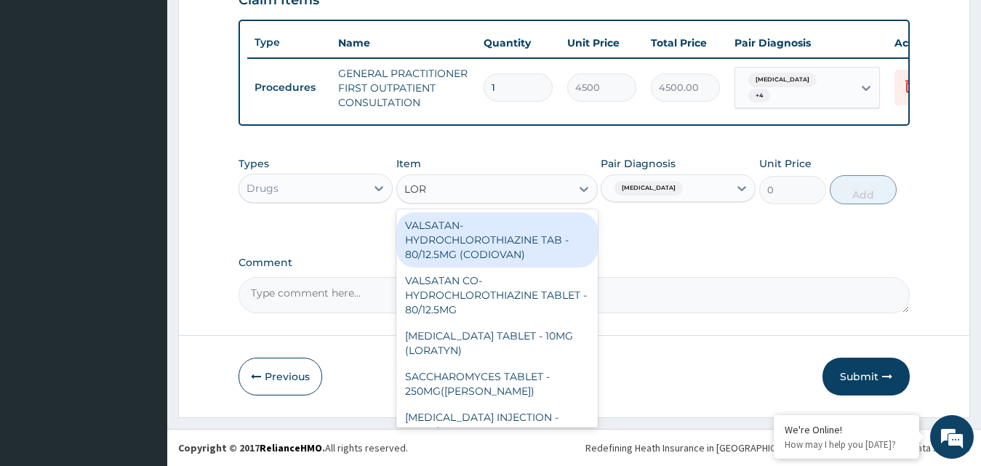
type input "LORA"
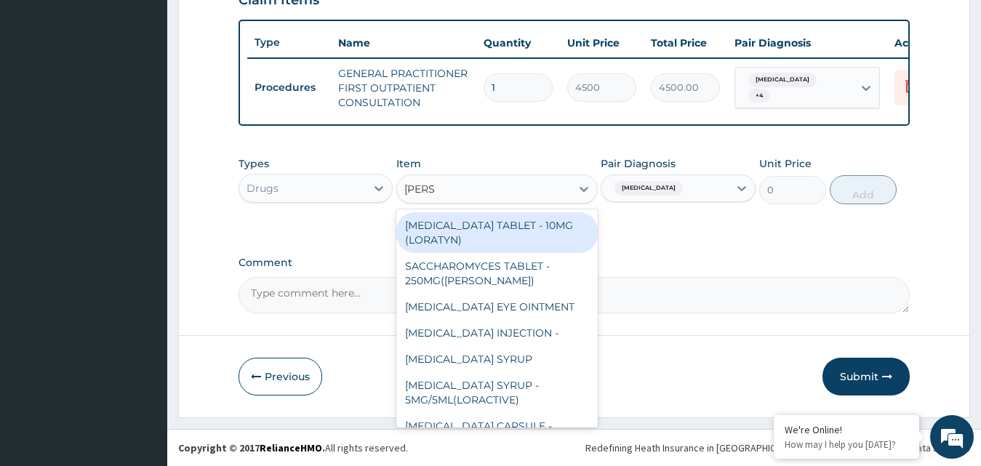
click at [526, 225] on div "[MEDICAL_DATA] TABLET - 10MG (LORATYN)" at bounding box center [497, 232] width 202 height 41
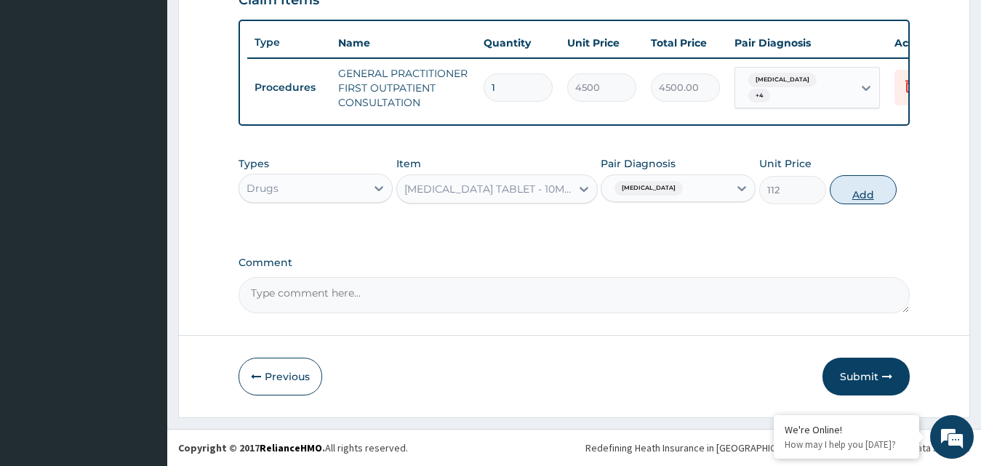
click at [870, 189] on button "Add" at bounding box center [863, 189] width 67 height 29
type input "0"
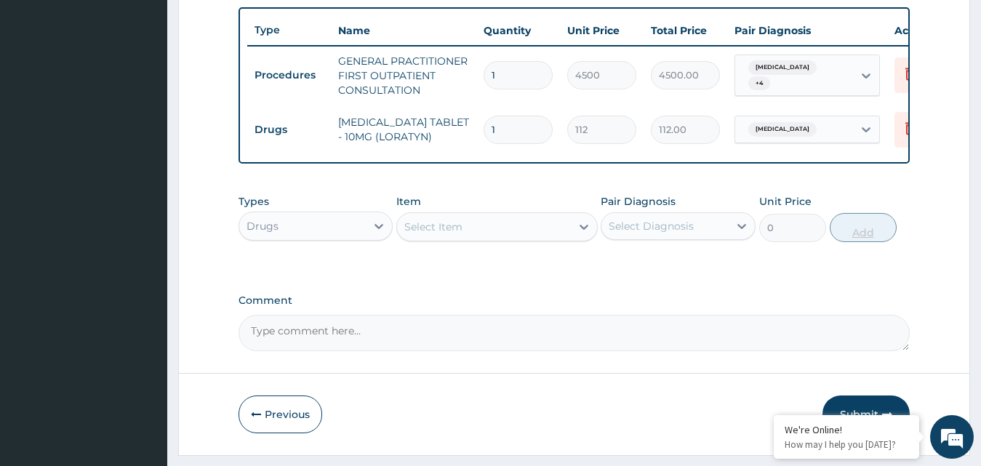
type input "0.00"
type input "5"
type input "560.00"
type input "5"
click at [618, 238] on div "Select Diagnosis" at bounding box center [665, 226] width 127 height 23
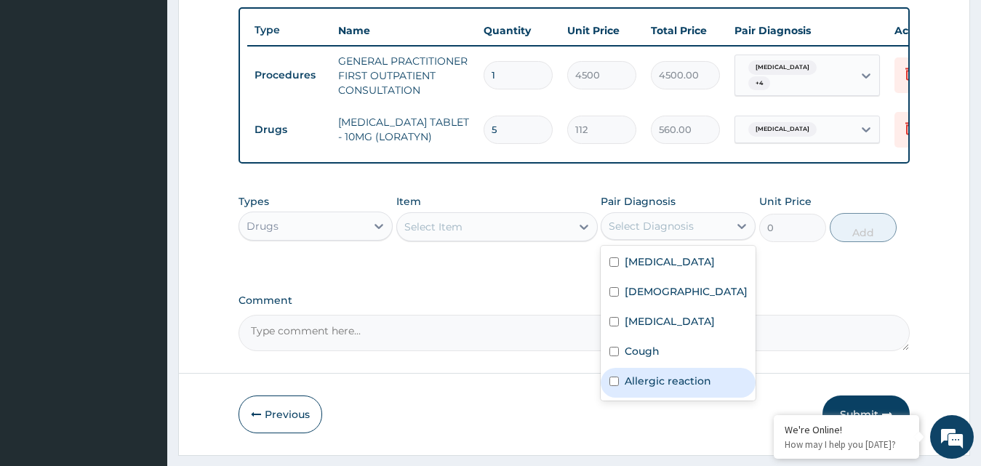
click at [680, 398] on div "Allergic reaction" at bounding box center [678, 383] width 155 height 30
checkbox input "true"
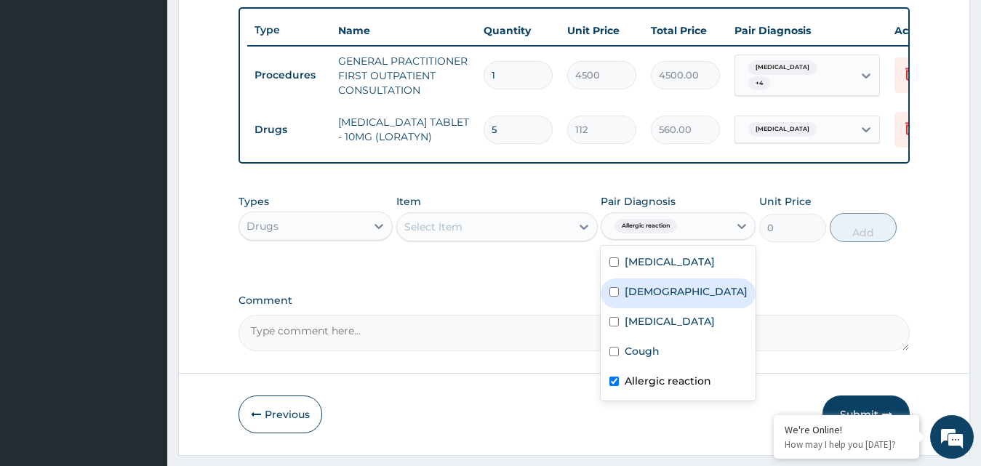
click at [660, 299] on label "Asthma" at bounding box center [686, 291] width 123 height 15
checkbox input "true"
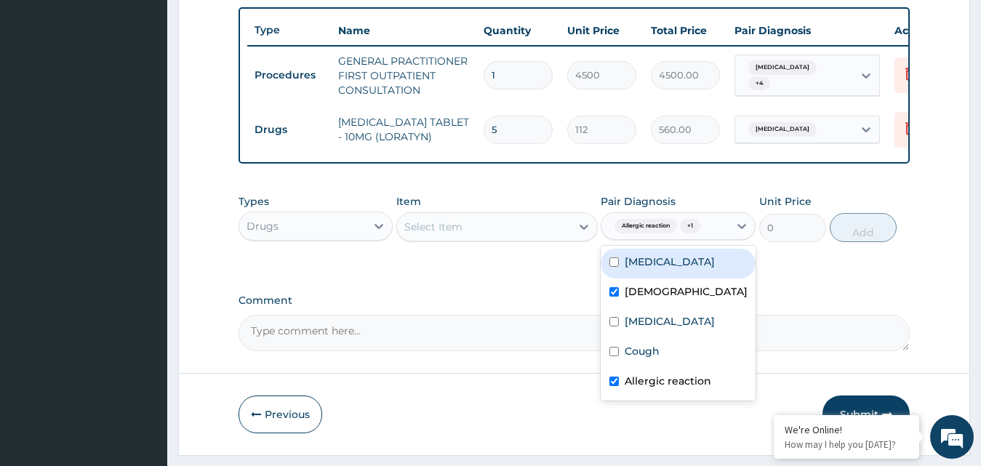
click at [654, 269] on label "Upper respiratory infection" at bounding box center [670, 262] width 90 height 15
checkbox input "true"
click at [554, 236] on div "Select Item" at bounding box center [484, 226] width 174 height 23
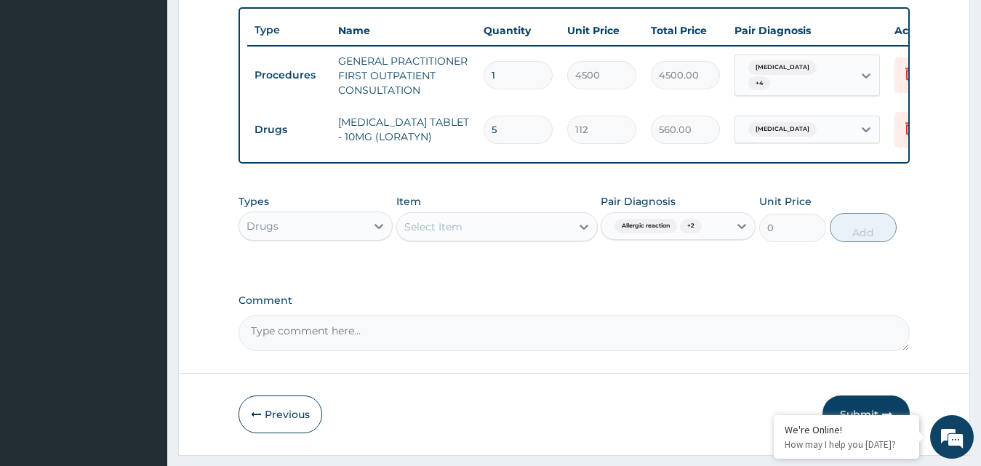
click at [554, 236] on div "Select Item" at bounding box center [484, 226] width 174 height 23
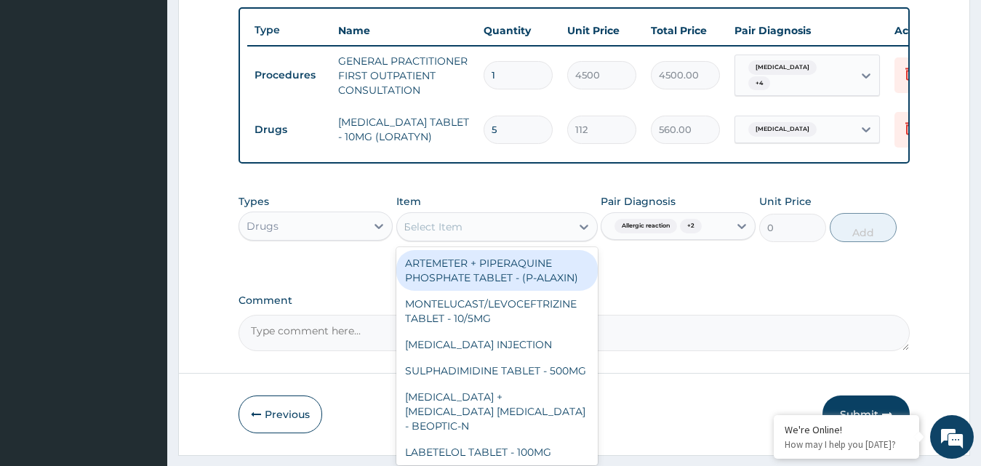
type input "DEXA"
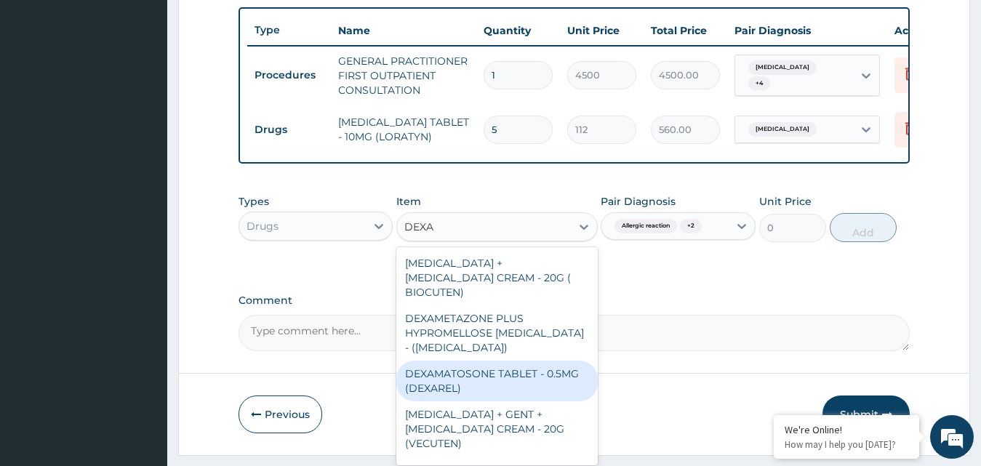
click at [527, 388] on div "DEXAMATOSONE TABLET - 0.5MG (DEXAREL)" at bounding box center [497, 381] width 202 height 41
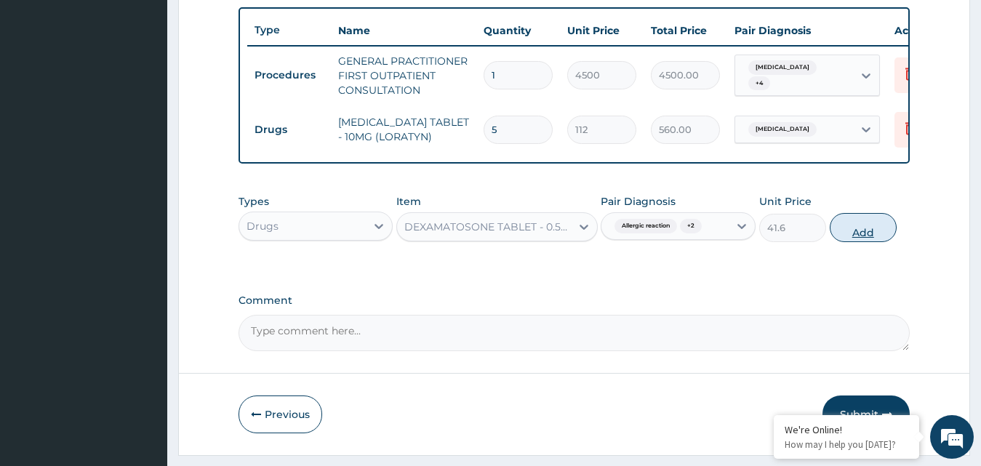
click at [842, 239] on button "Add" at bounding box center [863, 227] width 67 height 29
type input "0"
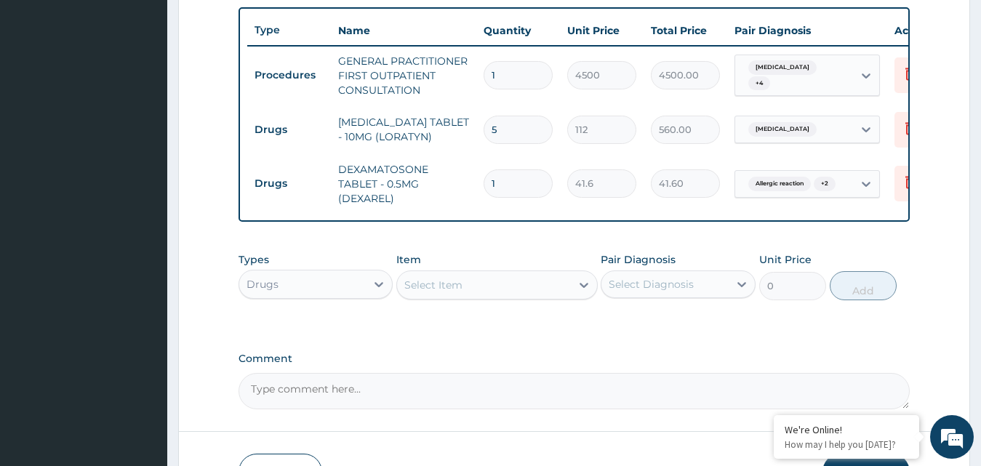
type input "0.00"
type input "2"
type input "83.20"
type input "20"
type input "832.00"
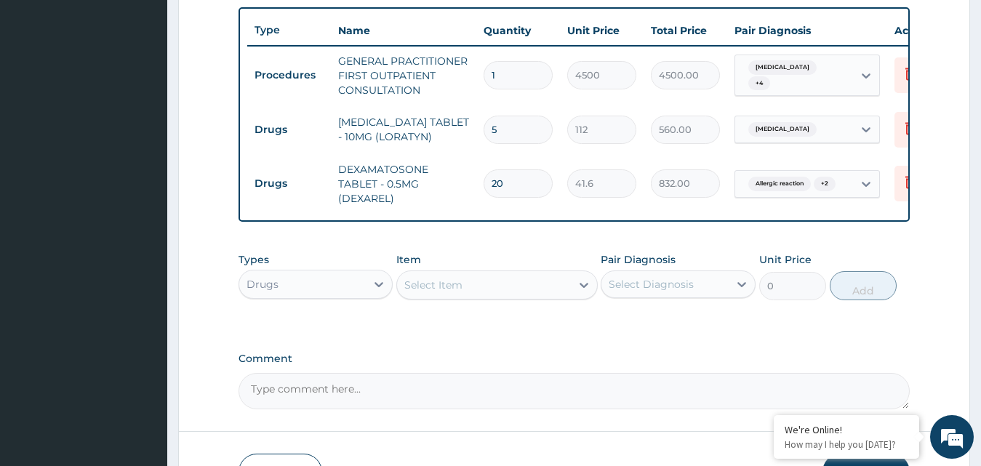
type input "20"
click at [662, 290] on div "Select Diagnosis" at bounding box center [651, 284] width 85 height 15
click at [677, 296] on div "Select Diagnosis" at bounding box center [665, 284] width 127 height 23
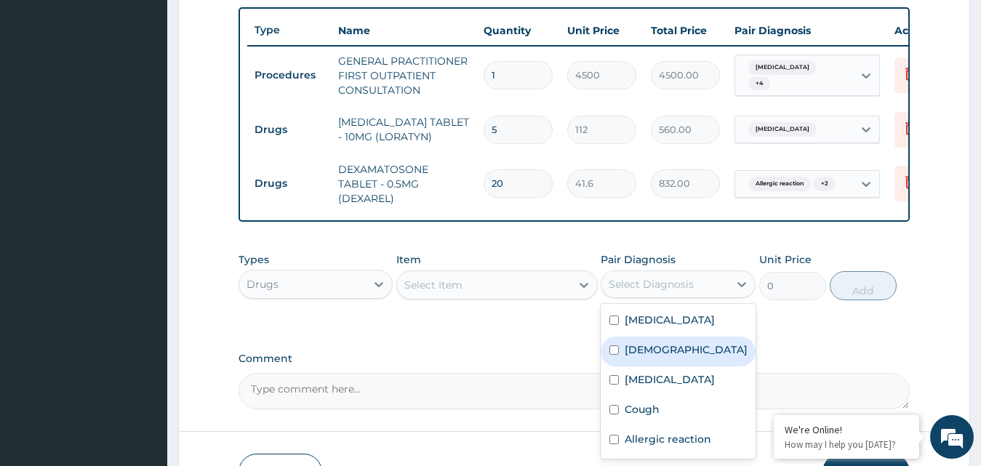
click at [684, 367] on div "Asthma" at bounding box center [678, 352] width 155 height 30
checkbox input "true"
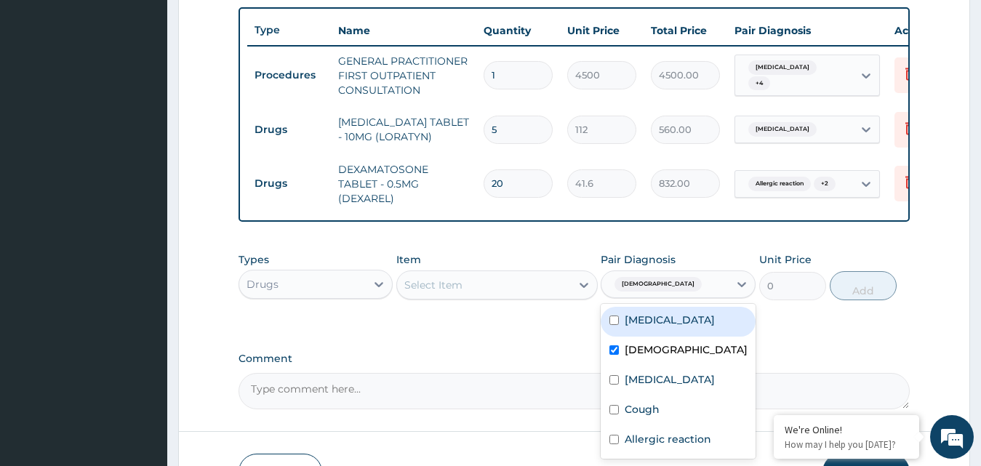
click at [559, 297] on div "Select Item" at bounding box center [484, 285] width 174 height 23
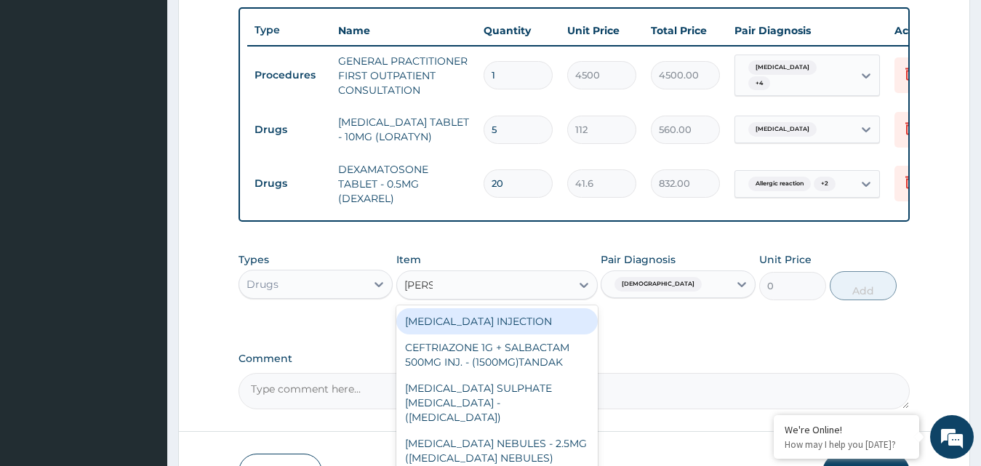
type input "SALBU"
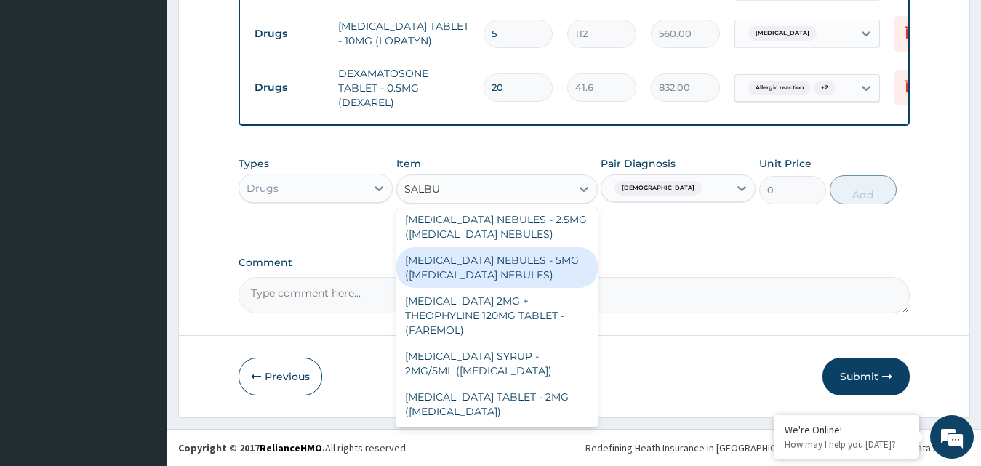
scroll to position [113, 0]
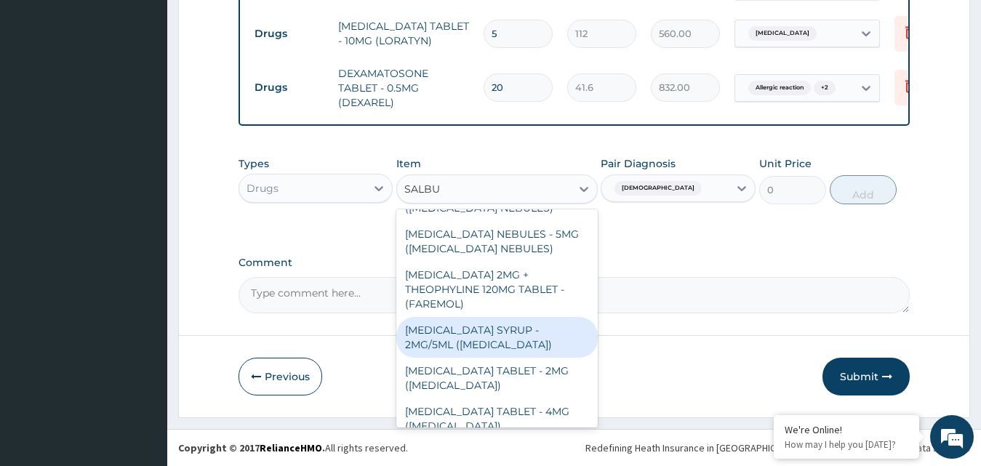
click at [515, 322] on div "[MEDICAL_DATA] SYRUP - 2MG/5ML ([MEDICAL_DATA])" at bounding box center [497, 337] width 202 height 41
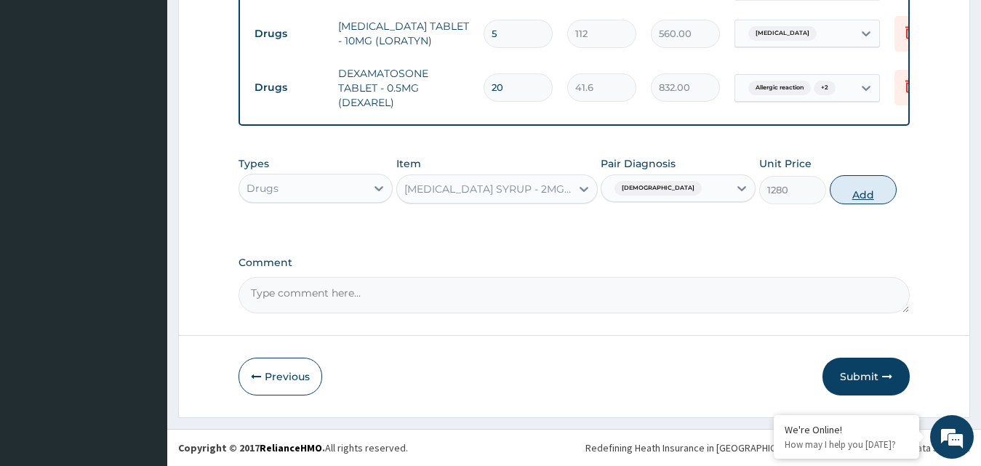
click at [855, 196] on button "Add" at bounding box center [863, 189] width 67 height 29
type input "0"
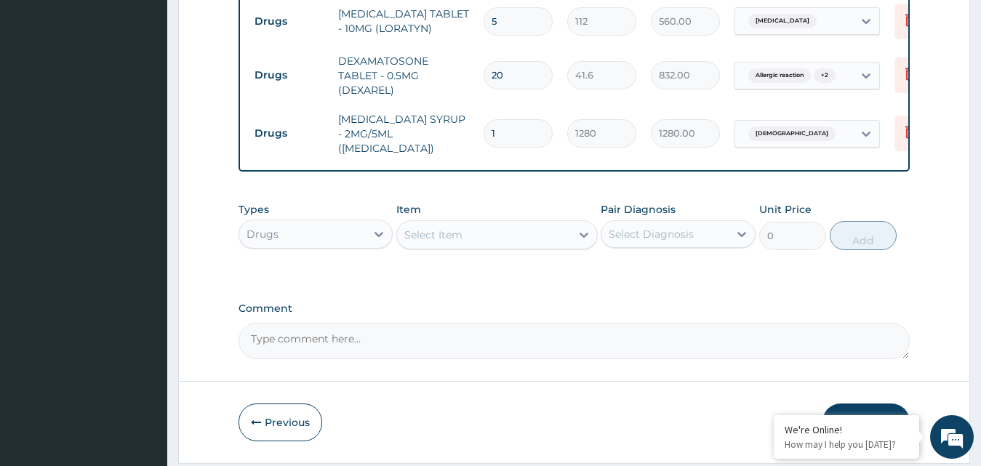
click at [565, 247] on div "Select Item" at bounding box center [484, 234] width 174 height 23
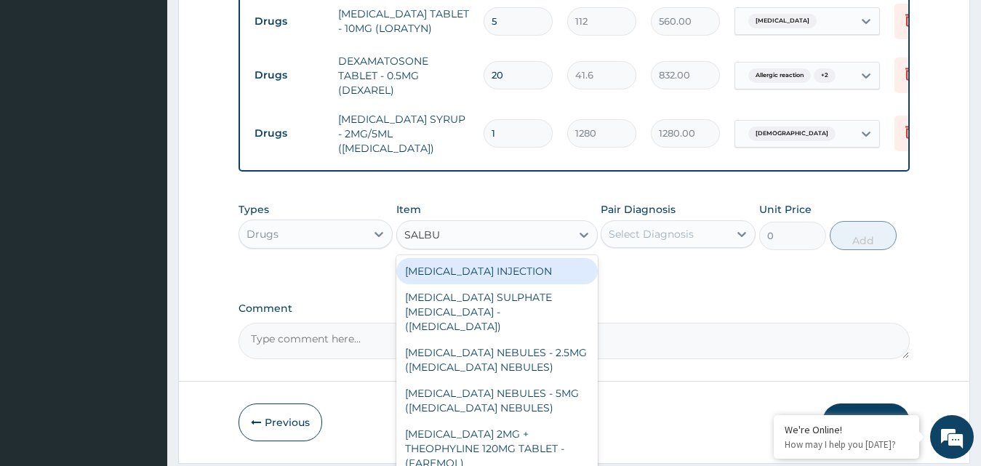
type input "SALBU"
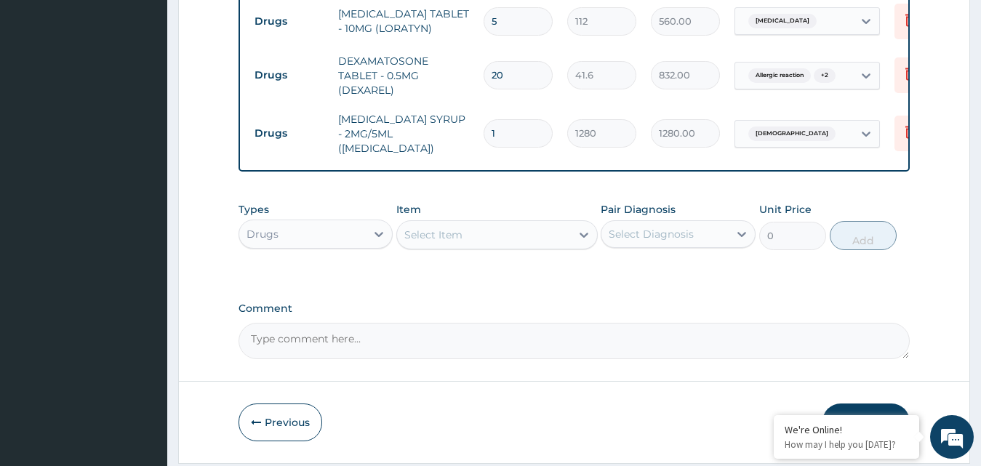
click at [661, 246] on div "Select Diagnosis" at bounding box center [665, 234] width 127 height 23
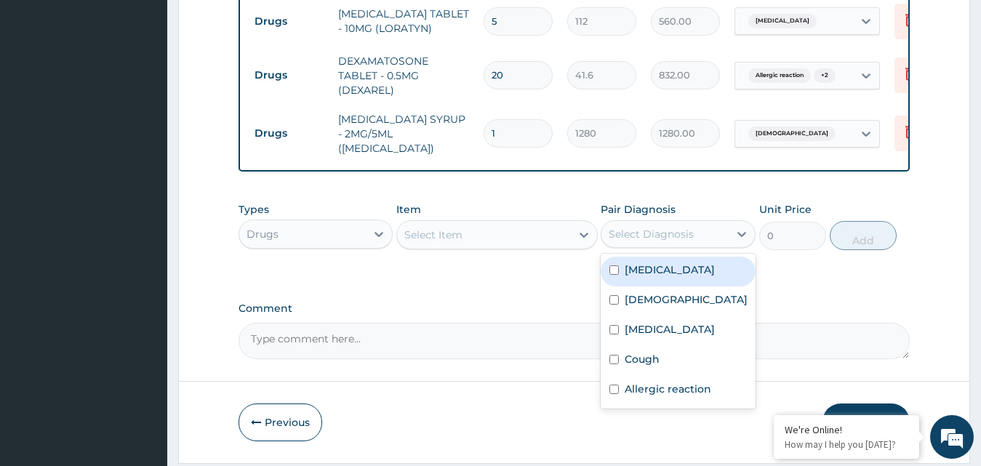
click at [661, 277] on label "Upper respiratory infection" at bounding box center [670, 270] width 90 height 15
checkbox input "true"
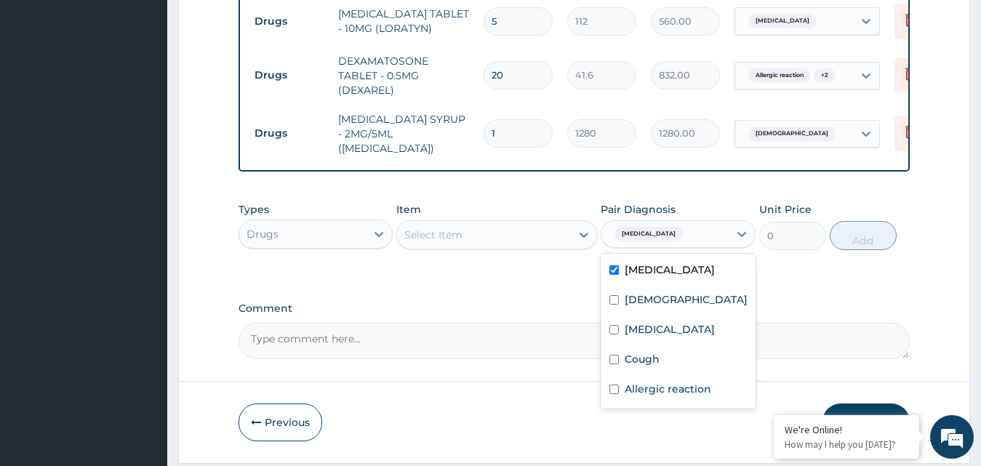
click at [564, 233] on div "Select Item" at bounding box center [484, 234] width 174 height 23
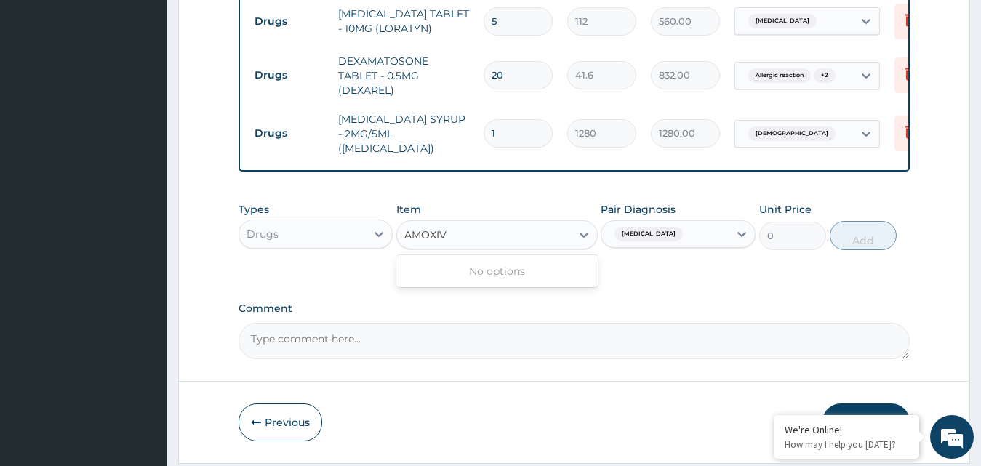
type input "AMOXI"
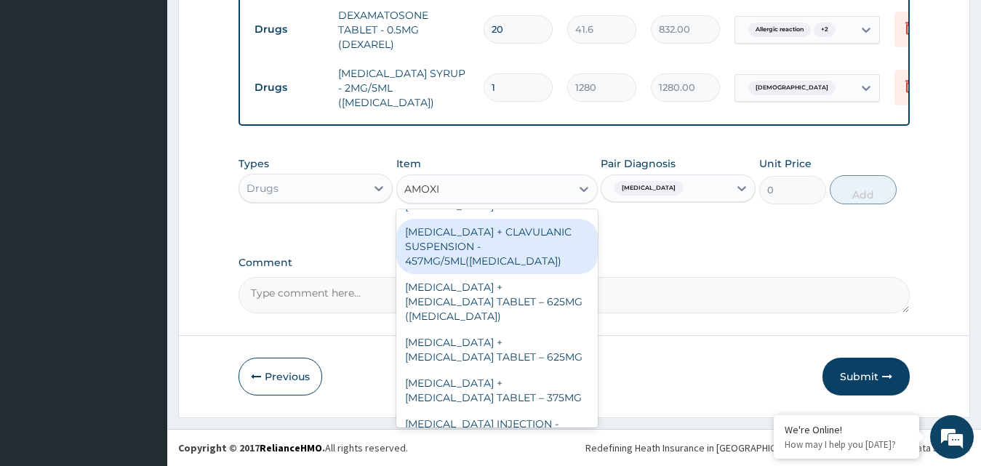
scroll to position [58, 0]
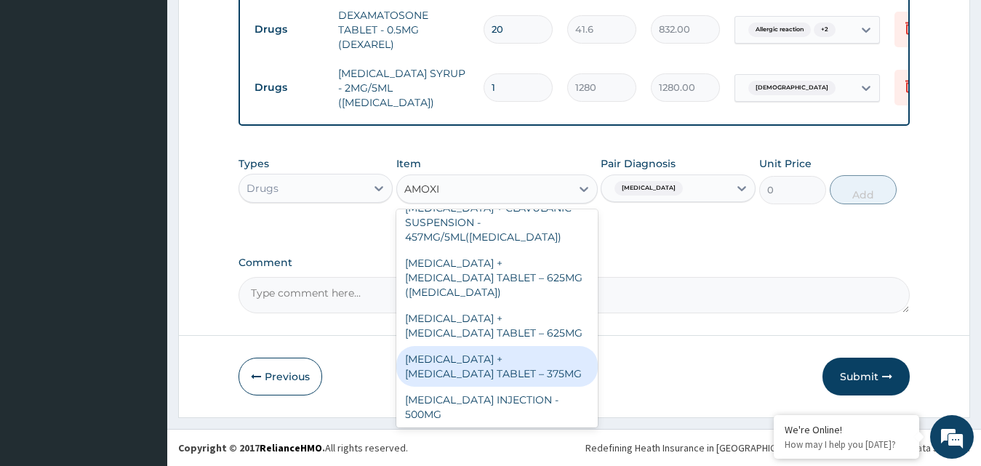
click at [534, 367] on div "[MEDICAL_DATA] + [MEDICAL_DATA] TABLET – 375MG" at bounding box center [497, 366] width 202 height 41
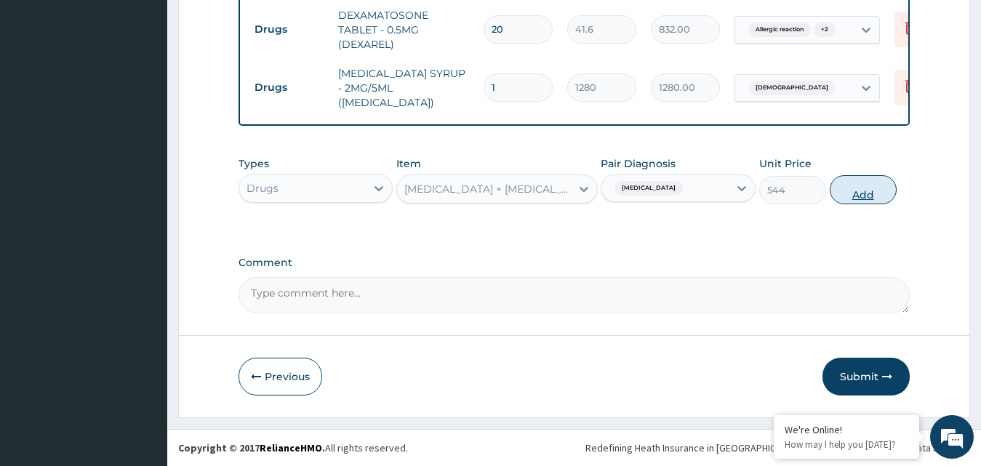
click at [842, 189] on button "Add" at bounding box center [863, 189] width 67 height 29
type input "0"
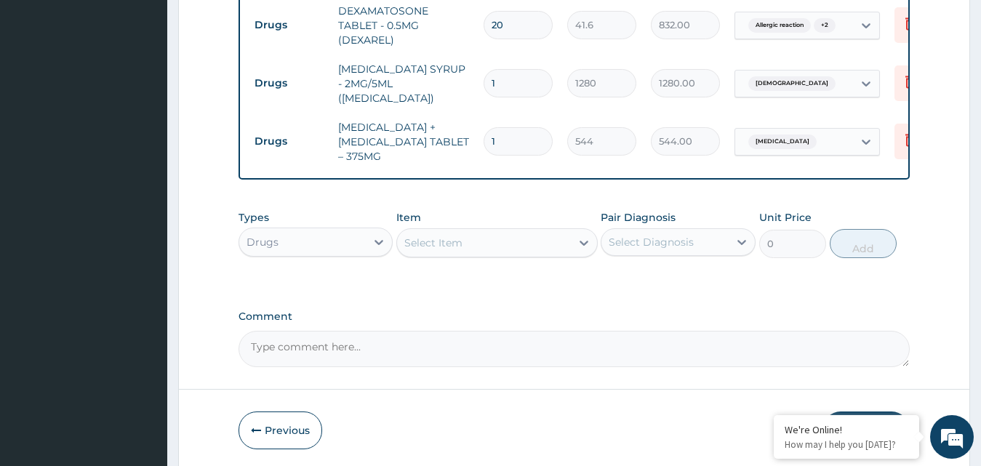
type input "10"
type input "5440.00"
type input "10"
click at [461, 421] on div "Previous Submit" at bounding box center [575, 431] width 672 height 38
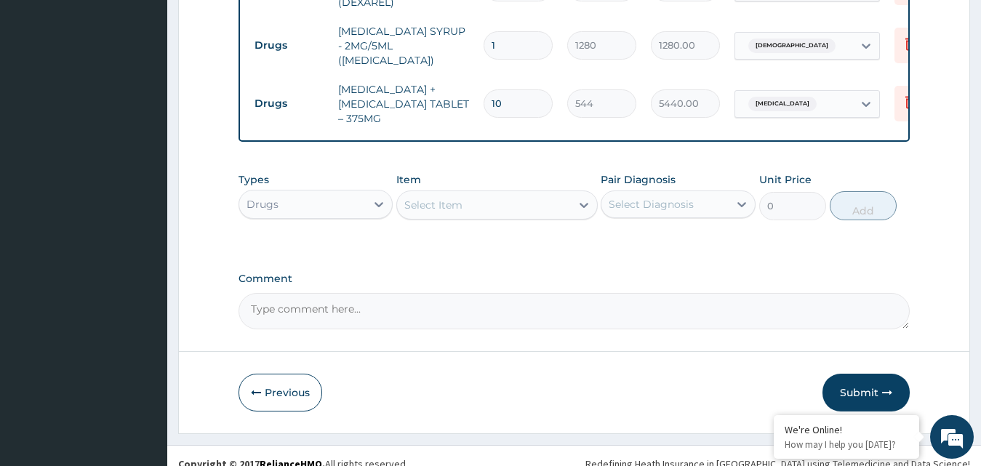
scroll to position [751, 0]
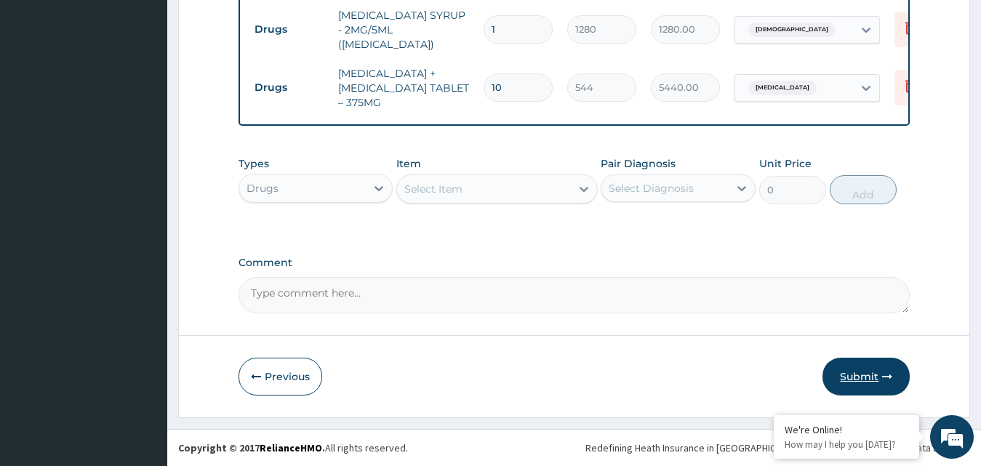
click at [852, 380] on button "Submit" at bounding box center [866, 377] width 87 height 38
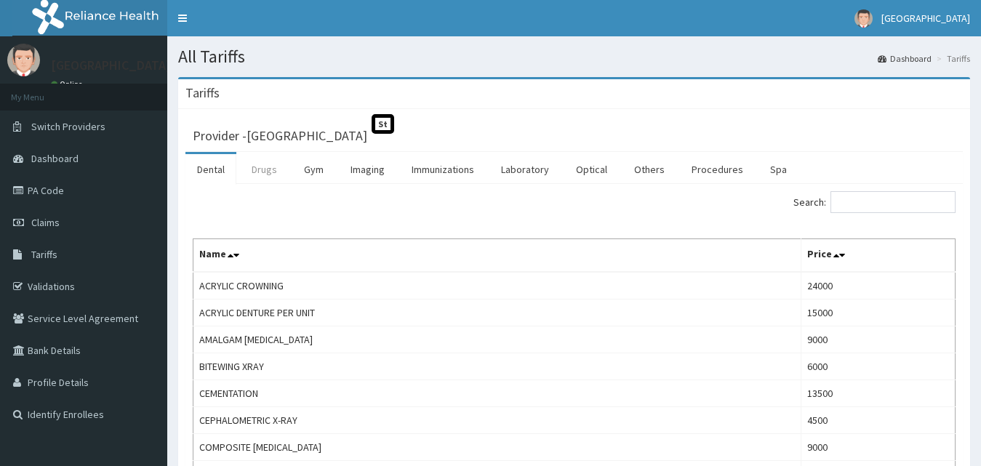
click at [272, 164] on link "Drugs" at bounding box center [264, 169] width 49 height 31
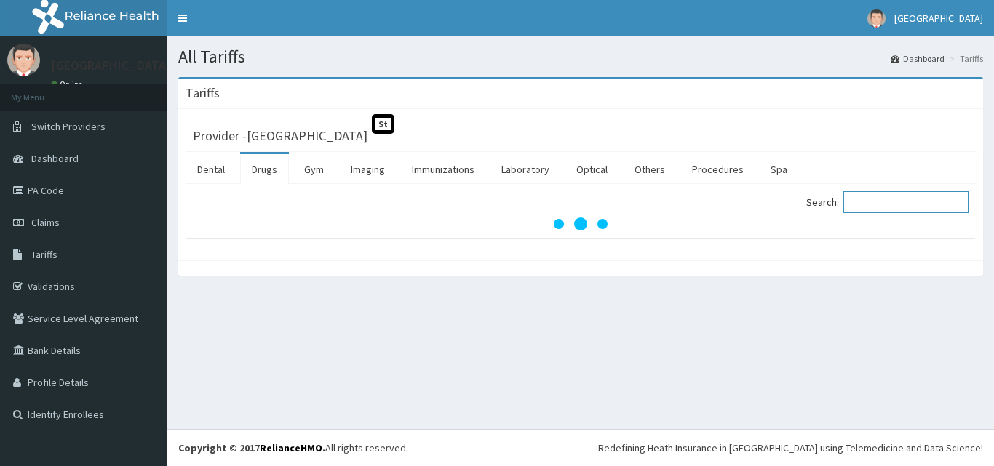
click at [912, 201] on input "Search:" at bounding box center [905, 202] width 125 height 22
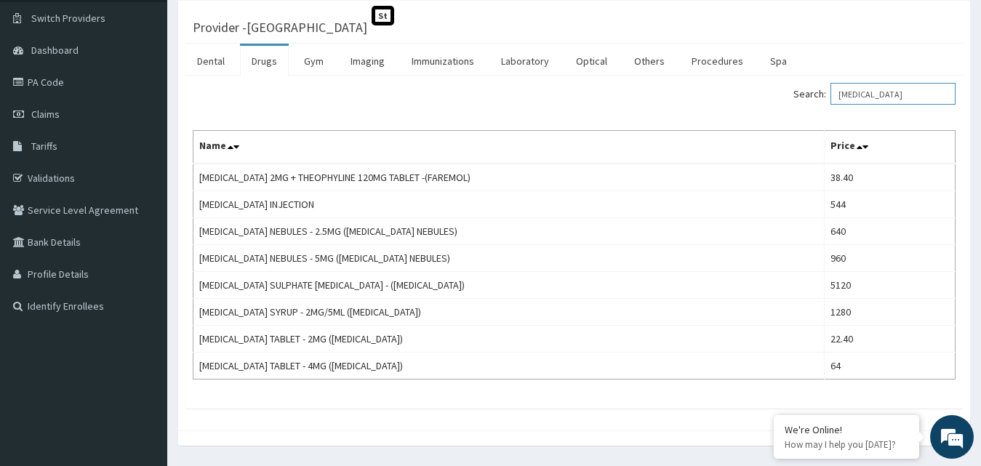
scroll to position [116, 0]
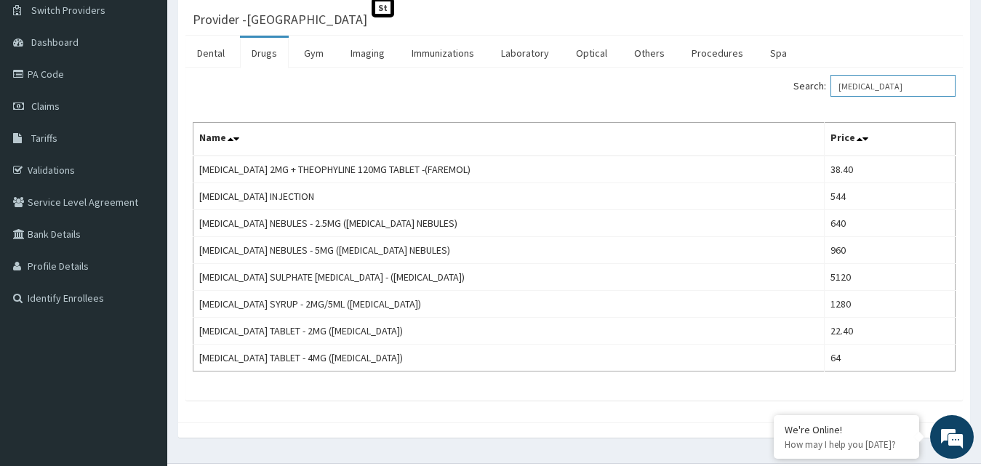
type input "SALBUTAMOL"
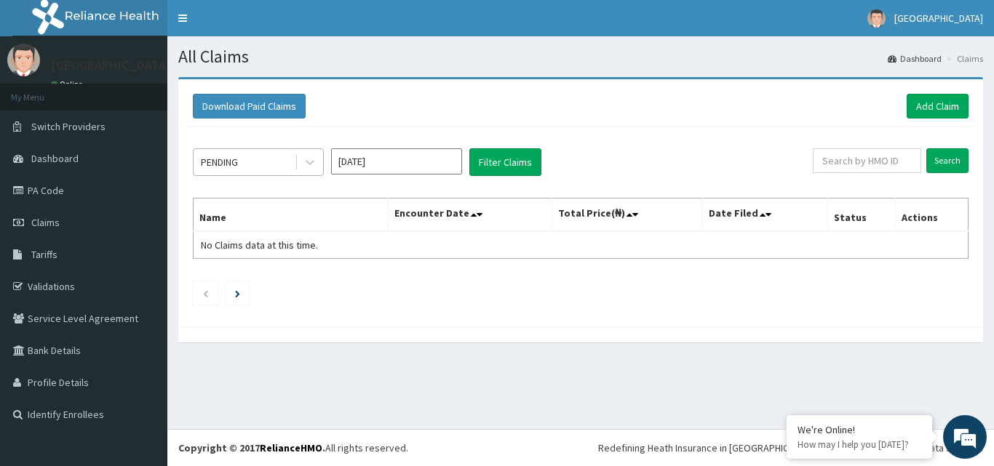
click at [271, 164] on div "PENDING" at bounding box center [244, 162] width 101 height 23
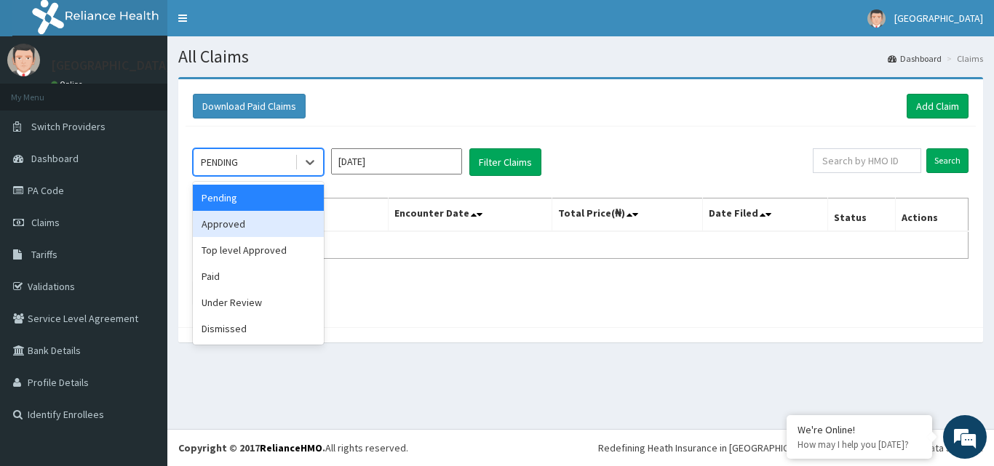
click at [252, 218] on div "Approved" at bounding box center [258, 224] width 131 height 26
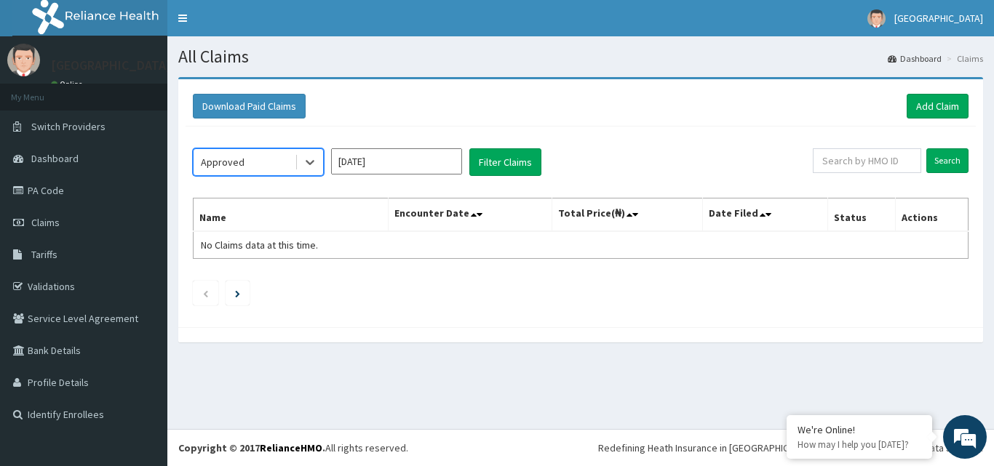
click at [377, 158] on input "[DATE]" at bounding box center [396, 161] width 131 height 26
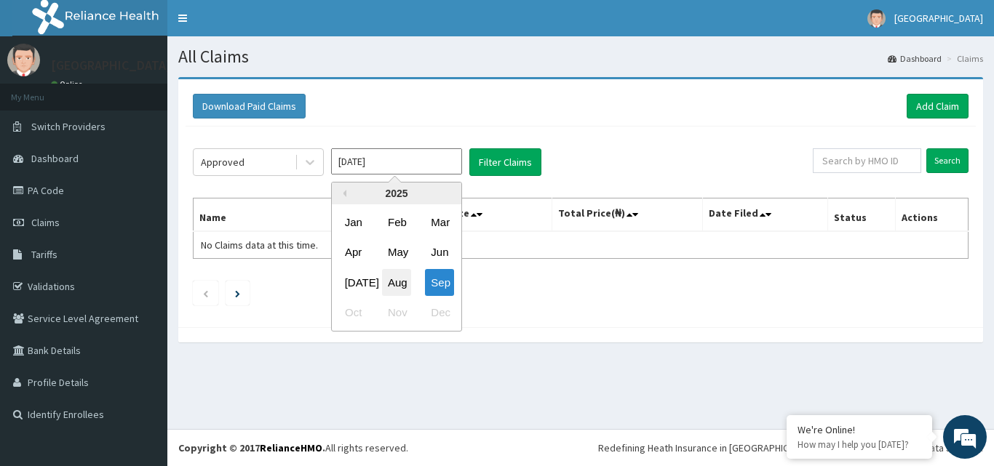
click at [391, 282] on div "Aug" at bounding box center [396, 282] width 29 height 27
type input "Aug 2025"
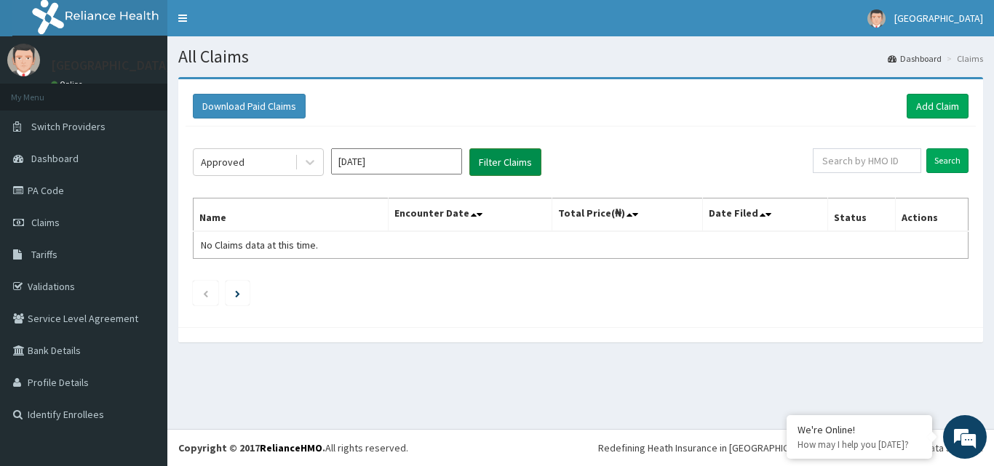
click at [521, 162] on button "Filter Claims" at bounding box center [505, 162] width 72 height 28
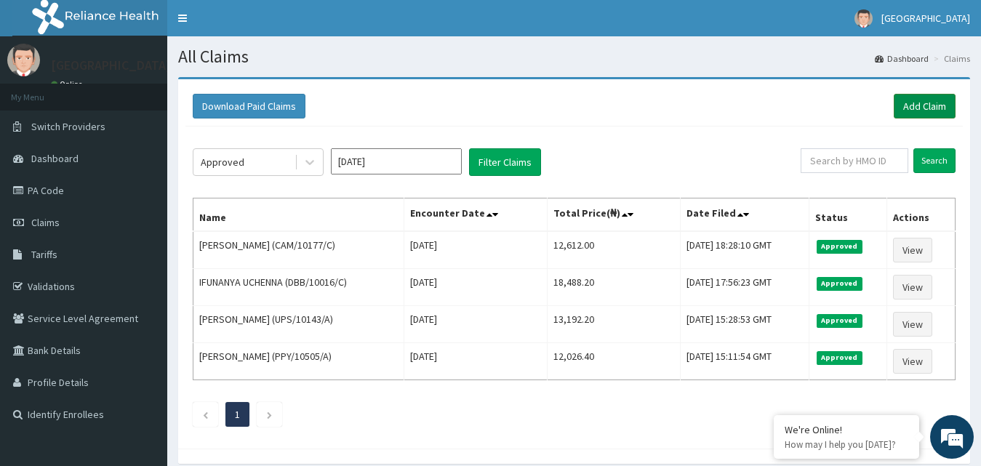
click at [906, 102] on link "Add Claim" at bounding box center [925, 106] width 62 height 25
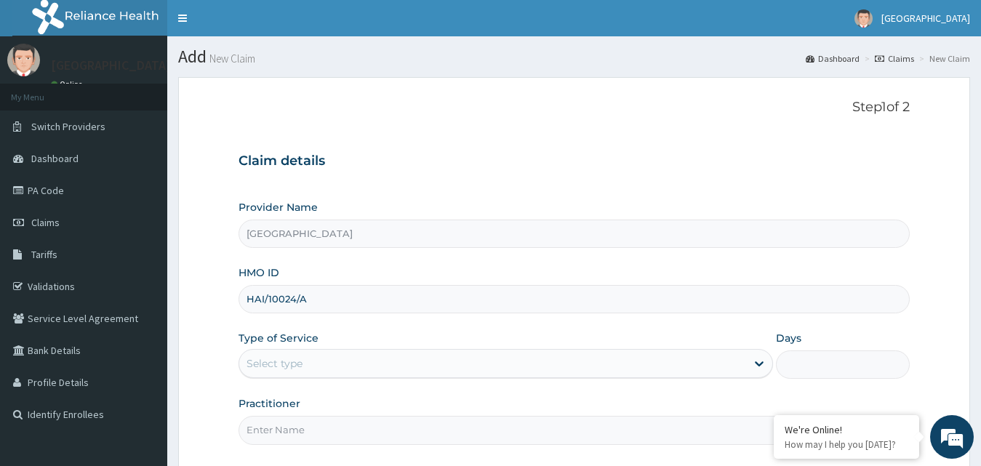
type input "HAI/10024/A"
click at [393, 358] on div "Select type" at bounding box center [493, 363] width 508 height 23
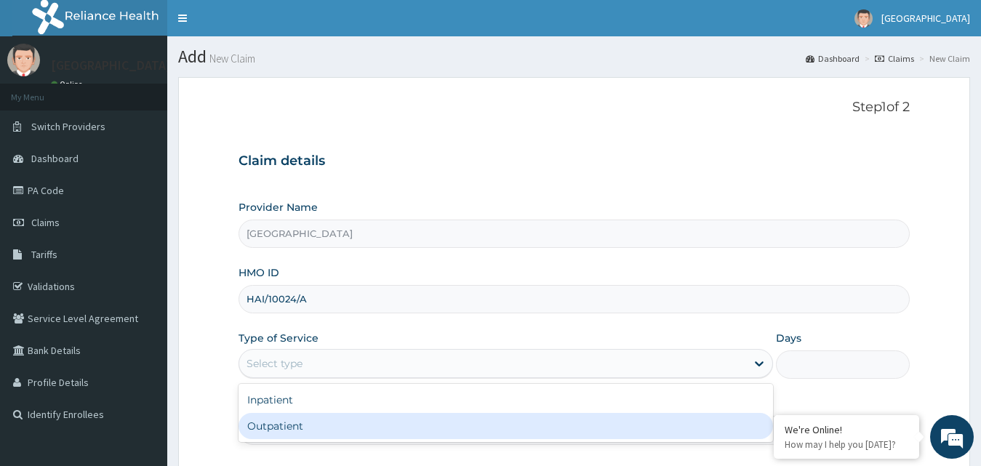
click at [378, 427] on div "Outpatient" at bounding box center [506, 426] width 535 height 26
type input "1"
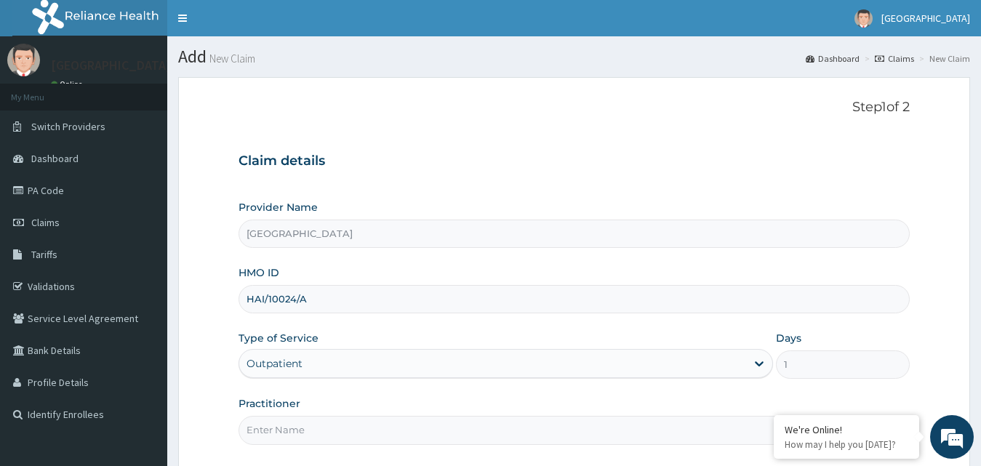
click at [378, 427] on input "Practitioner" at bounding box center [575, 430] width 672 height 28
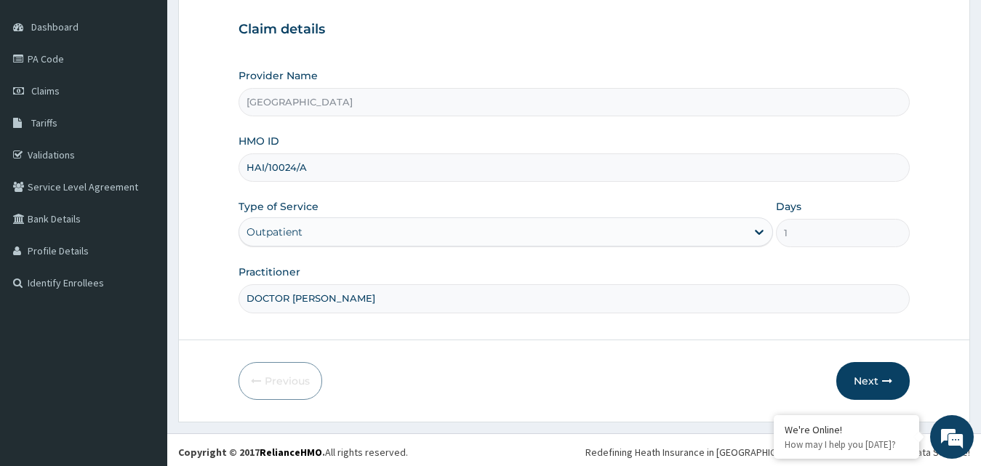
scroll to position [136, 0]
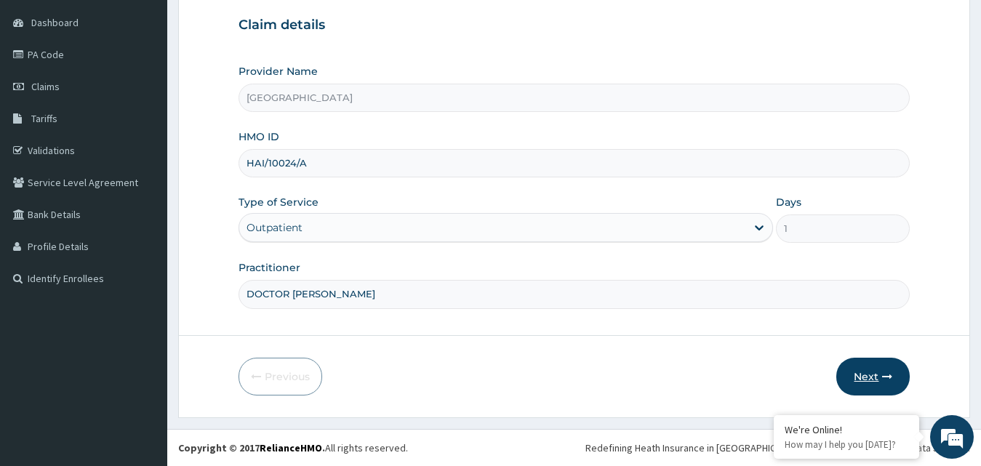
type input "DOCTOR [PERSON_NAME]"
click at [900, 367] on button "Next" at bounding box center [873, 377] width 73 height 38
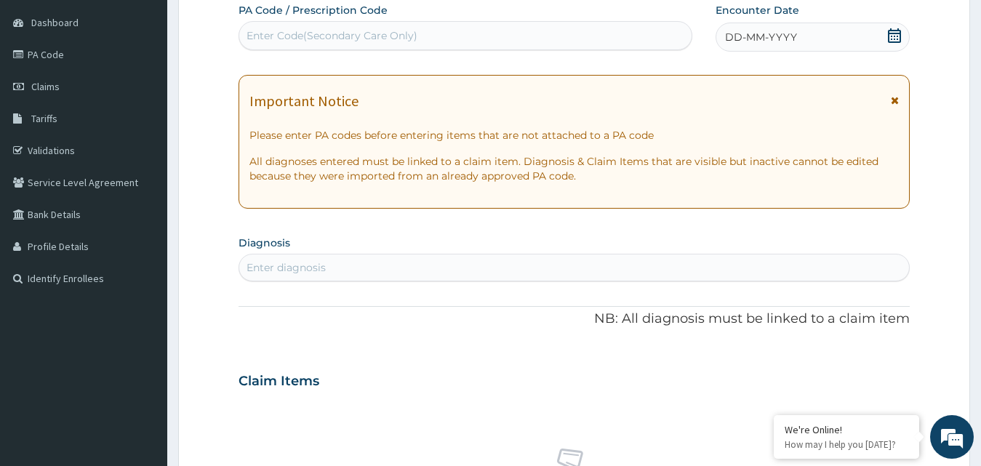
click at [896, 38] on icon at bounding box center [895, 35] width 15 height 15
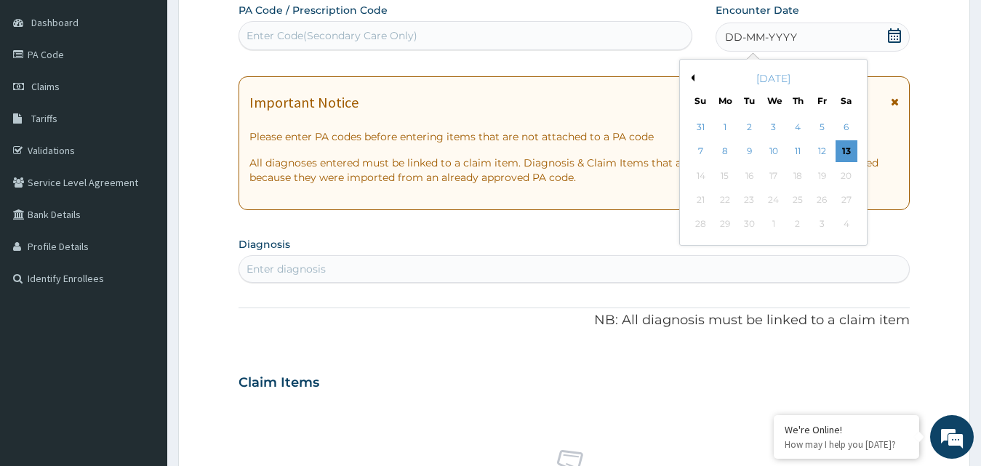
click at [693, 80] on button "Previous Month" at bounding box center [690, 77] width 7 height 7
click at [818, 196] on div "22" at bounding box center [822, 200] width 22 height 22
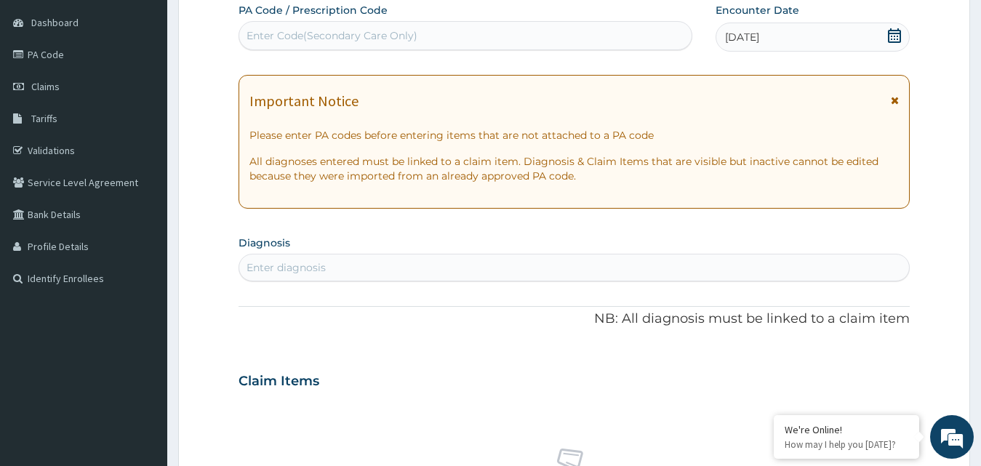
click at [596, 274] on div "Enter diagnosis" at bounding box center [574, 267] width 671 height 23
type input "DYSPEP"
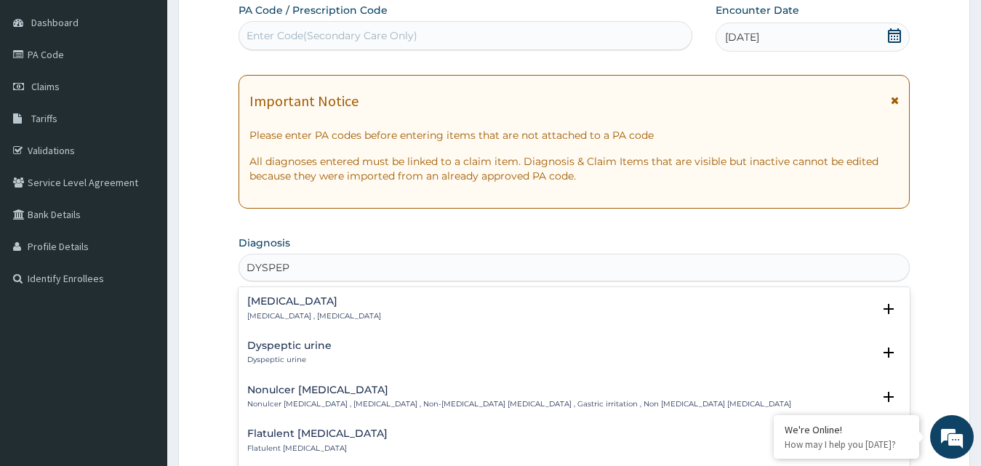
click at [314, 315] on p "[MEDICAL_DATA] , [MEDICAL_DATA]" at bounding box center [314, 316] width 134 height 10
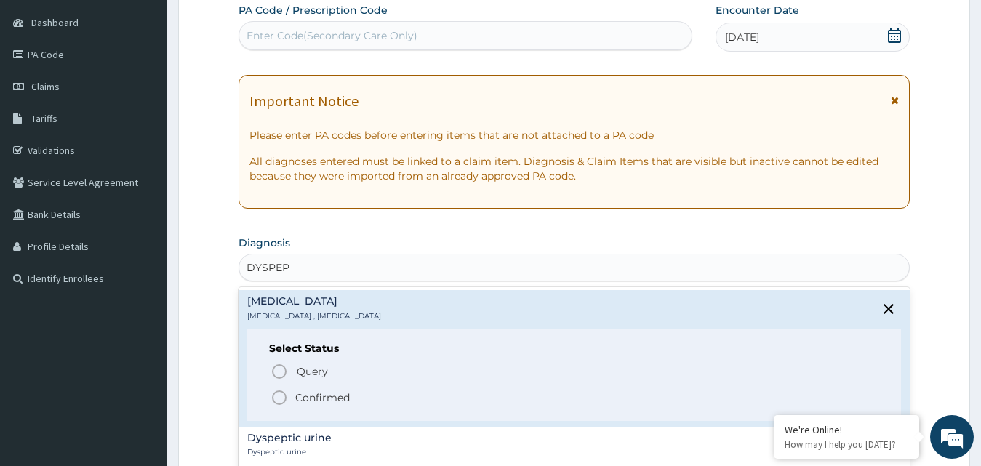
click at [318, 389] on span "Confirmed" at bounding box center [576, 397] width 610 height 17
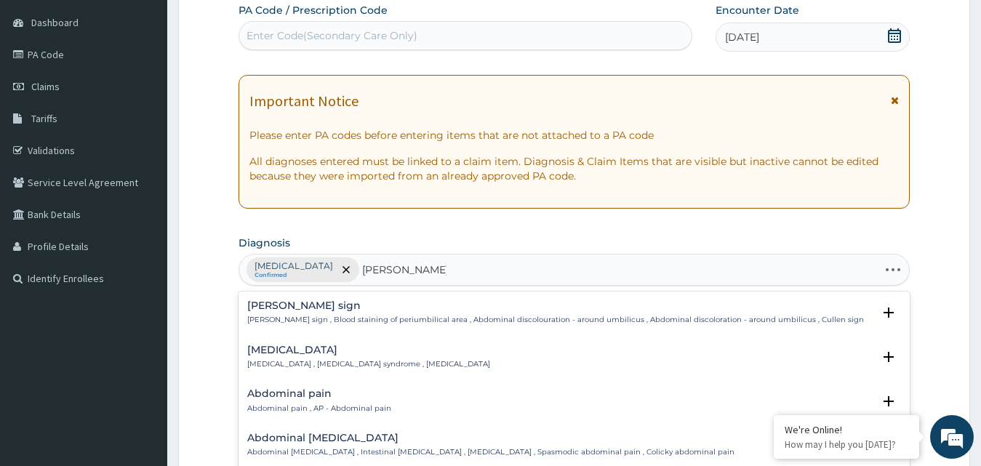
type input "ABDOMINAL PAIN"
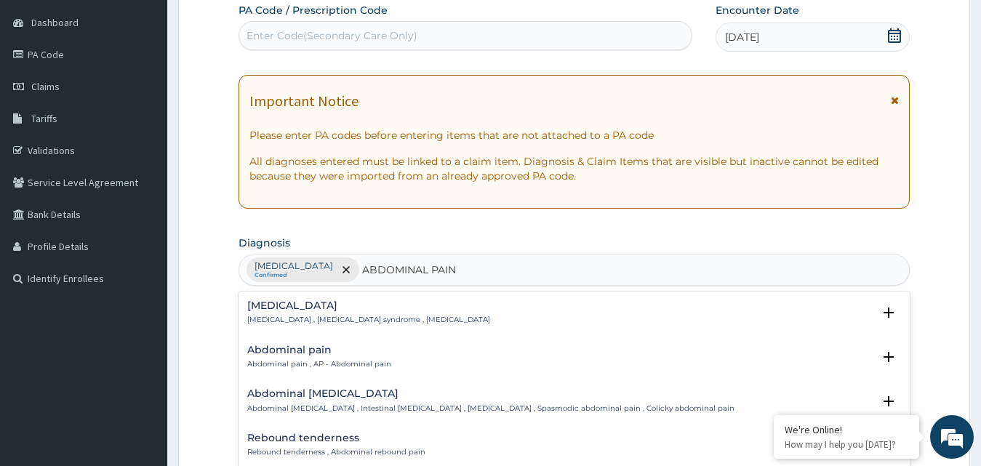
click at [366, 305] on h4 "[MEDICAL_DATA]" at bounding box center [368, 305] width 243 height 11
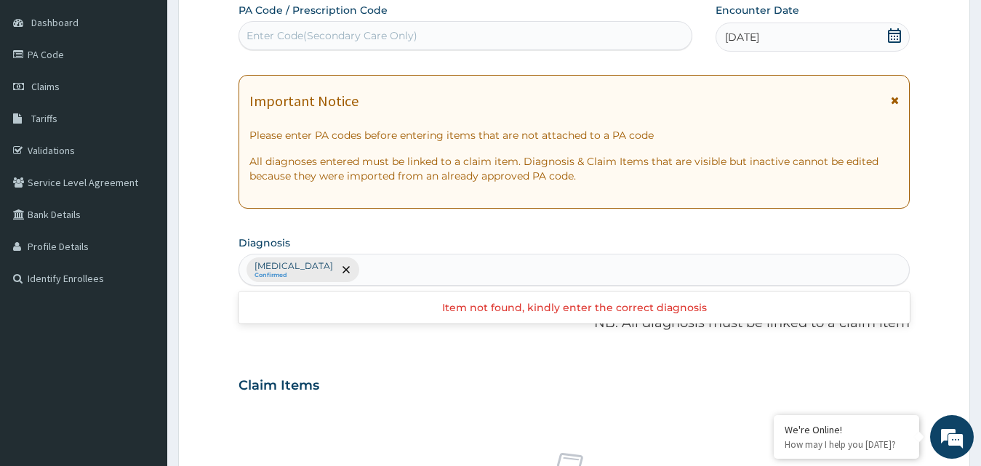
click at [722, 274] on div "[MEDICAL_DATA] Confirmed" at bounding box center [574, 270] width 671 height 31
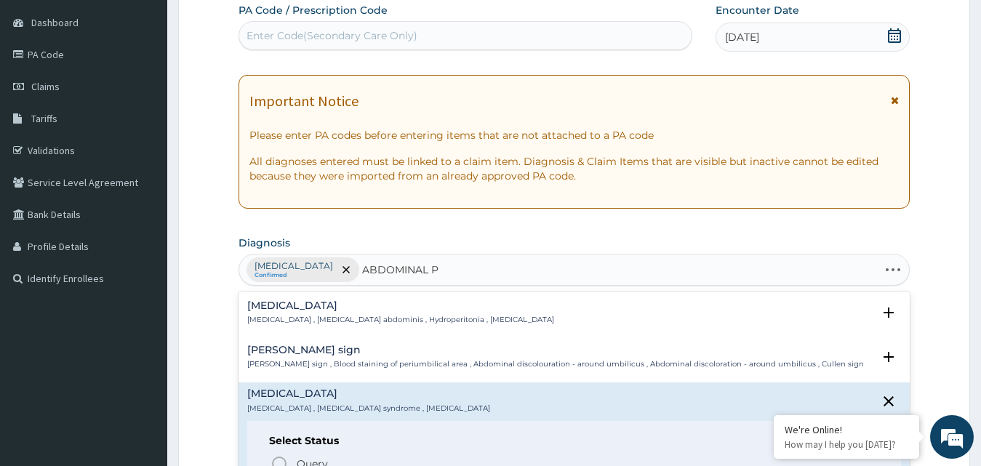
type input "ABDOMINAL PA"
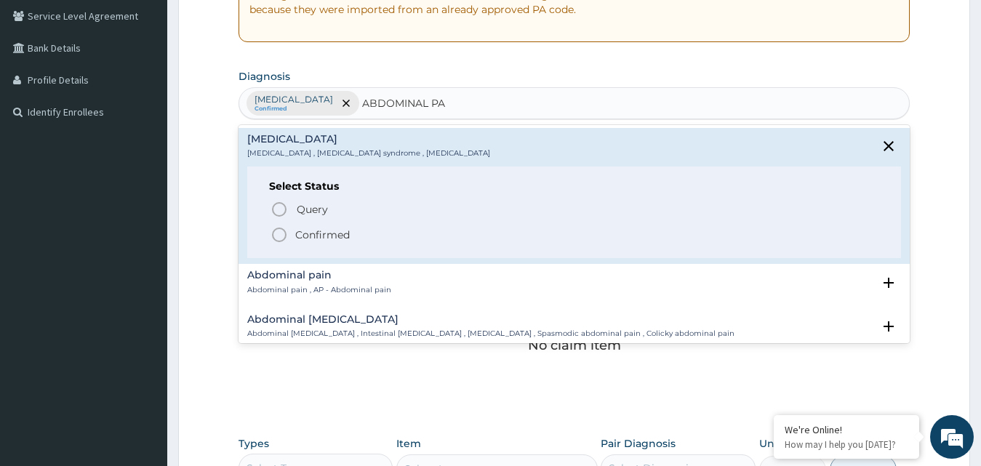
scroll to position [311, 0]
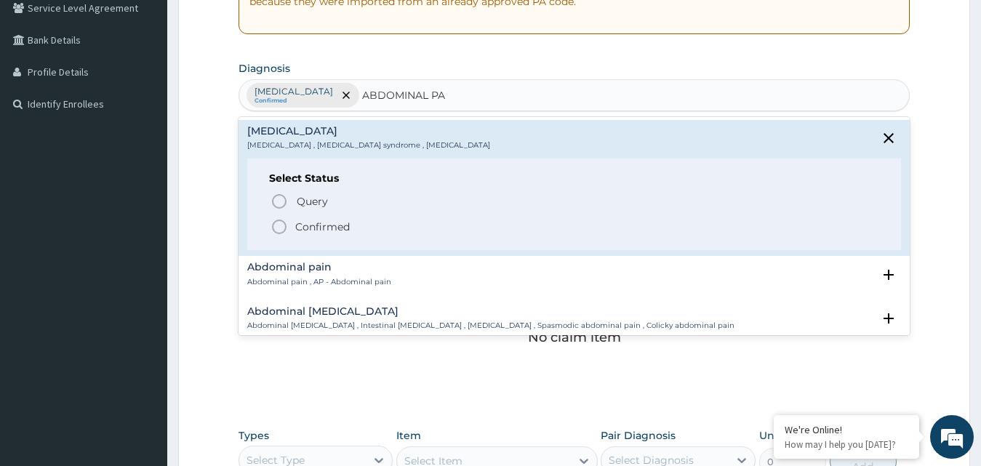
click at [367, 286] on p "Abdominal pain , AP - Abdominal pain" at bounding box center [319, 282] width 144 height 10
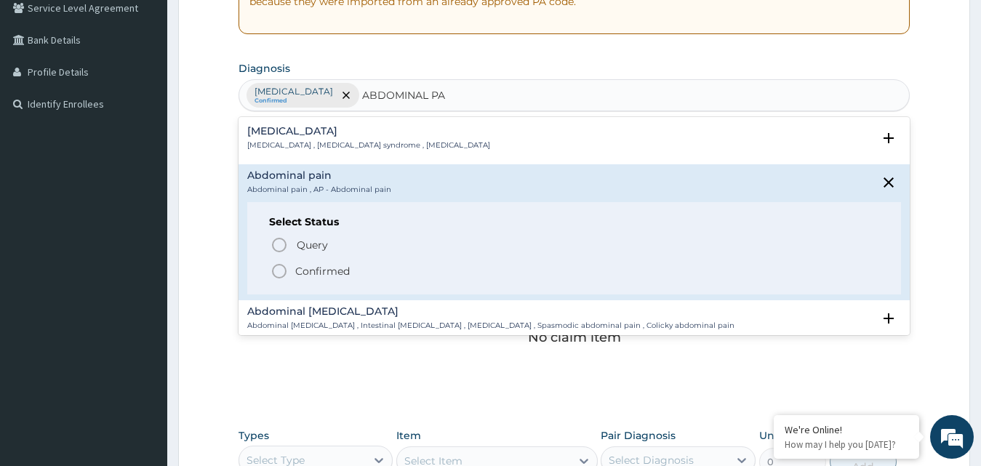
click at [338, 264] on p "Confirmed" at bounding box center [322, 271] width 55 height 15
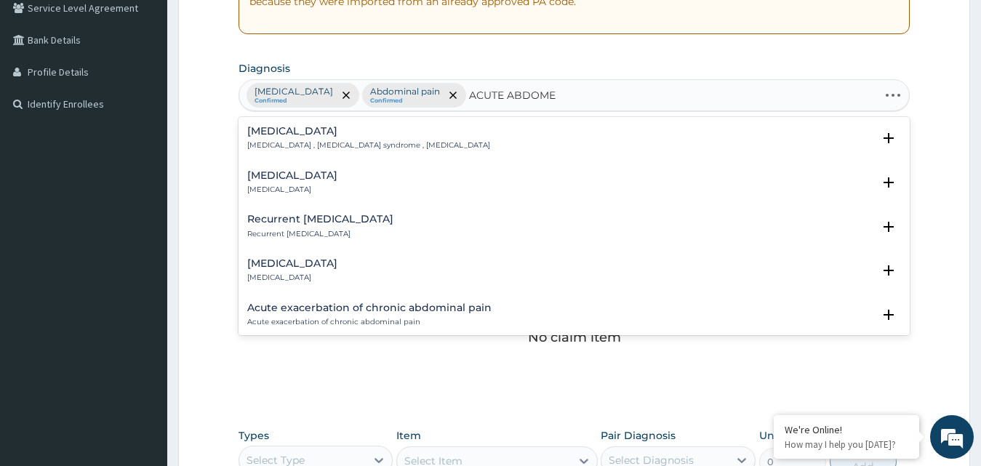
type input "[MEDICAL_DATA]"
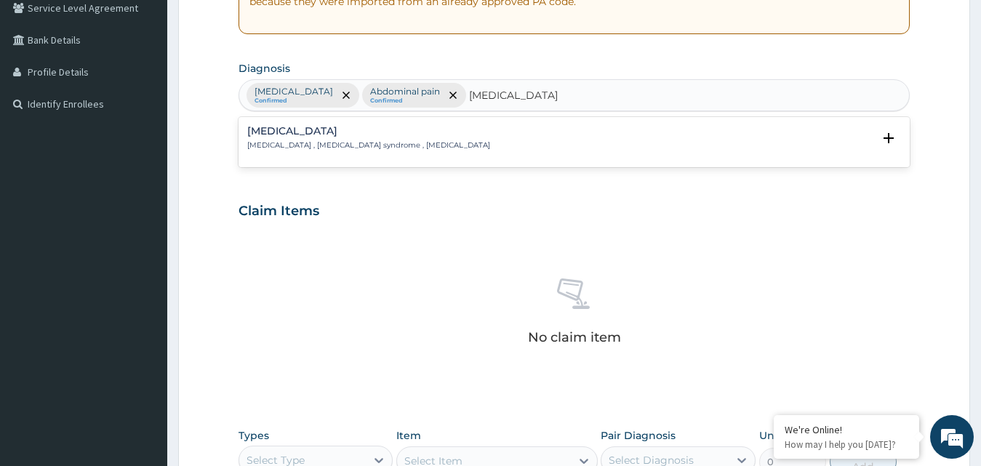
click at [382, 143] on p "[MEDICAL_DATA] , [MEDICAL_DATA] syndrome , [MEDICAL_DATA]" at bounding box center [368, 145] width 243 height 10
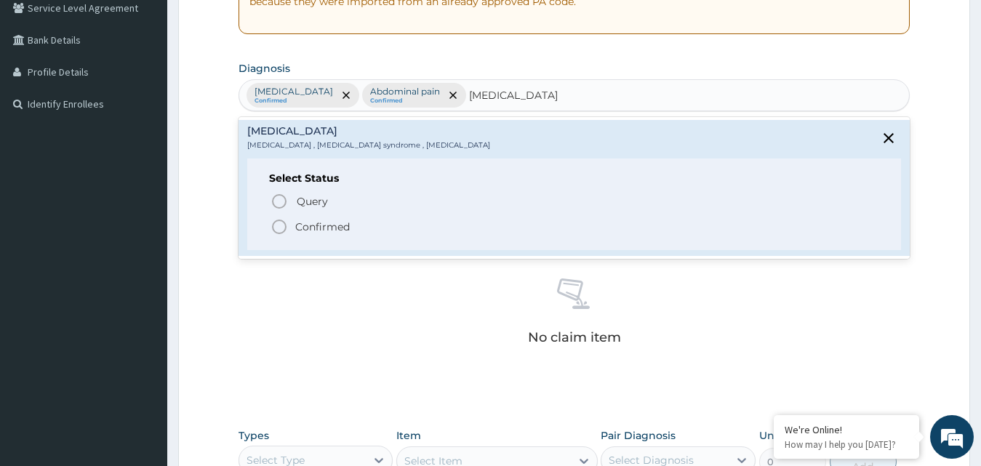
click at [359, 226] on span "Confirmed" at bounding box center [576, 226] width 610 height 17
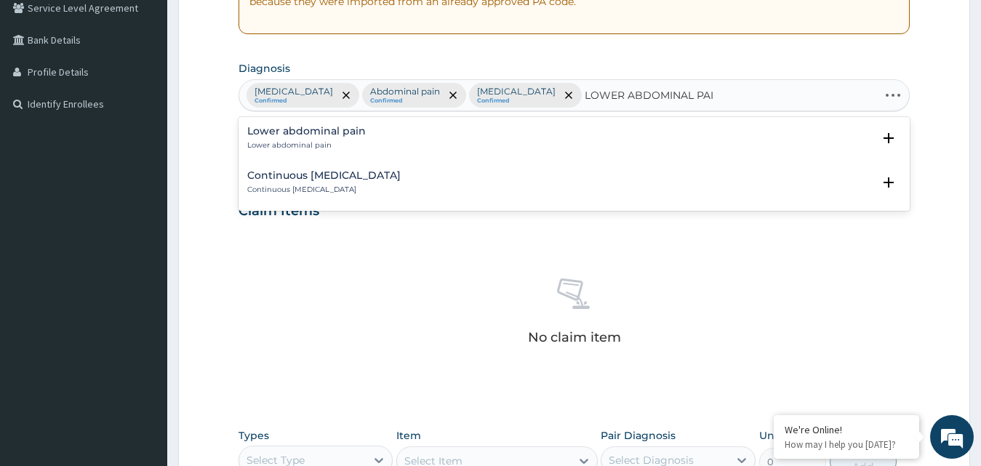
type input "LOWER ABDOMINAL PAIN"
click at [338, 139] on div "Lower abdominal pain Lower abdominal pain" at bounding box center [306, 138] width 119 height 25
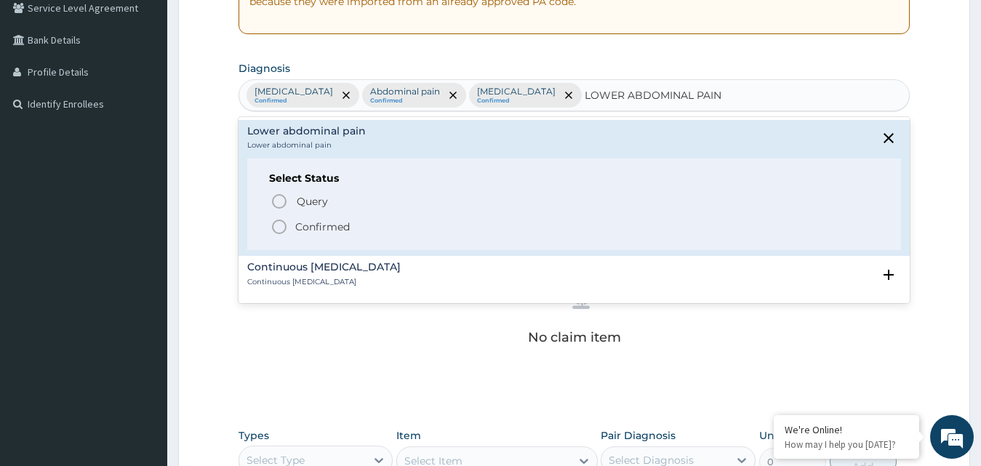
click at [338, 226] on p "Confirmed" at bounding box center [322, 227] width 55 height 15
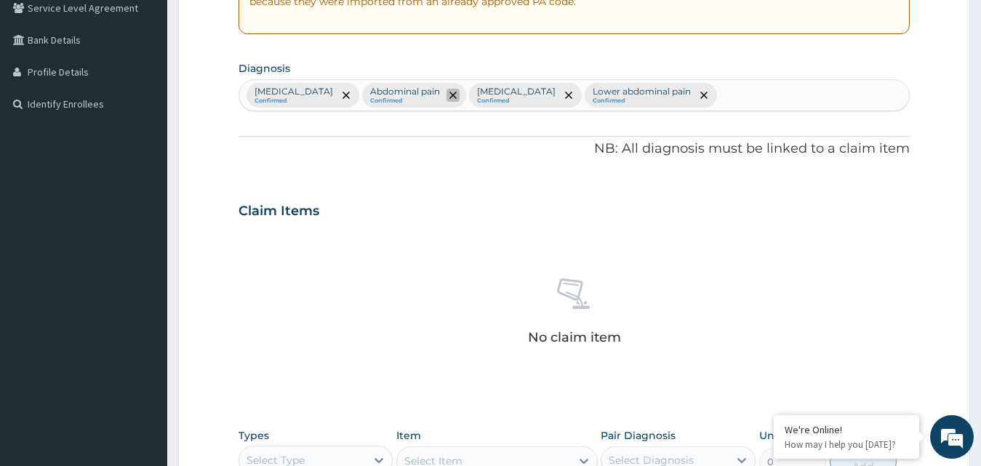
click at [450, 97] on icon "remove selection option" at bounding box center [453, 95] width 7 height 7
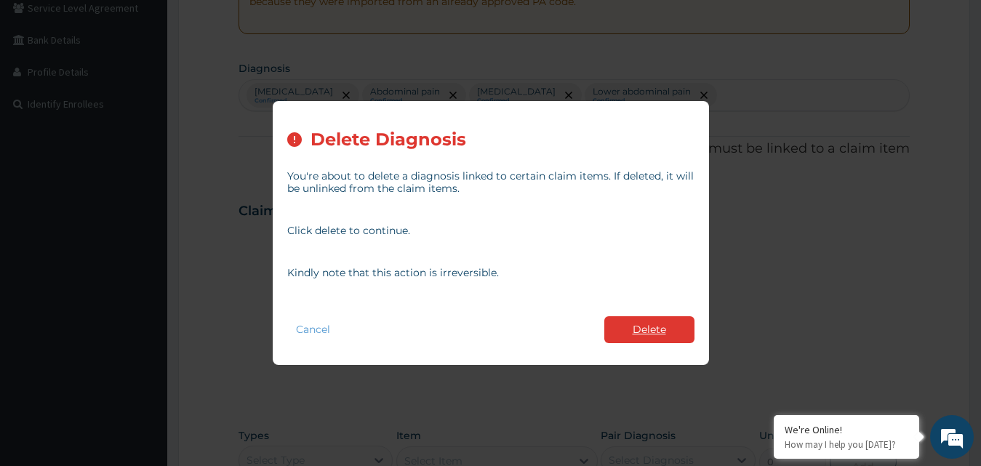
click at [663, 336] on button "Delete" at bounding box center [650, 329] width 90 height 27
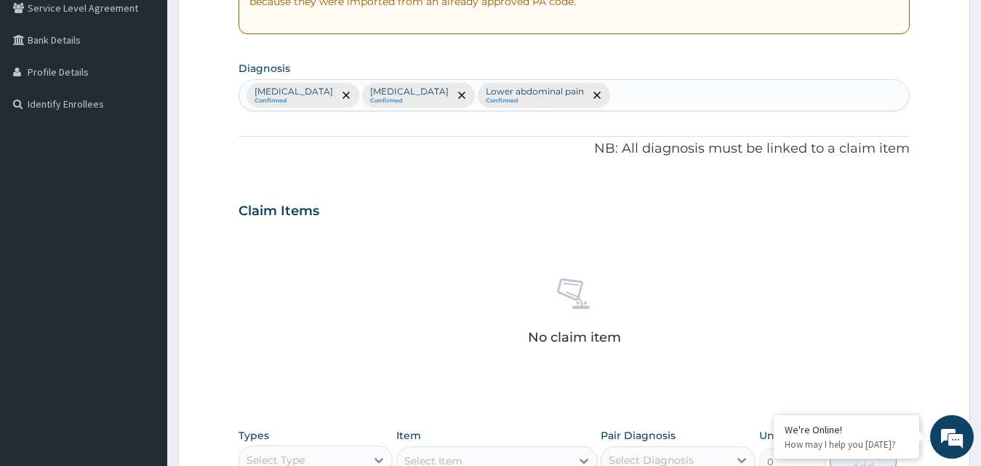
click at [616, 89] on div "[MEDICAL_DATA] Confirmed [MEDICAL_DATA] Confirmed Lower abdominal pain Confirmed" at bounding box center [574, 95] width 671 height 31
type input "G"
click at [340, 95] on span "remove selection option" at bounding box center [346, 95] width 13 height 13
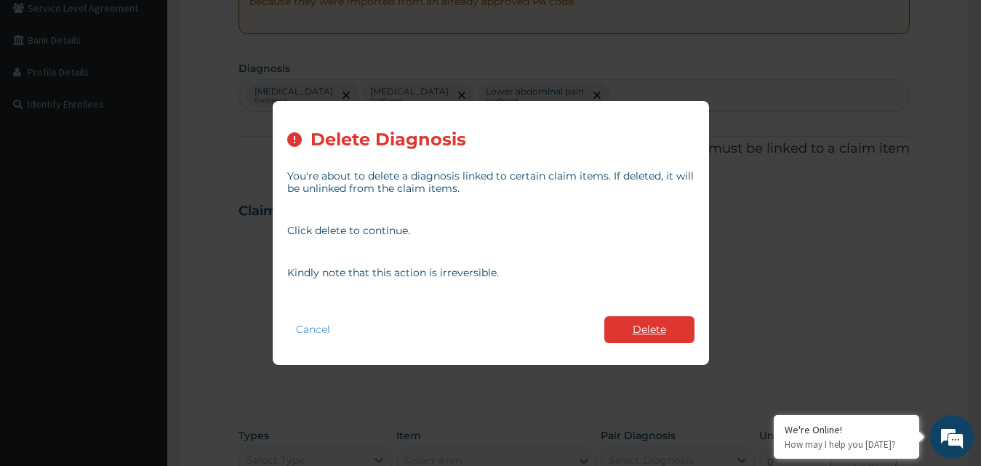
click at [663, 319] on button "Delete" at bounding box center [650, 329] width 90 height 27
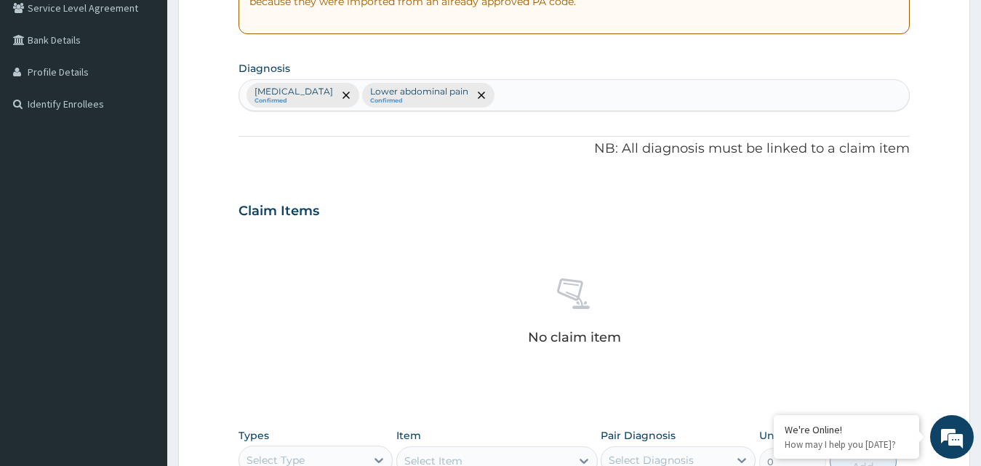
click at [611, 93] on div "[MEDICAL_DATA] Confirmed Lower abdominal pain Confirmed" at bounding box center [574, 95] width 671 height 31
type input "HEARTBU"
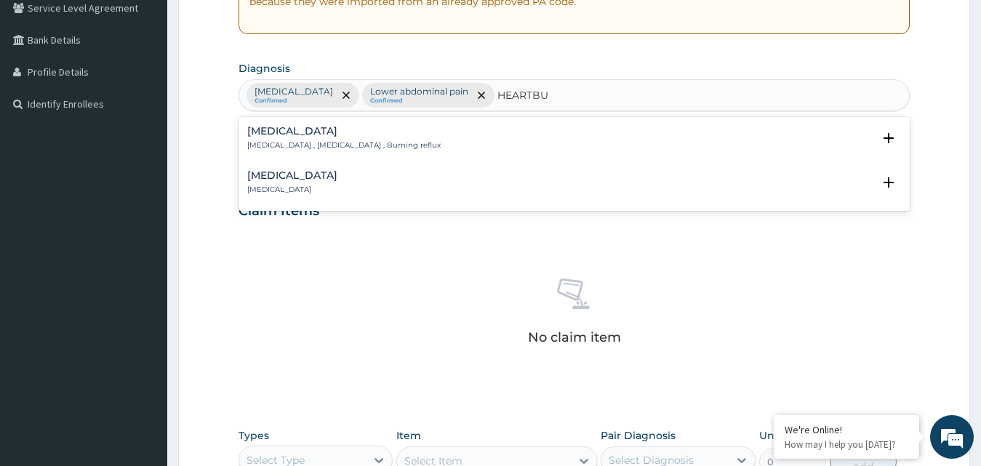
click at [373, 137] on h4 "[MEDICAL_DATA]" at bounding box center [344, 131] width 194 height 11
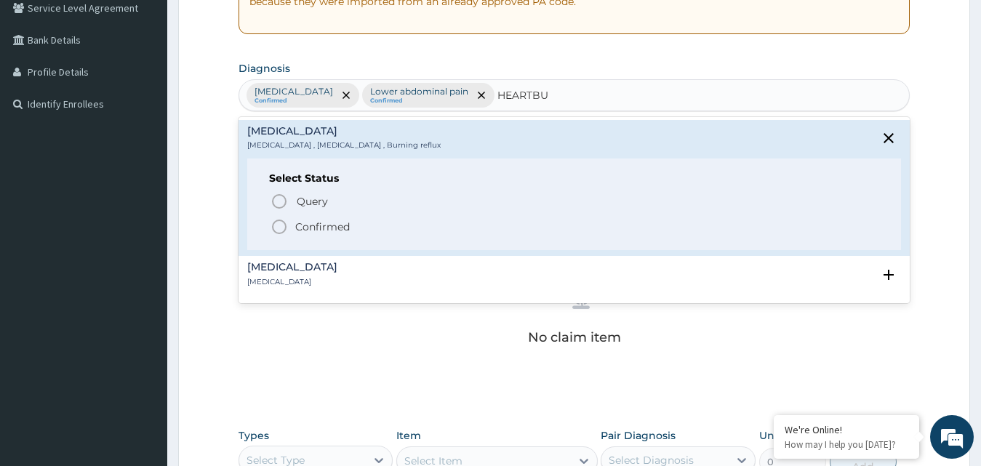
click at [343, 230] on p "Confirmed" at bounding box center [322, 227] width 55 height 15
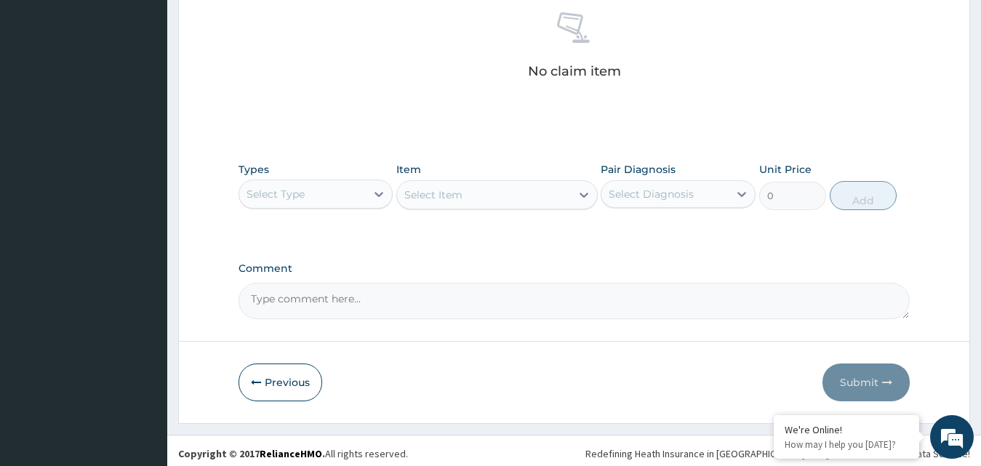
scroll to position [583, 0]
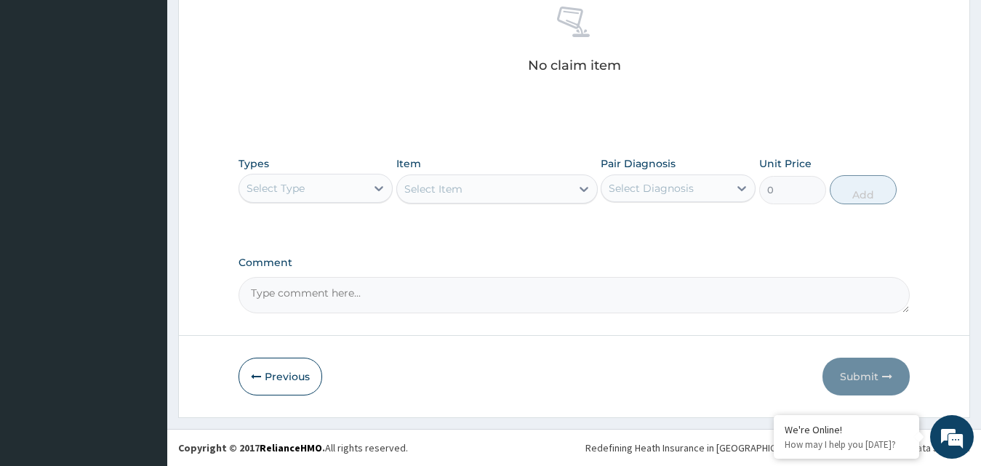
click at [332, 190] on div "Select Type" at bounding box center [302, 188] width 127 height 23
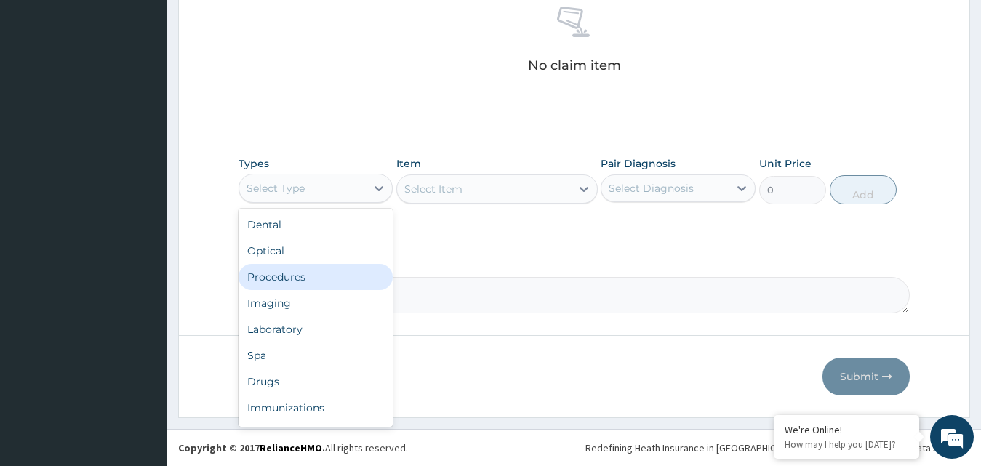
click at [284, 280] on div "Procedures" at bounding box center [316, 277] width 155 height 26
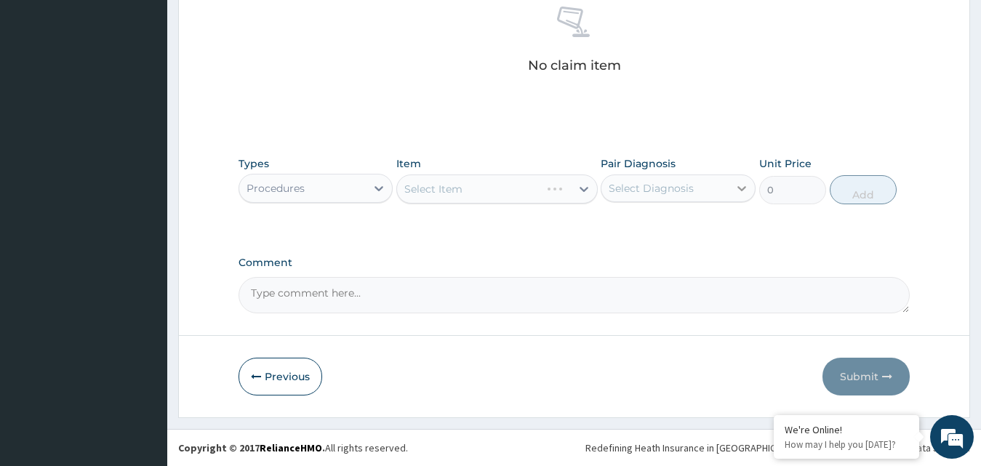
click at [736, 192] on icon at bounding box center [742, 188] width 15 height 15
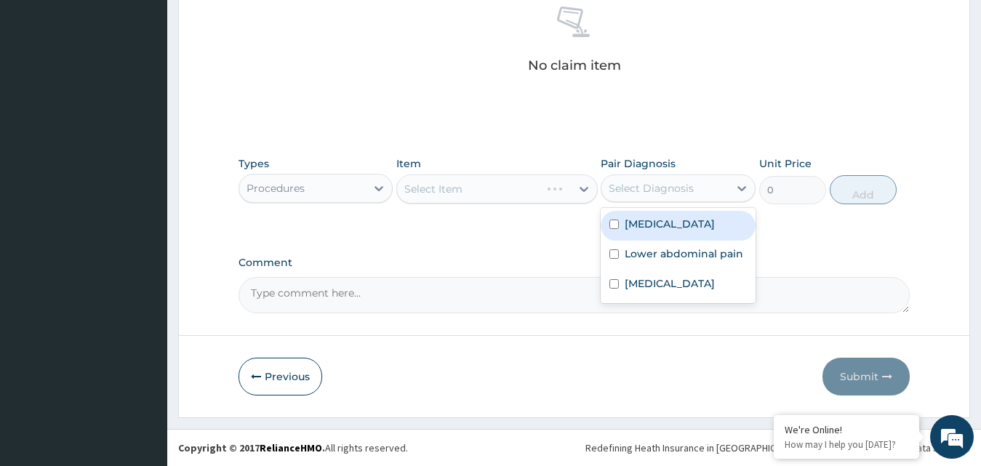
click at [713, 223] on div "[MEDICAL_DATA]" at bounding box center [678, 226] width 155 height 30
checkbox input "true"
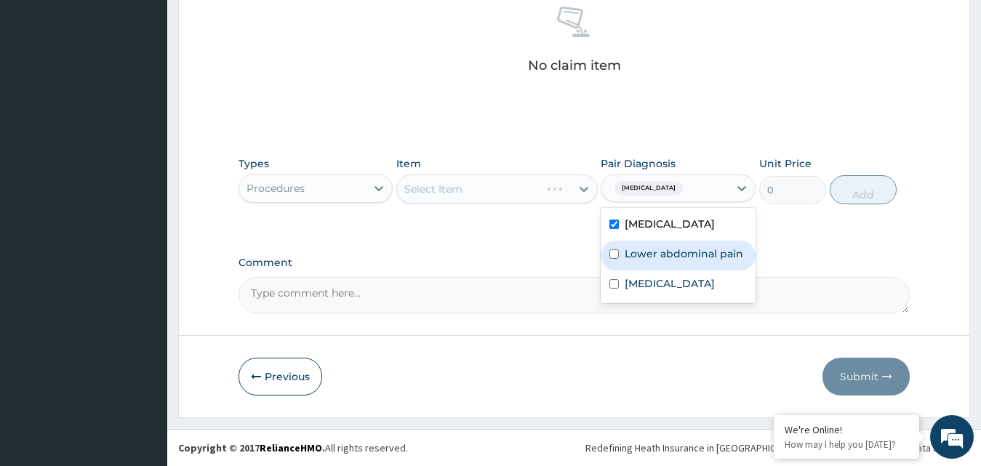
click at [685, 256] on label "Lower abdominal pain" at bounding box center [684, 254] width 119 height 15
checkbox input "true"
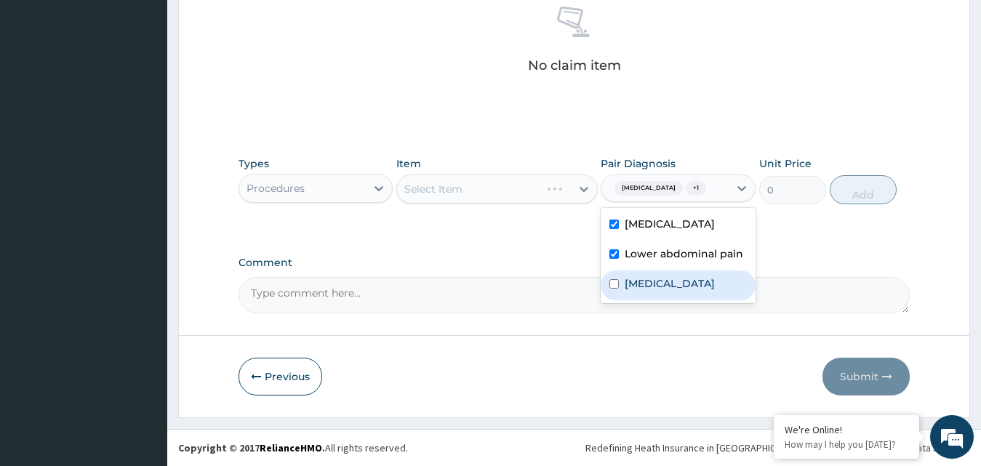
click at [674, 300] on div "[MEDICAL_DATA]" at bounding box center [678, 286] width 155 height 30
checkbox input "true"
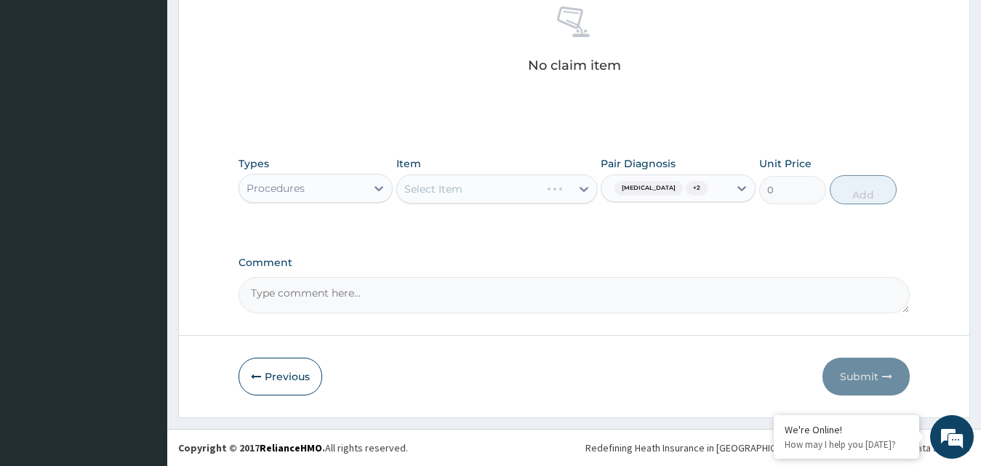
click at [527, 200] on div "Select Item" at bounding box center [484, 189] width 174 height 23
type input "GENER"
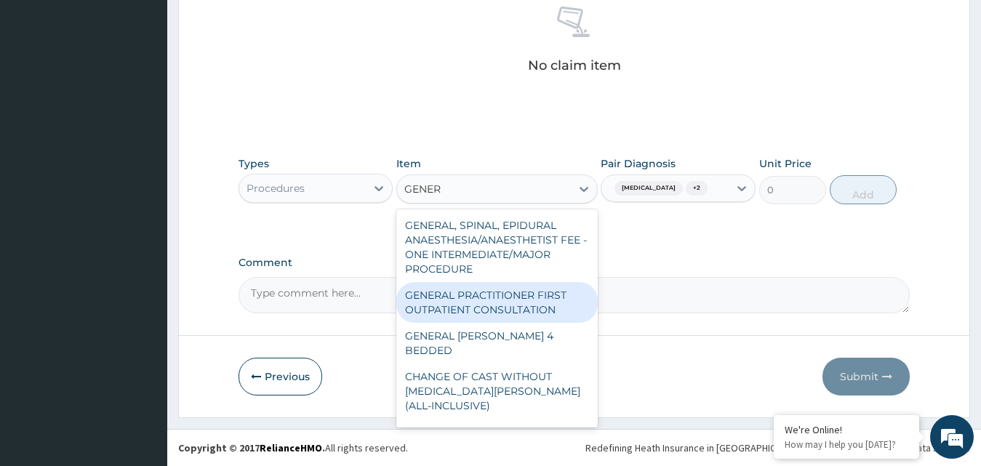
click at [506, 323] on div "GENERAL PRACTITIONER FIRST OUTPATIENT CONSULTATION" at bounding box center [497, 302] width 202 height 41
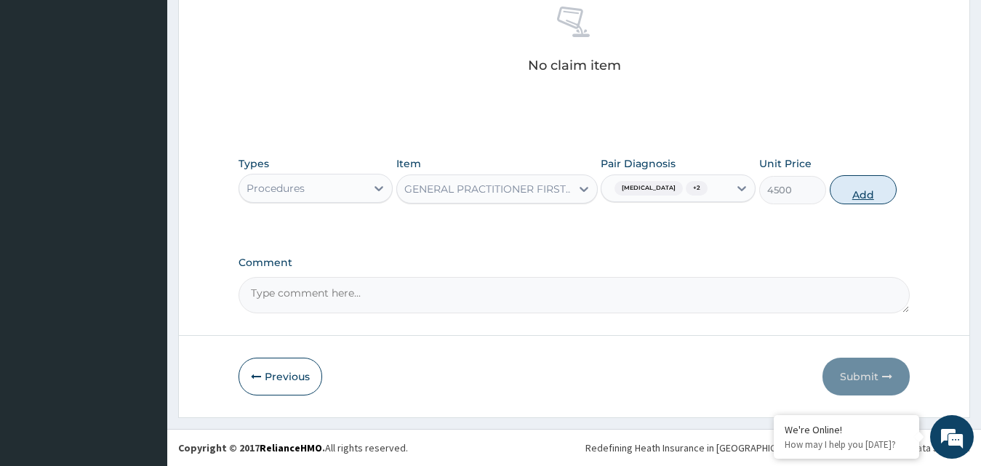
click at [850, 192] on button "Add" at bounding box center [863, 189] width 67 height 29
type input "0"
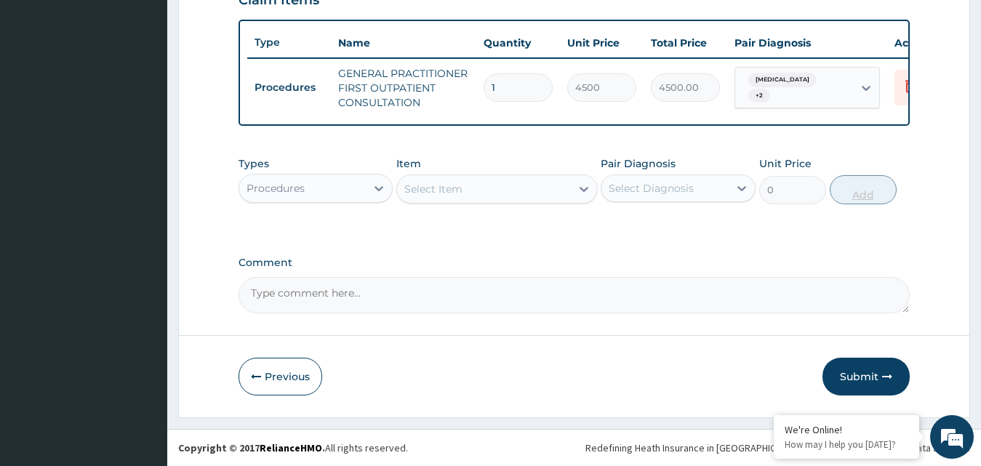
scroll to position [534, 0]
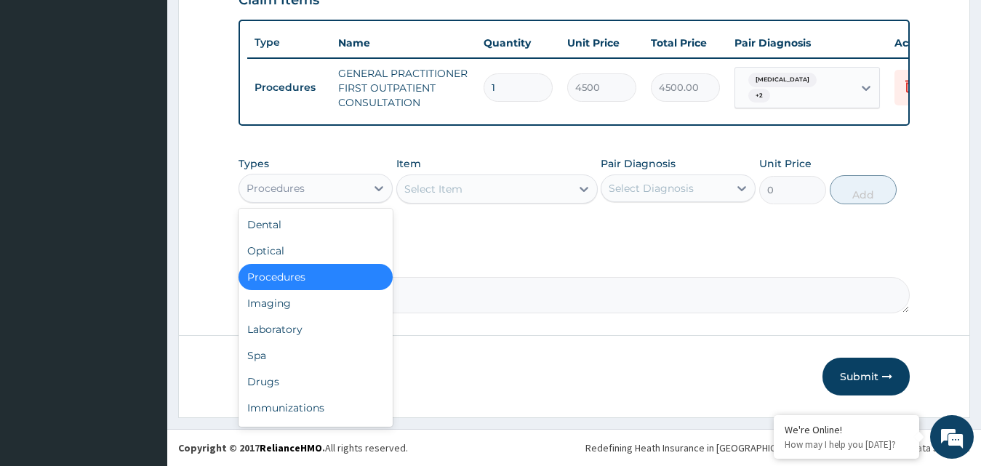
click at [364, 186] on div "Procedures" at bounding box center [302, 188] width 127 height 23
click at [314, 393] on div "Drugs" at bounding box center [316, 382] width 155 height 26
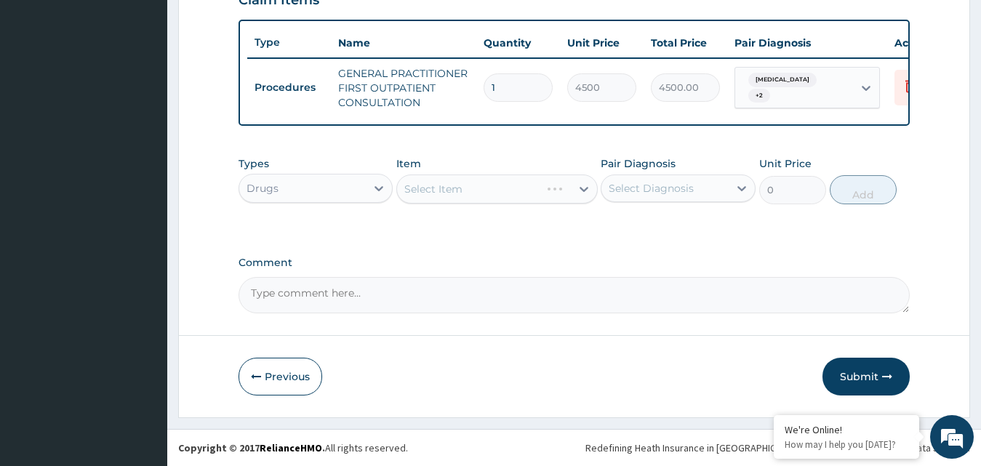
click at [701, 191] on div "Select Diagnosis" at bounding box center [665, 188] width 127 height 23
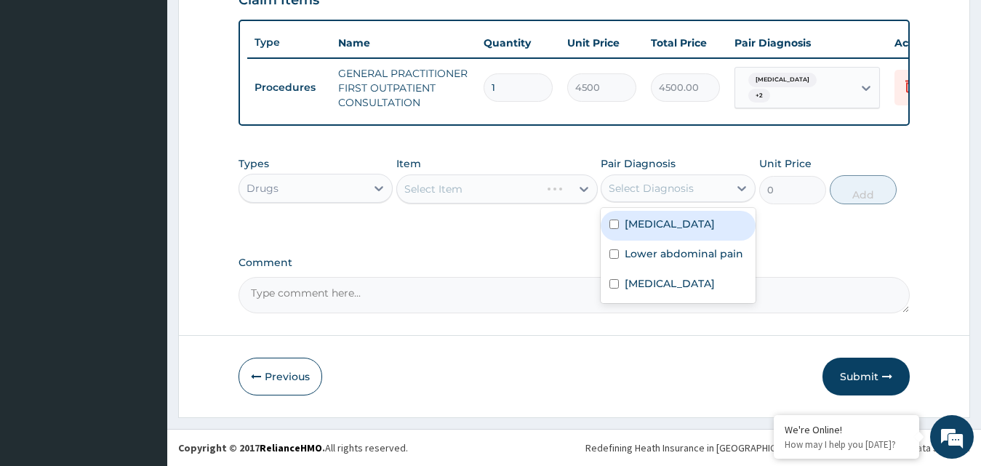
click at [691, 223] on label "[MEDICAL_DATA]" at bounding box center [670, 224] width 90 height 15
checkbox input "true"
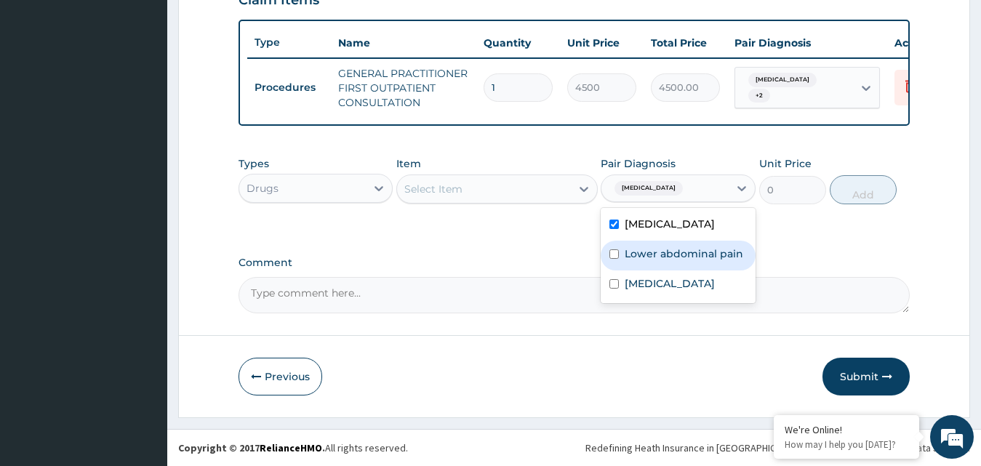
click at [693, 258] on label "Lower abdominal pain" at bounding box center [684, 254] width 119 height 15
checkbox input "true"
click at [552, 194] on div "Select Item" at bounding box center [484, 189] width 174 height 23
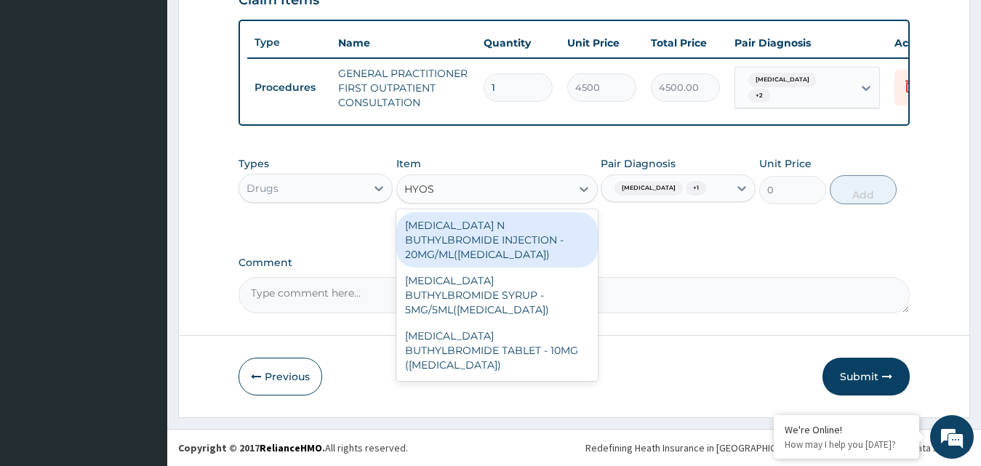
type input "HYOSC"
click at [482, 217] on div "[MEDICAL_DATA] N BUTHYLBROMIDE INJECTION - 20MG/ML([MEDICAL_DATA])" at bounding box center [497, 239] width 202 height 55
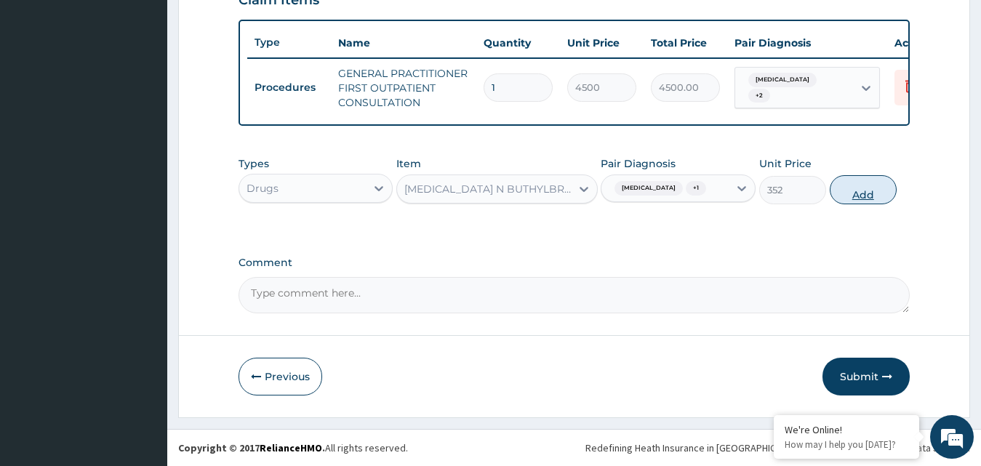
click at [857, 195] on button "Add" at bounding box center [863, 189] width 67 height 29
type input "0"
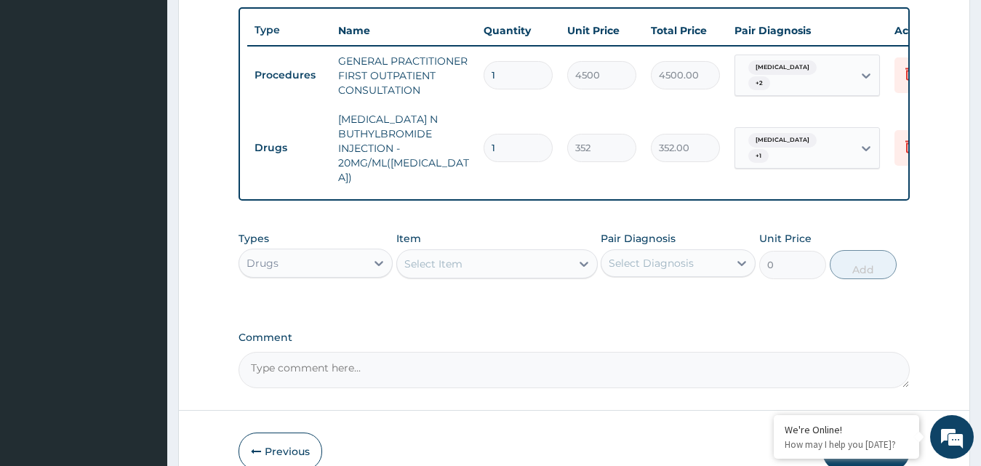
click at [680, 262] on div "Select Diagnosis" at bounding box center [651, 263] width 85 height 15
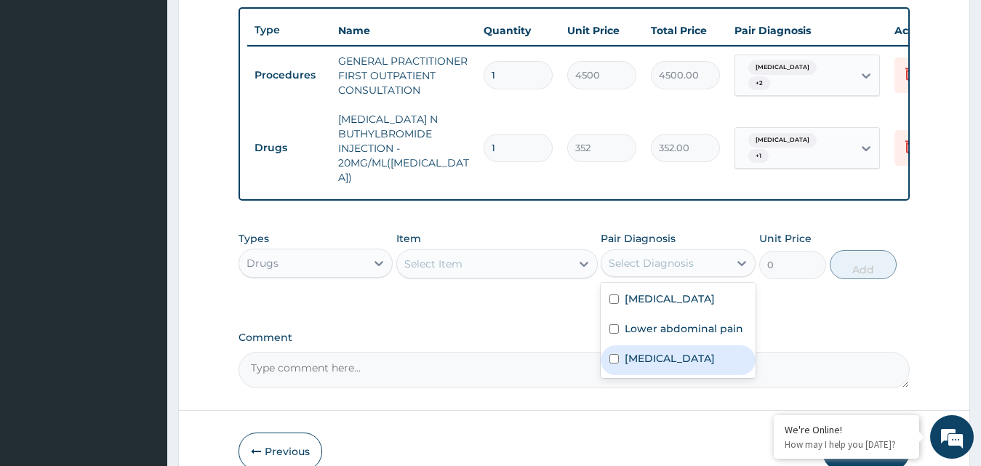
click at [658, 351] on label "[MEDICAL_DATA]" at bounding box center [670, 358] width 90 height 15
checkbox input "true"
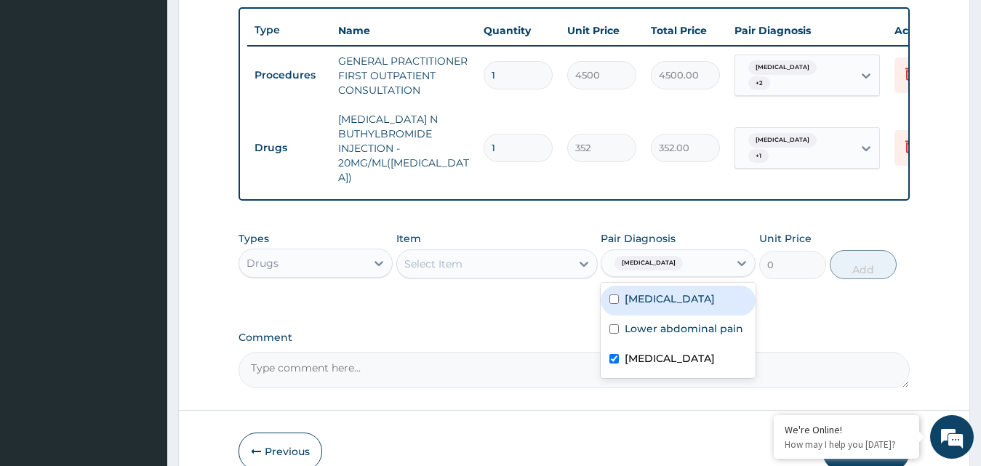
click at [558, 268] on div "Select Item" at bounding box center [484, 263] width 174 height 23
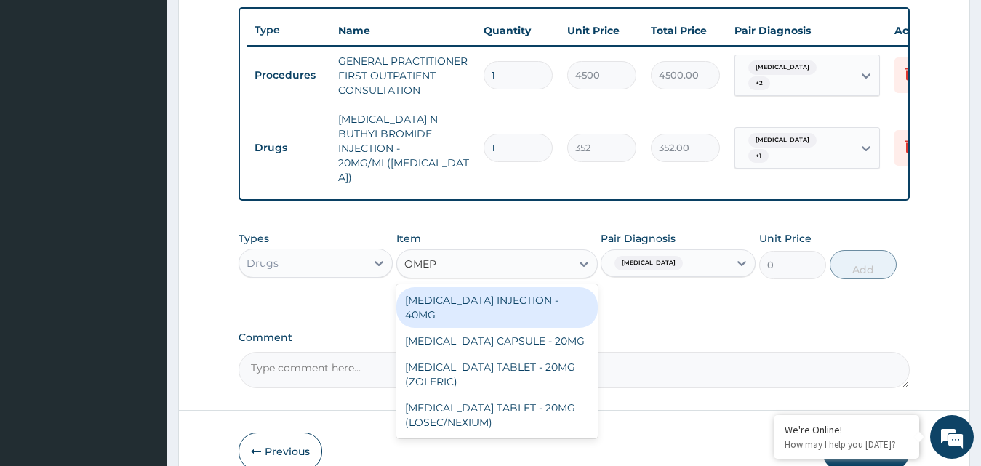
type input "OMEPR"
click at [553, 304] on div "[MEDICAL_DATA] INJECTION - 40MG" at bounding box center [497, 307] width 202 height 41
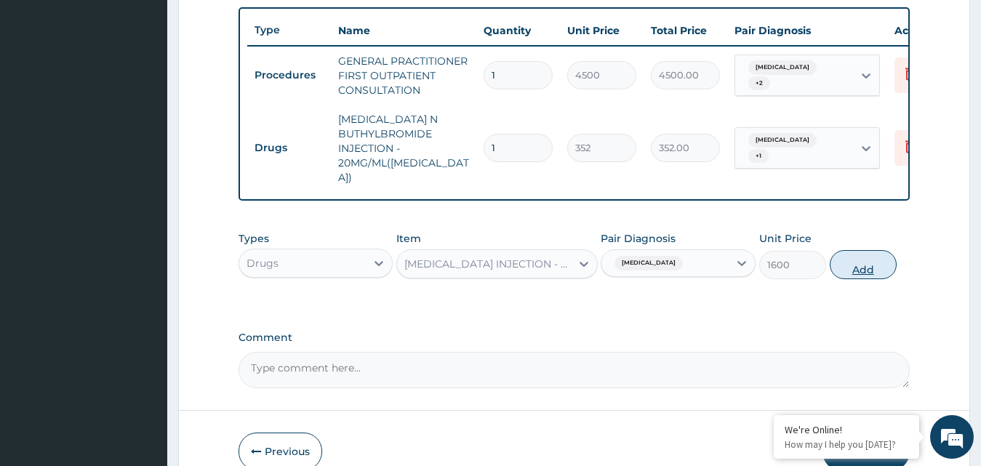
click at [869, 259] on button "Add" at bounding box center [863, 264] width 67 height 29
type input "0"
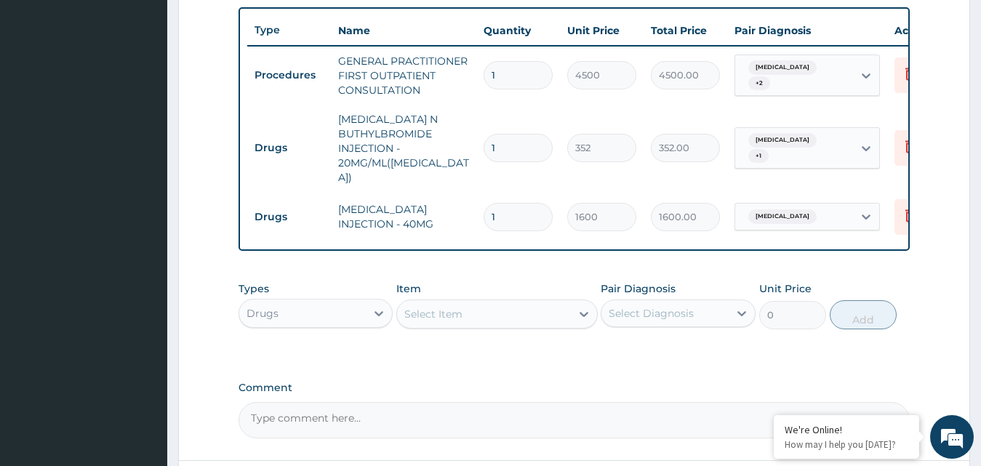
click at [661, 320] on div "Select Diagnosis" at bounding box center [665, 313] width 127 height 23
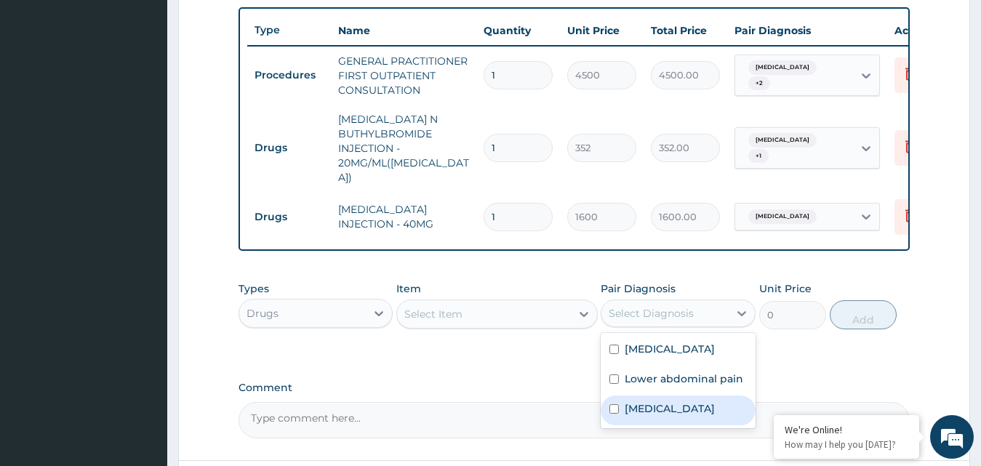
click at [663, 410] on label "[MEDICAL_DATA]" at bounding box center [670, 409] width 90 height 15
checkbox input "true"
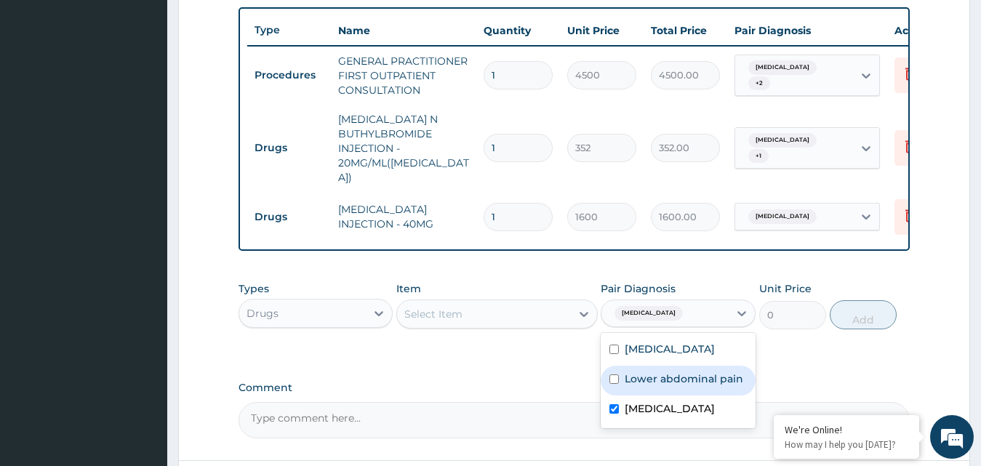
click at [538, 307] on div "Select Item" at bounding box center [484, 314] width 174 height 23
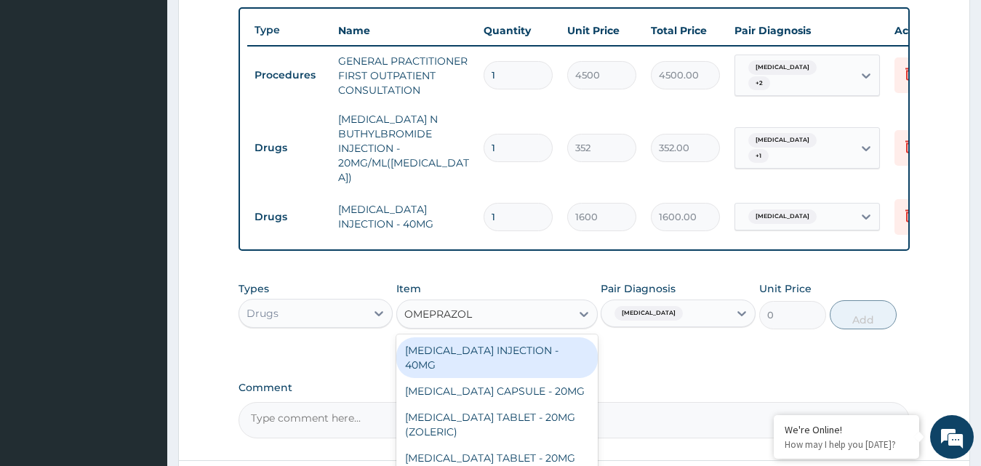
type input "[MEDICAL_DATA]"
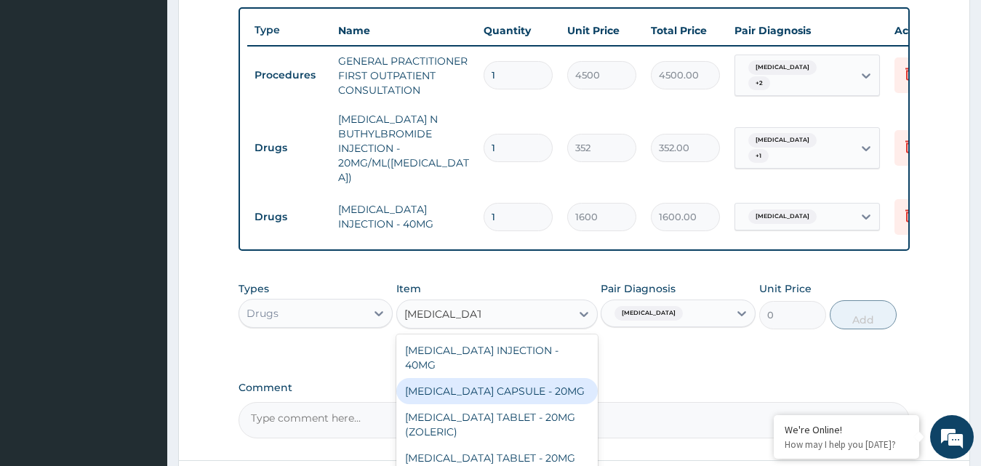
click at [553, 378] on div "[MEDICAL_DATA] CAPSULE - 20MG" at bounding box center [497, 391] width 202 height 26
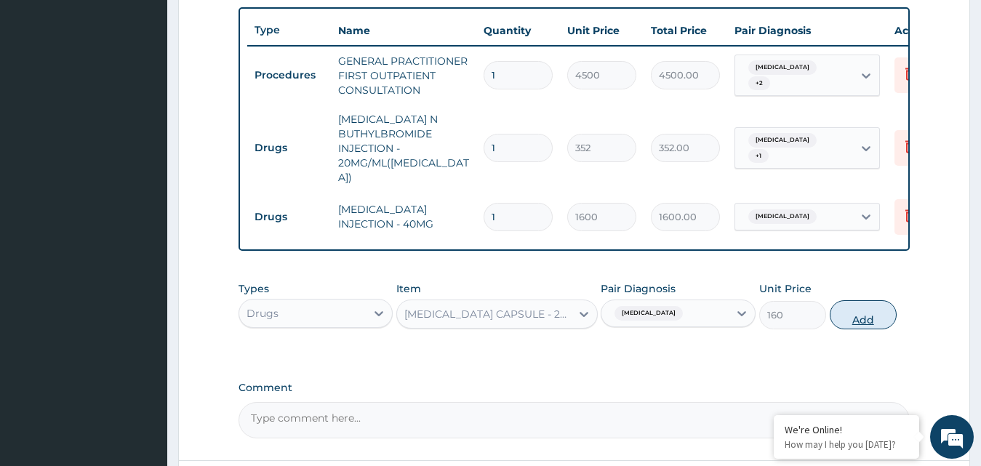
click at [851, 311] on button "Add" at bounding box center [863, 314] width 67 height 29
type input "0"
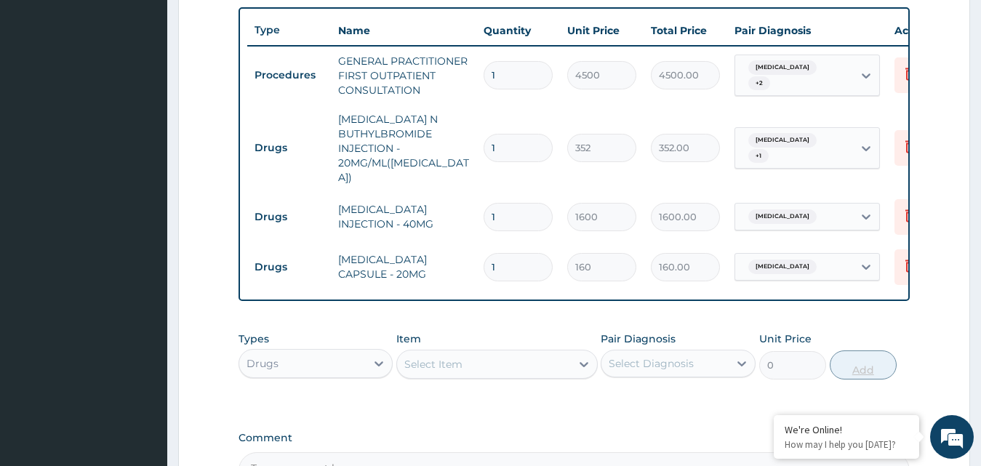
type input "14"
type input "2240.00"
type input "14"
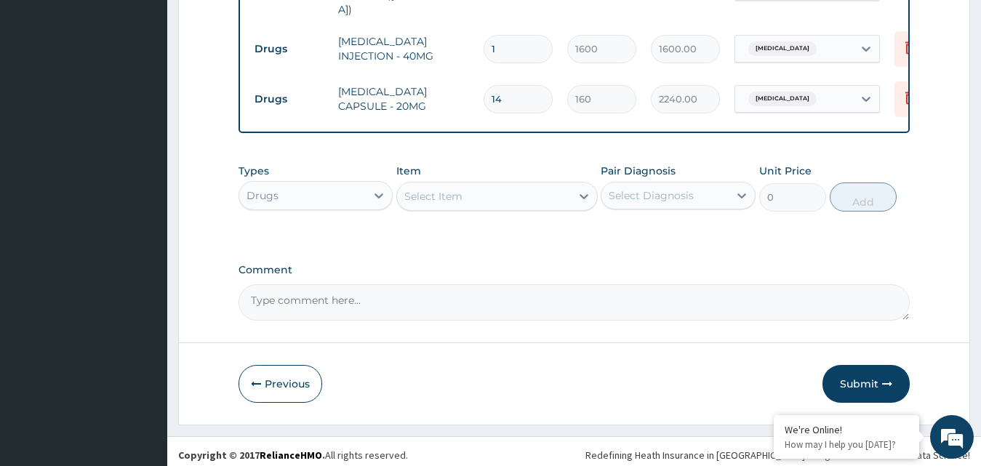
scroll to position [707, 0]
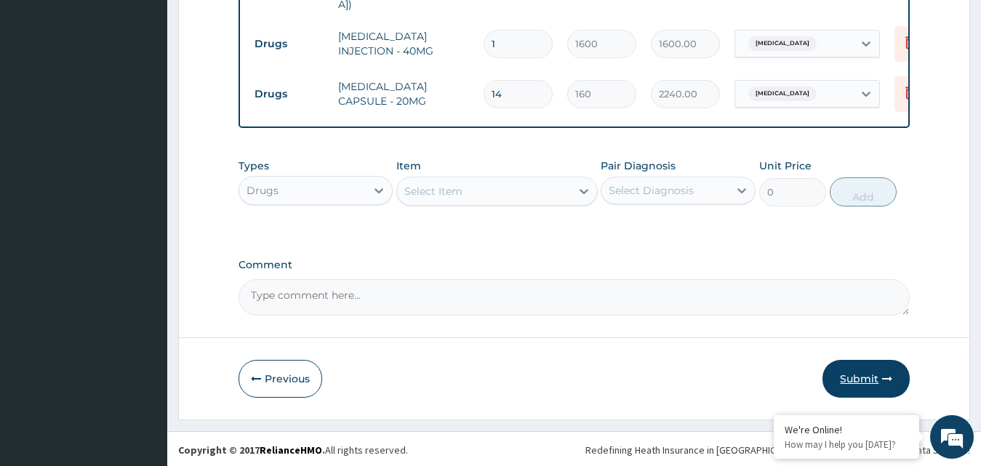
click at [866, 370] on button "Submit" at bounding box center [866, 379] width 87 height 38
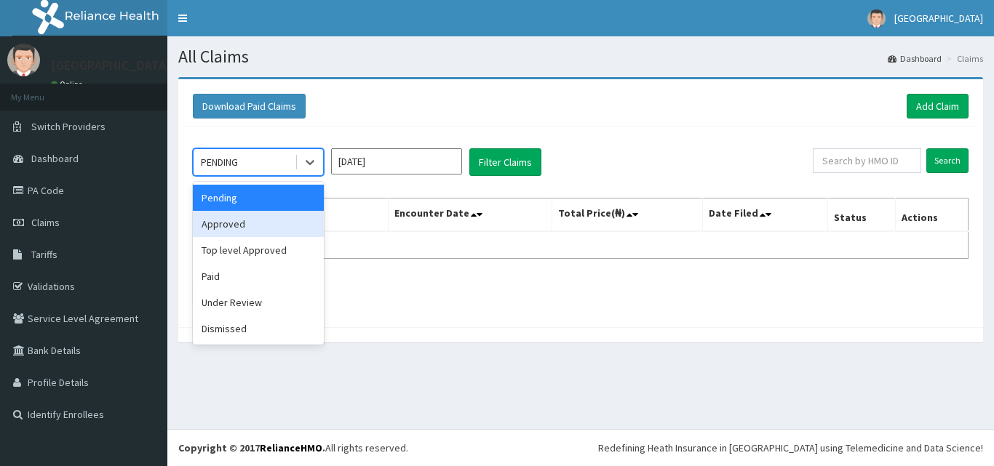
click at [254, 218] on div "Approved" at bounding box center [258, 224] width 131 height 26
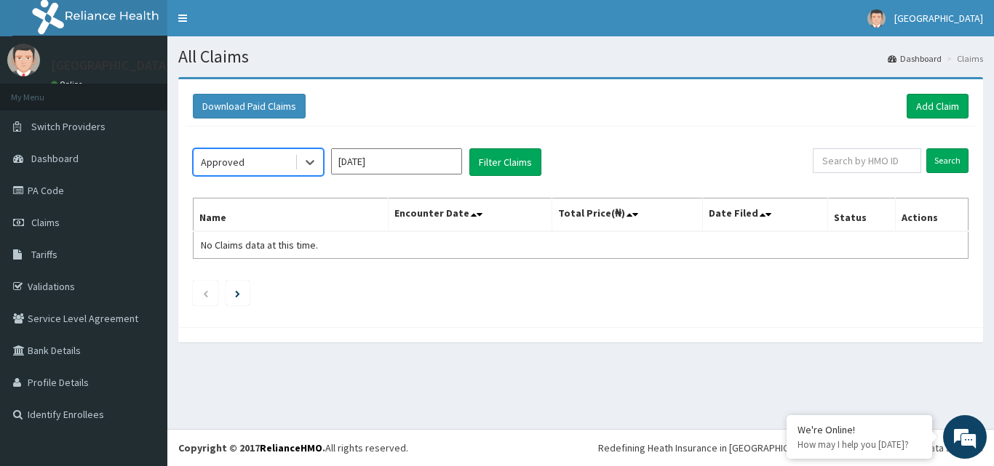
click at [374, 158] on input "[DATE]" at bounding box center [396, 161] width 131 height 26
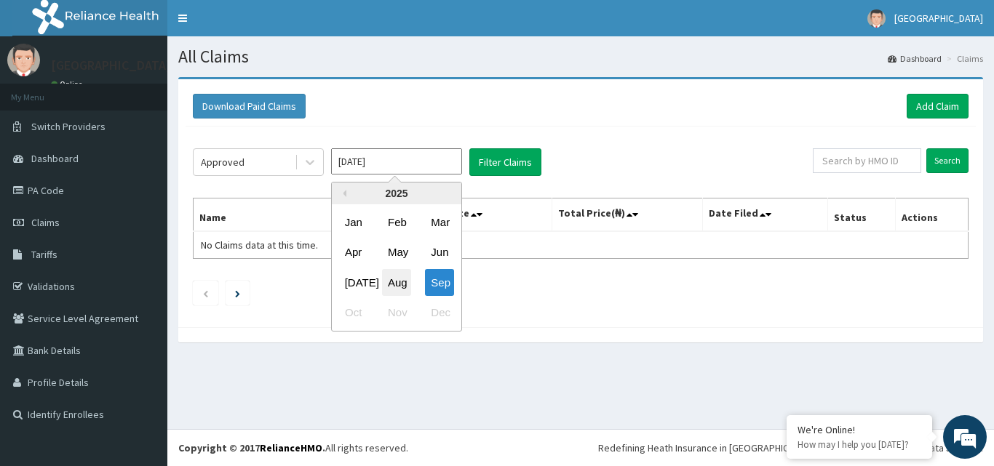
click at [390, 275] on div "Aug" at bounding box center [396, 282] width 29 height 27
type input "[DATE]"
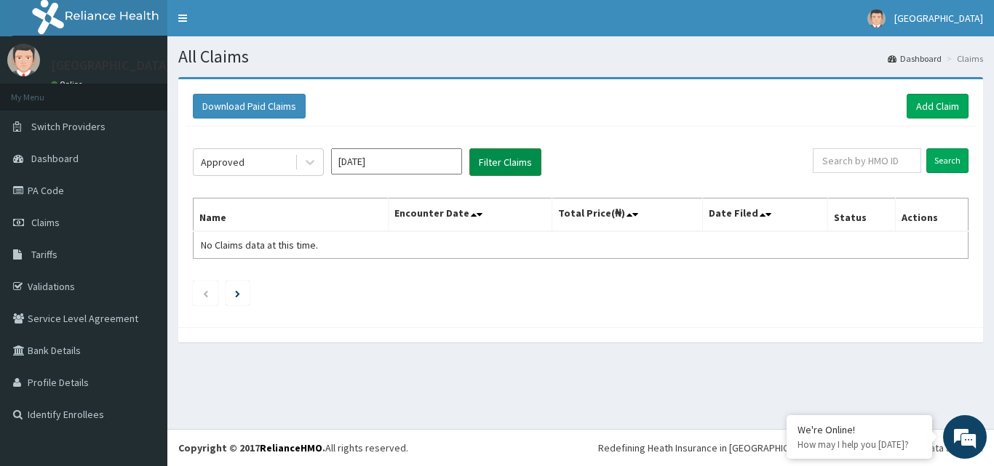
click at [494, 167] on button "Filter Claims" at bounding box center [505, 162] width 72 height 28
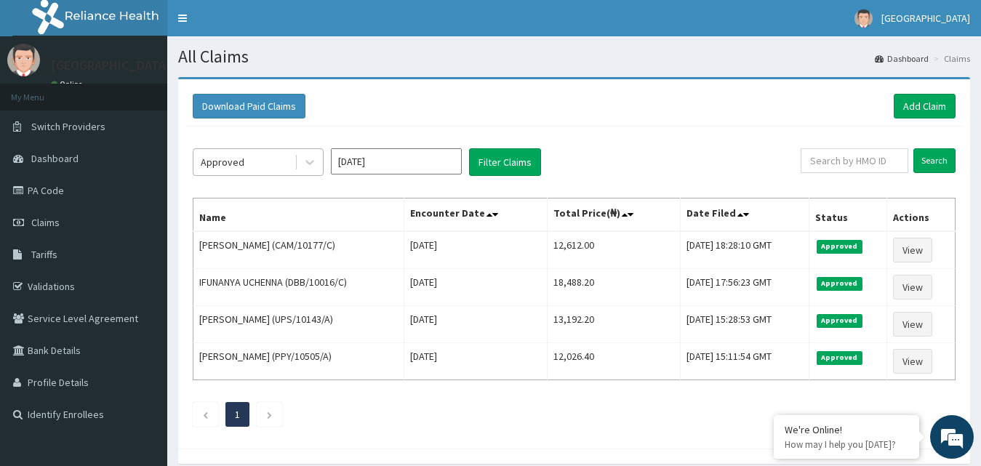
click at [282, 156] on div "Approved" at bounding box center [244, 162] width 101 height 23
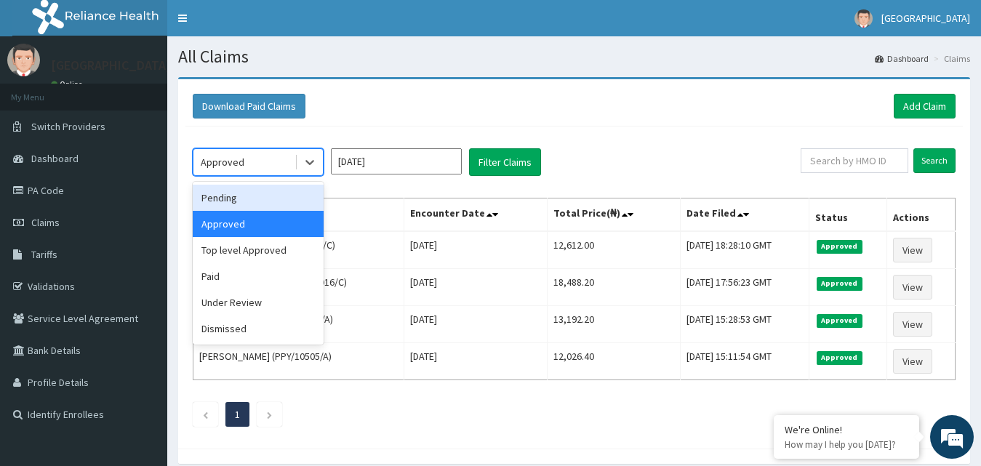
click at [233, 196] on div "Pending" at bounding box center [258, 198] width 131 height 26
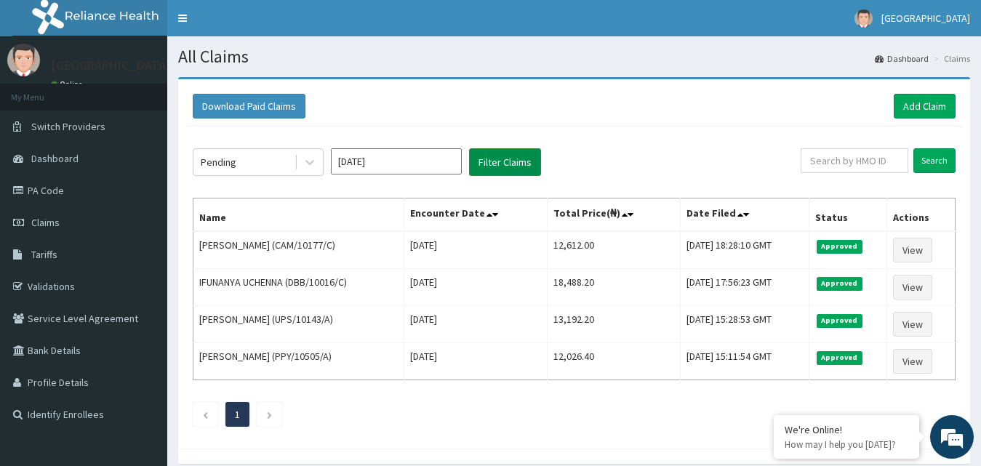
click at [505, 163] on button "Filter Claims" at bounding box center [505, 162] width 72 height 28
